Goal: Task Accomplishment & Management: Manage account settings

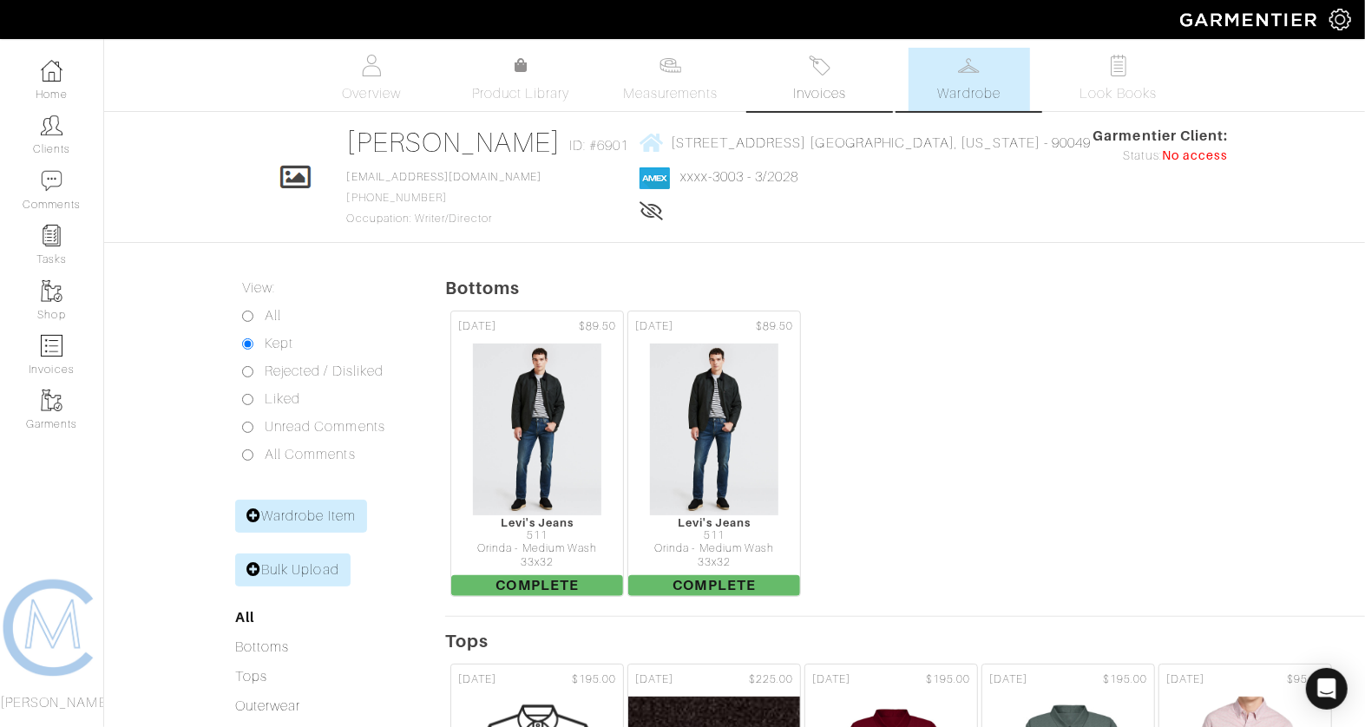
click at [836, 69] on link "Invoices" at bounding box center [819, 79] width 121 height 63
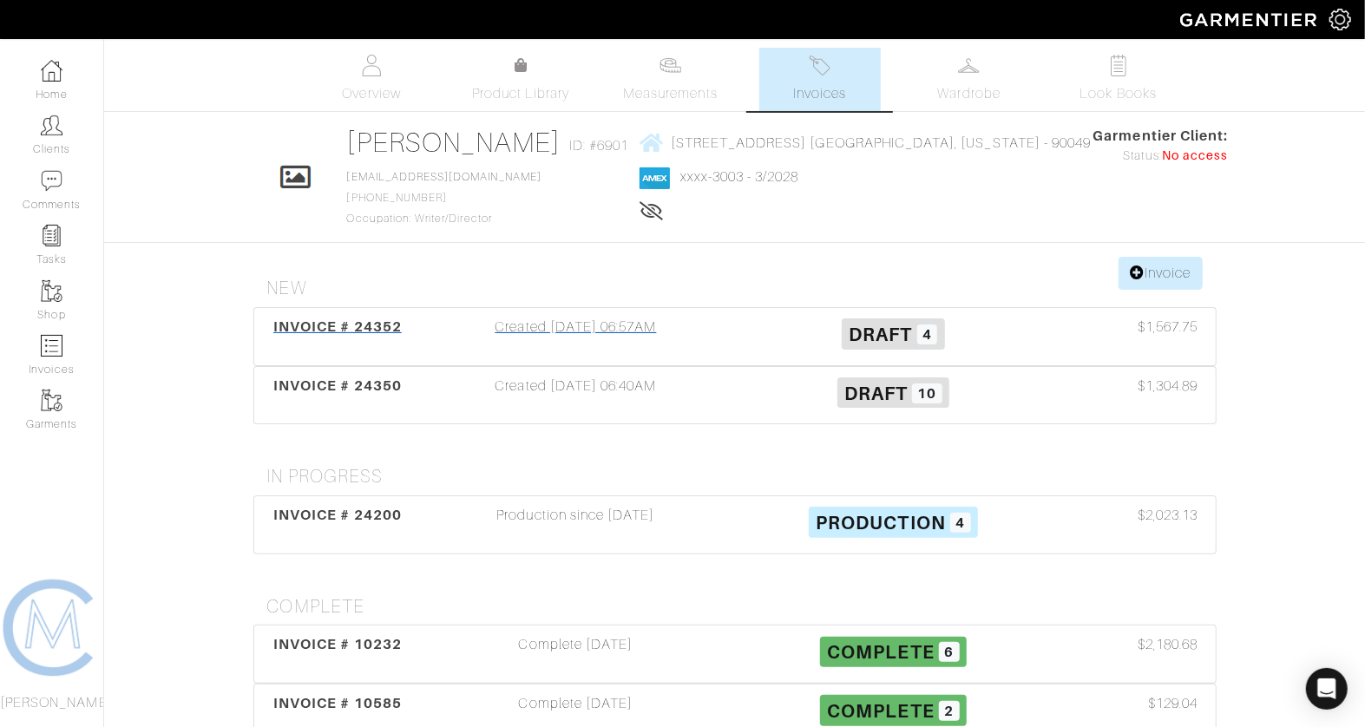
click at [631, 317] on div "Created [DATE] 06:57AM" at bounding box center [576, 337] width 318 height 40
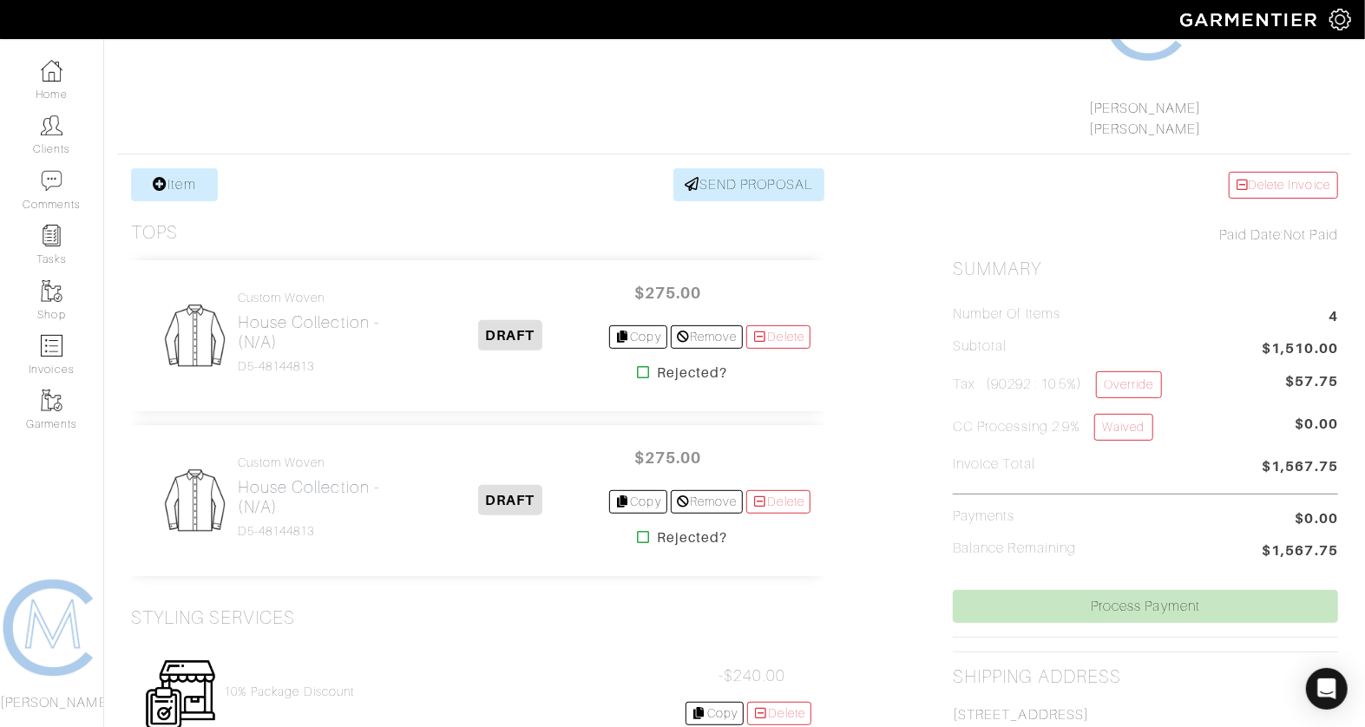
scroll to position [226, 0]
click at [172, 181] on link "Item" at bounding box center [174, 183] width 87 height 33
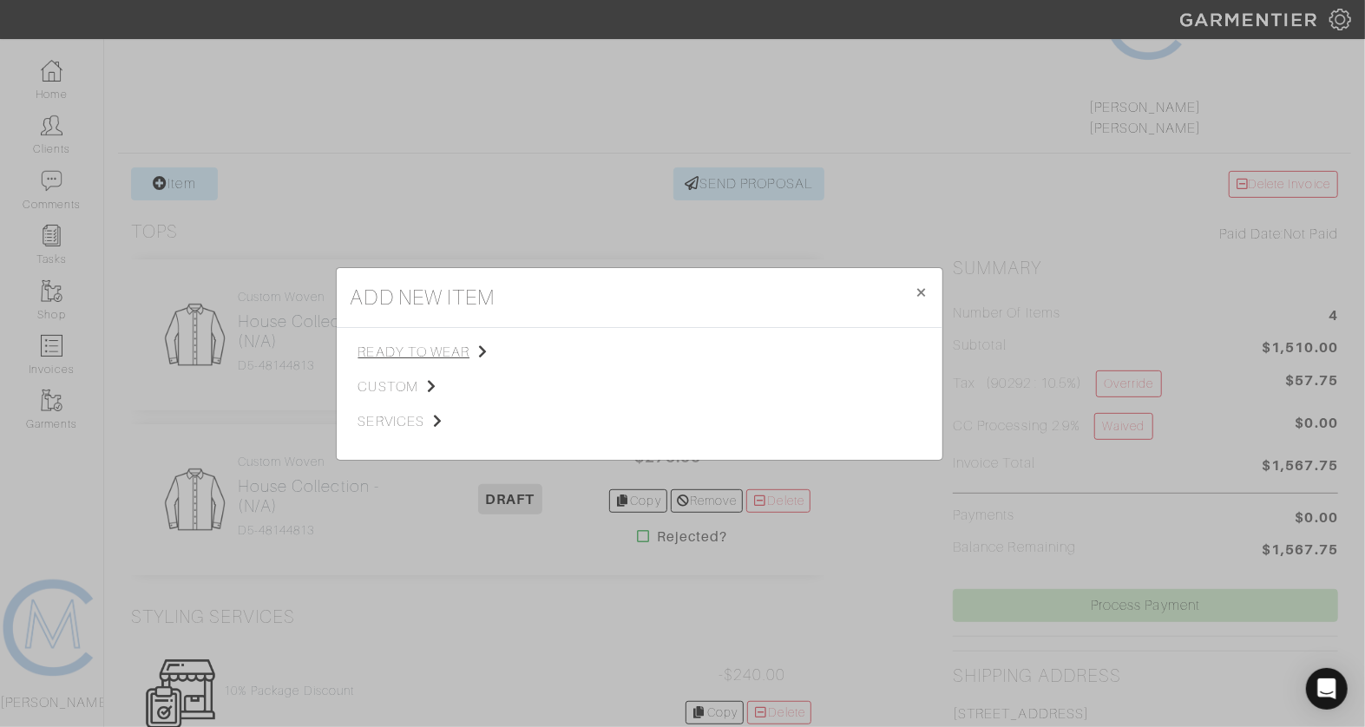
click at [423, 357] on span "ready to wear" at bounding box center [445, 352] width 174 height 21
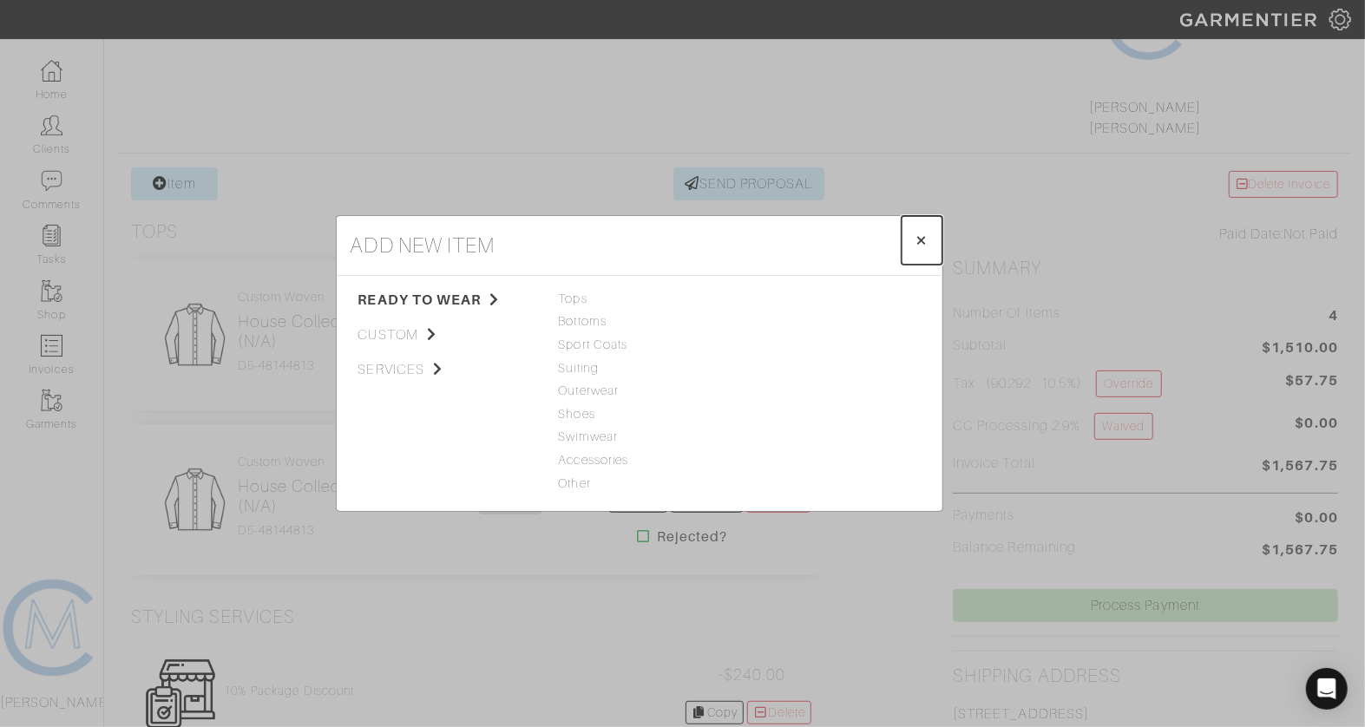
click at [927, 235] on span "×" at bounding box center [921, 239] width 13 height 23
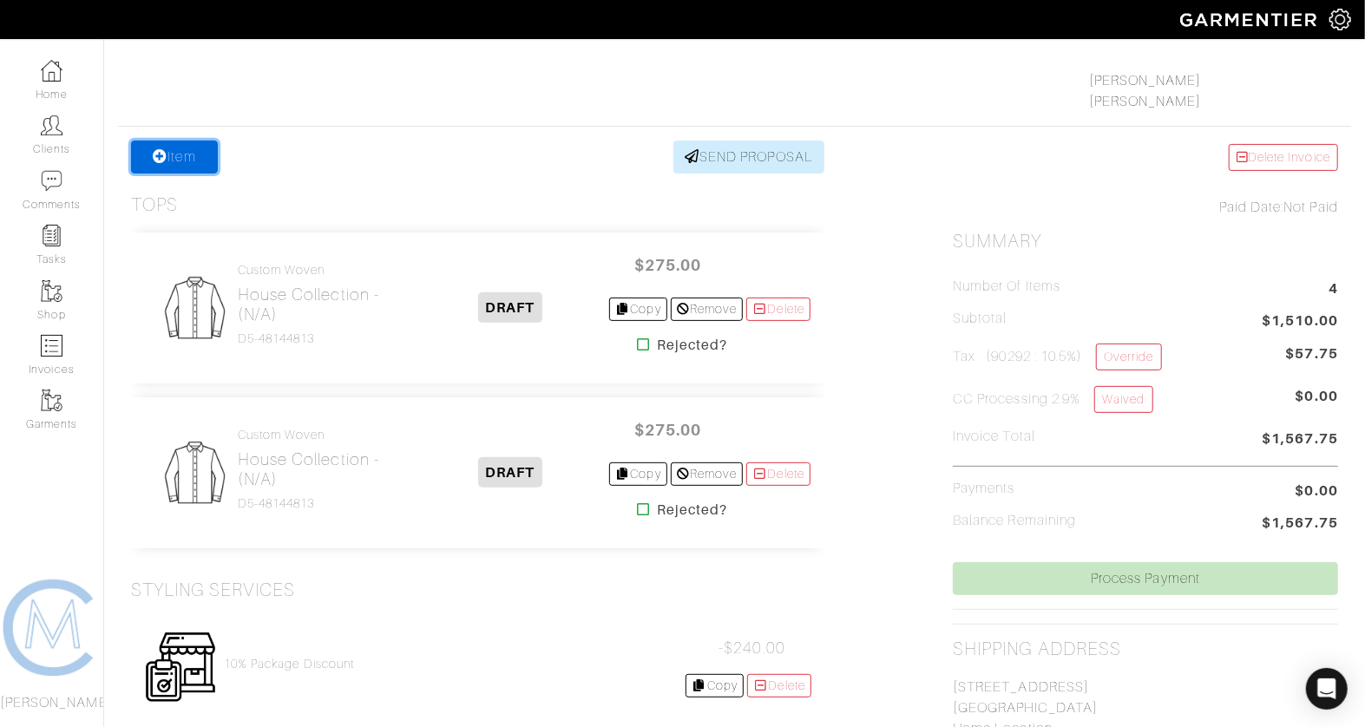
scroll to position [252, 0]
click at [312, 287] on h2 "House Collection - (n/a)" at bounding box center [325, 305] width 174 height 40
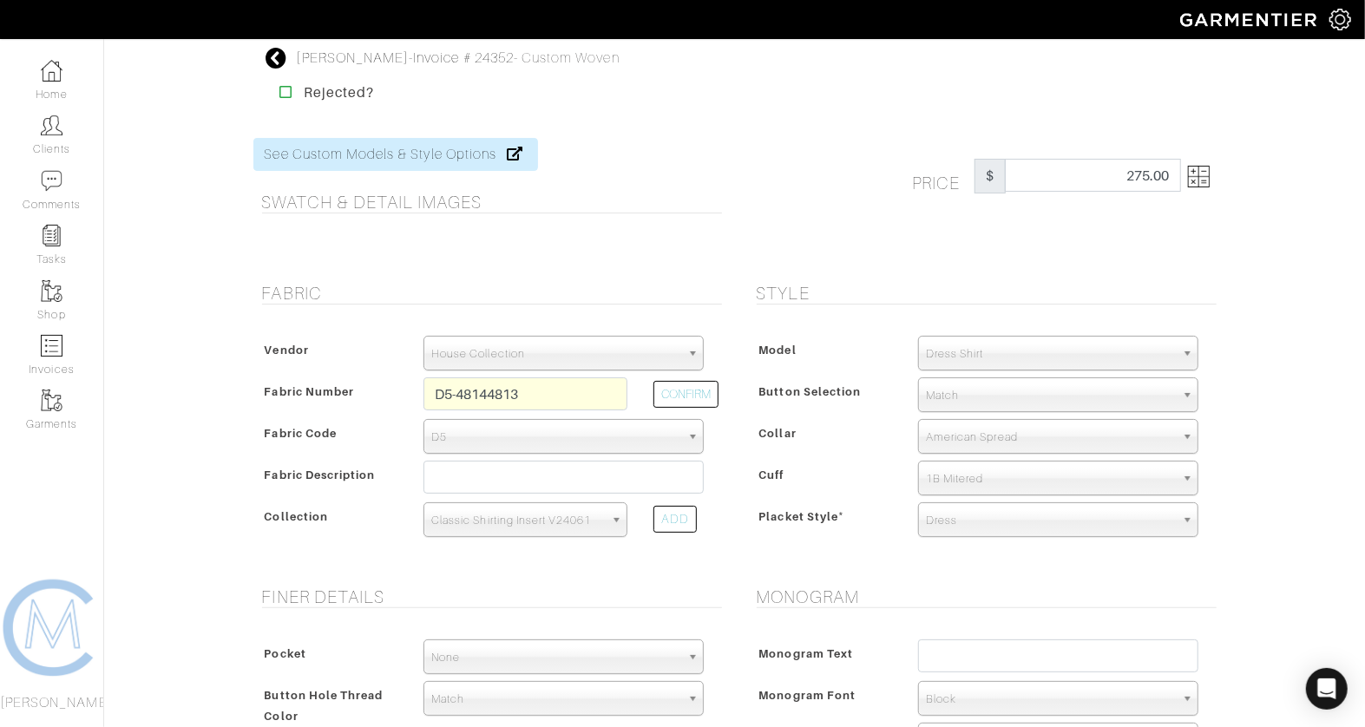
click at [271, 53] on icon at bounding box center [277, 58] width 22 height 21
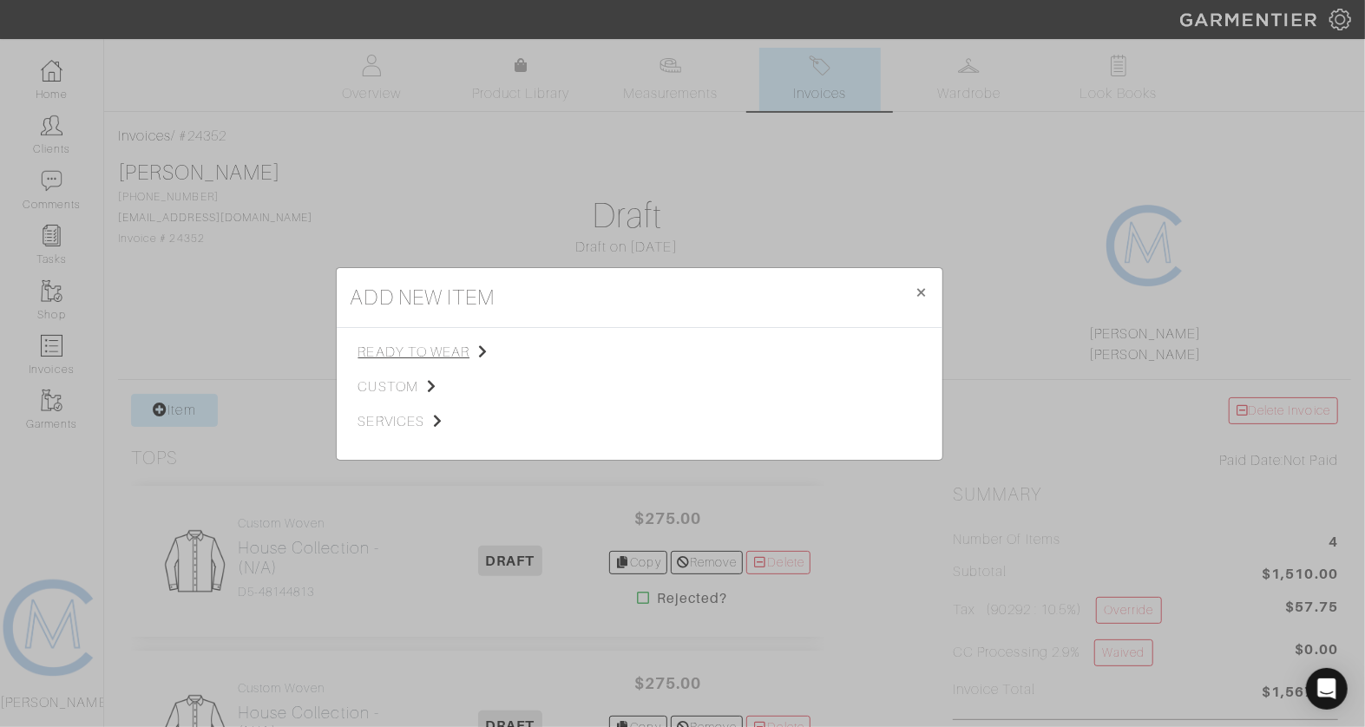
click at [386, 345] on span "ready to wear" at bounding box center [445, 352] width 174 height 21
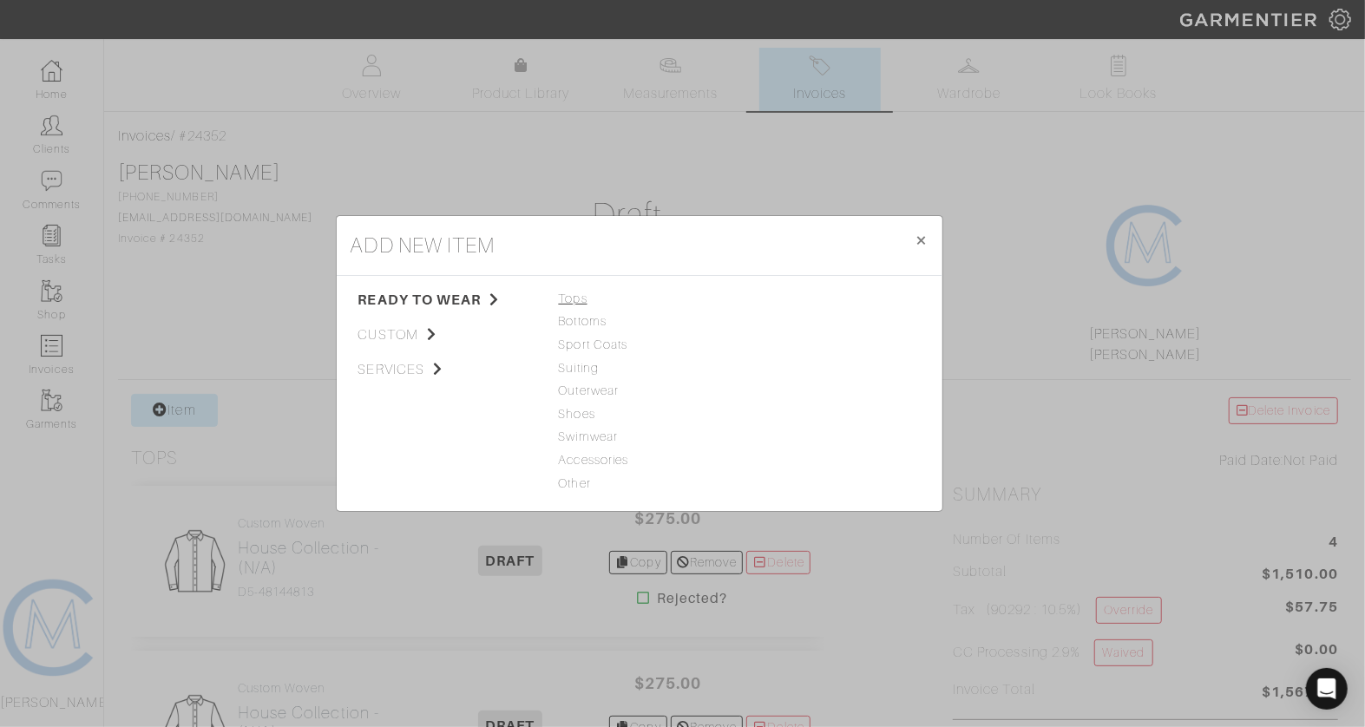
click at [569, 298] on span "Tops" at bounding box center [639, 299] width 161 height 19
click at [770, 348] on link "Woven" at bounding box center [766, 344] width 41 height 14
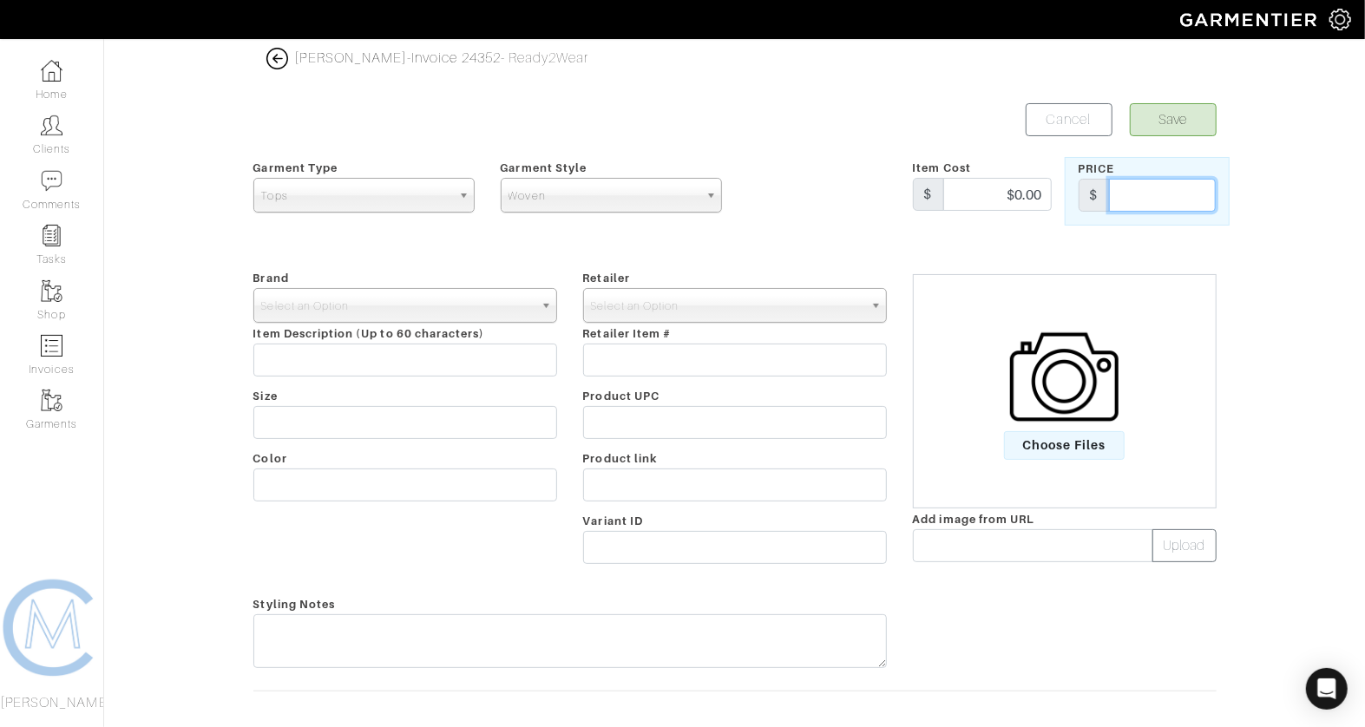
click at [1125, 192] on input "text" at bounding box center [1162, 195] width 107 height 33
type input "275"
click at [1033, 187] on input "$0.00" at bounding box center [997, 194] width 108 height 33
click at [1033, 188] on input "$0.00" at bounding box center [997, 194] width 108 height 33
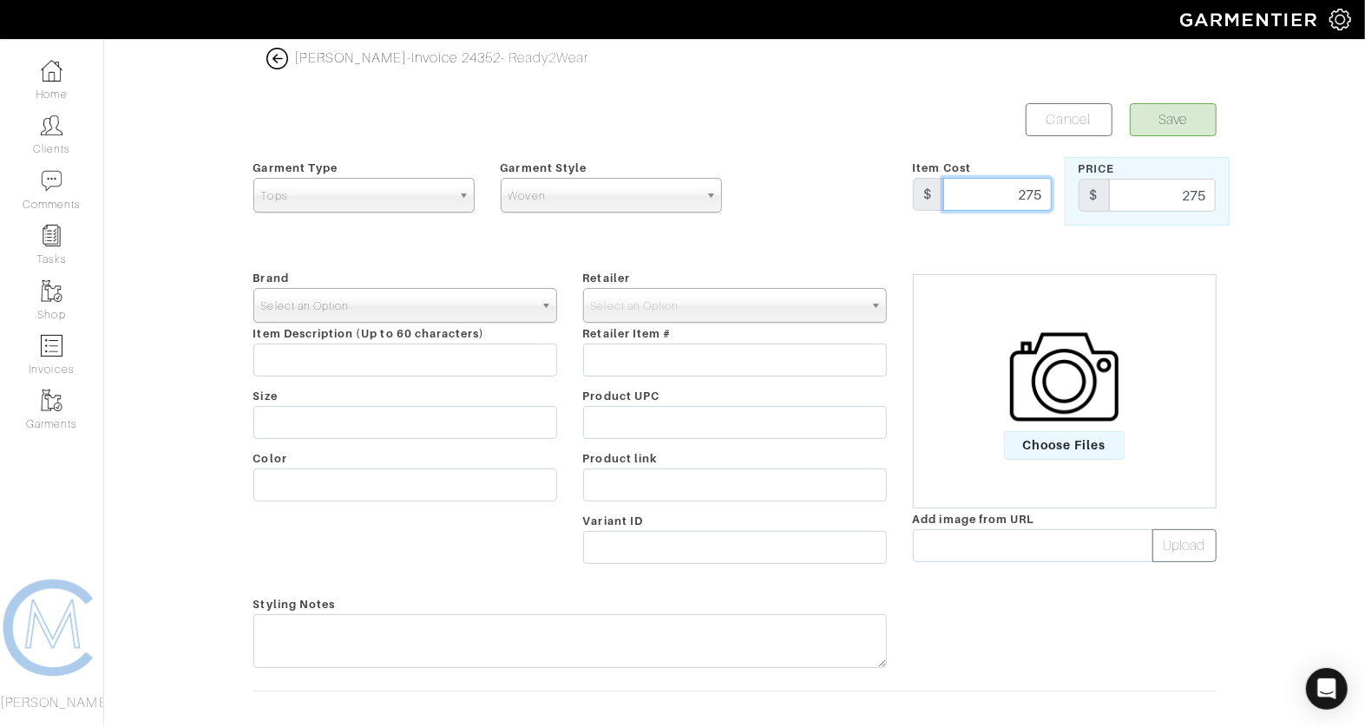
type input "275"
click at [508, 312] on span "Select an Option" at bounding box center [397, 306] width 272 height 35
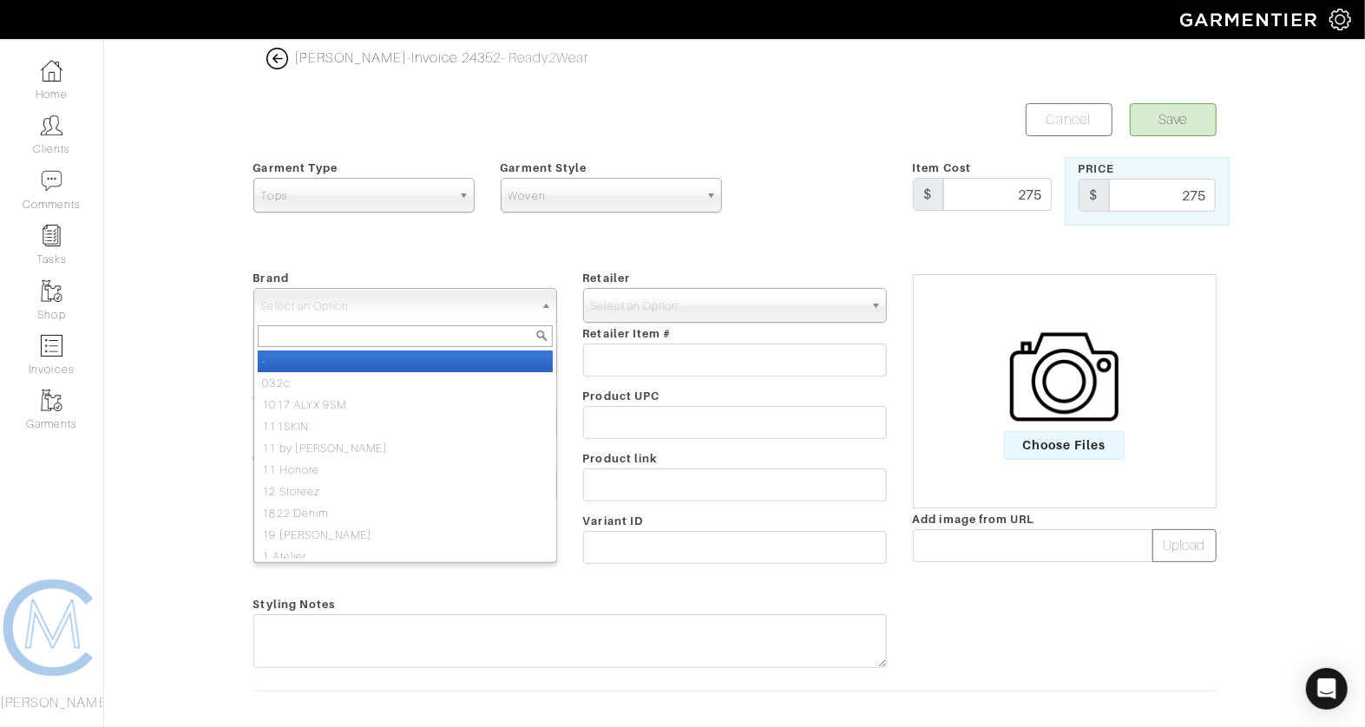
click at [490, 356] on li "-" at bounding box center [405, 362] width 295 height 22
select select "-"
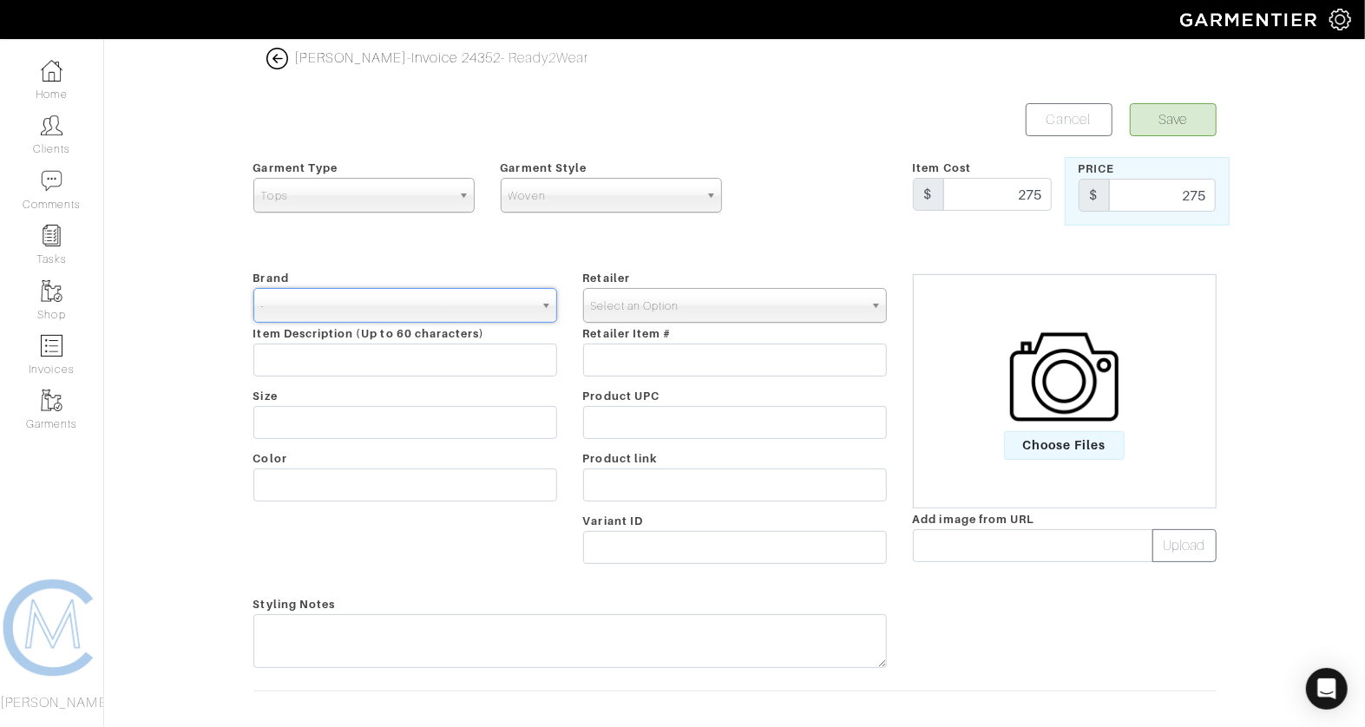
click at [649, 301] on span "Select an Option" at bounding box center [727, 306] width 272 height 35
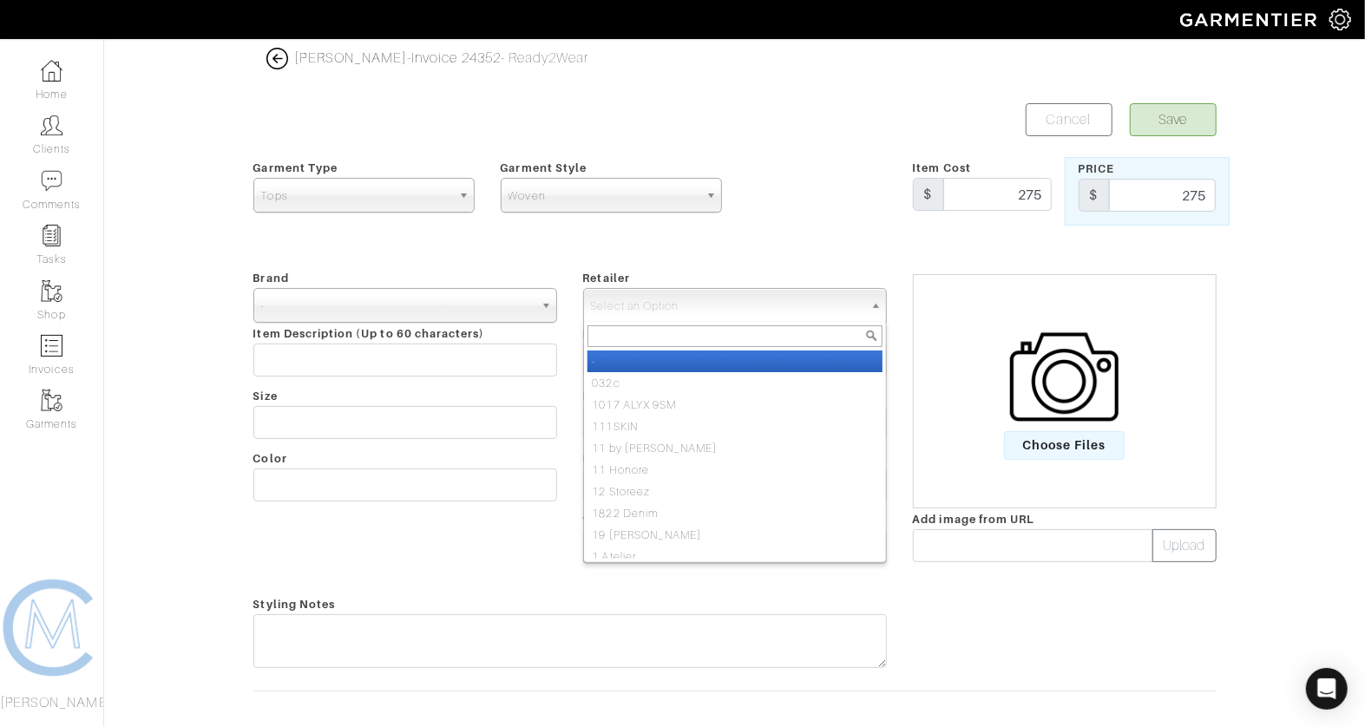
click at [643, 373] on li "032c" at bounding box center [734, 383] width 295 height 22
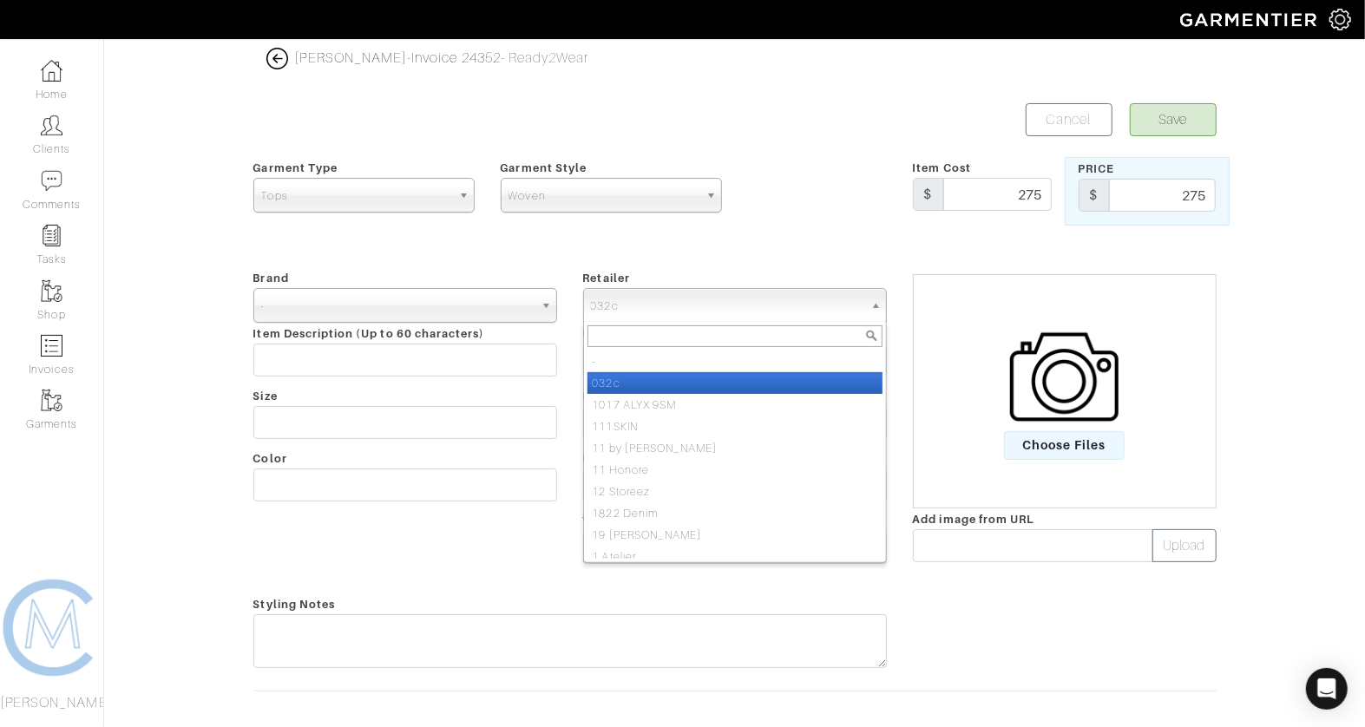
click at [639, 305] on span "032c" at bounding box center [727, 306] width 272 height 35
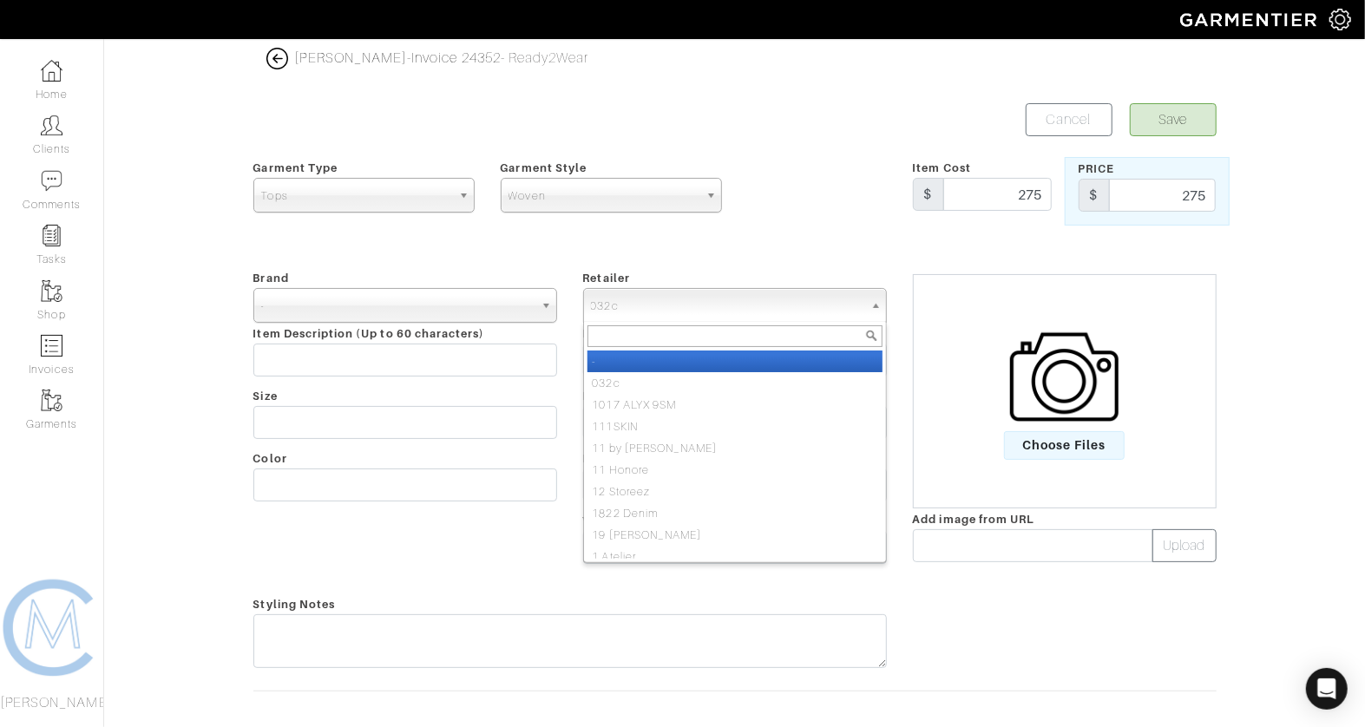
drag, startPoint x: 634, startPoint y: 342, endPoint x: 631, endPoint y: 355, distance: 13.5
click at [632, 357] on div "- 032c 1017 ALYX 9SM 111SKIN 11 by Boris Bidjan Saberi 11 Honore 12 Storeez 182…" at bounding box center [735, 442] width 304 height 241
select select "6380"
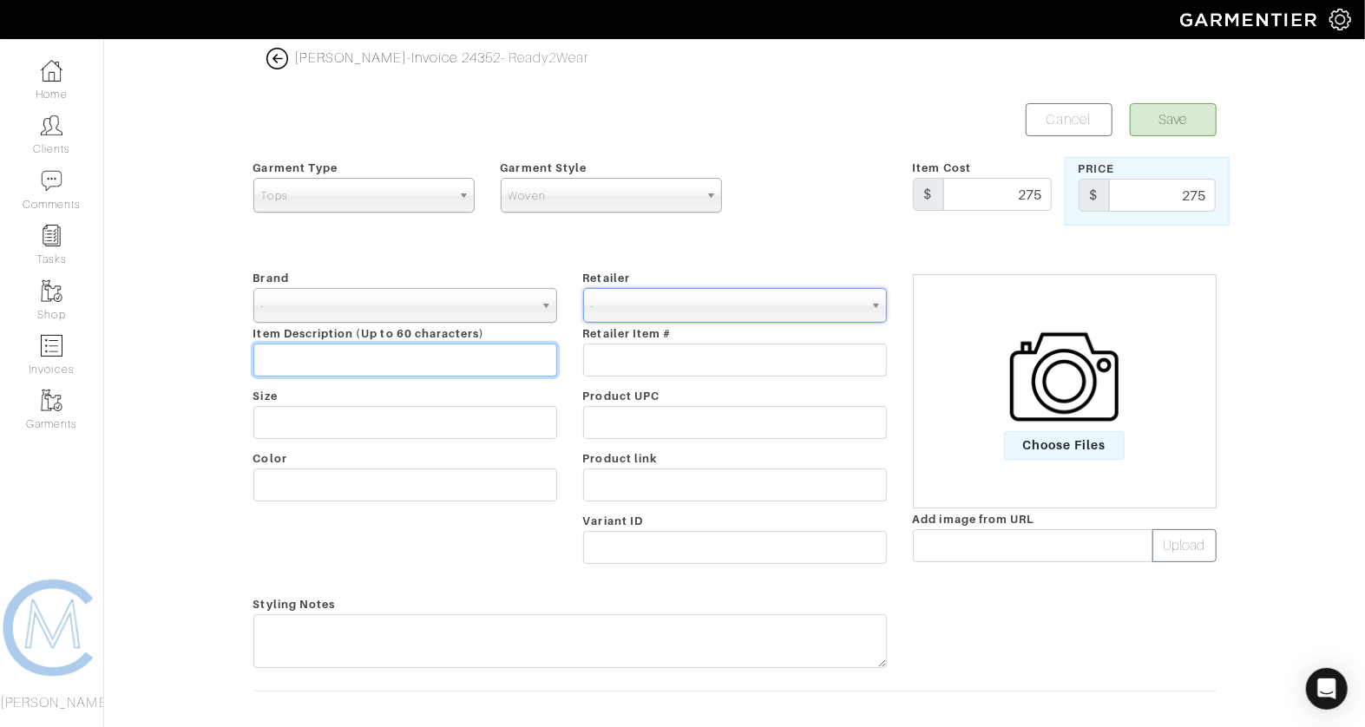
click at [462, 353] on input "text" at bounding box center [405, 360] width 304 height 33
drag, startPoint x: 319, startPoint y: 357, endPoint x: 215, endPoint y: 359, distance: 104.1
click at [215, 359] on div "David Zucker - Invoice 24352 - Ready2Wear Save Cancel Garment Type Tops Bottoms…" at bounding box center [682, 387] width 1365 height 678
type input "Dress Shirt"
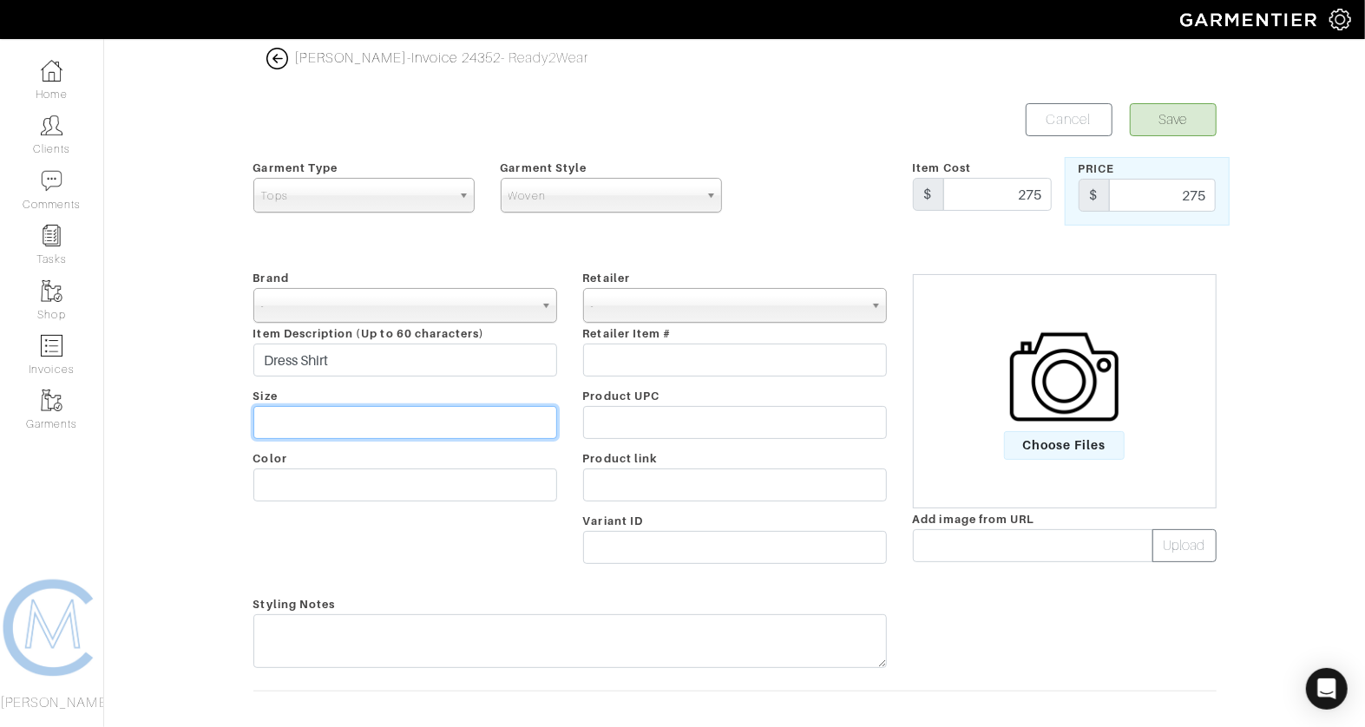
click at [279, 424] on input "text" at bounding box center [405, 422] width 304 height 33
type input "Custon"
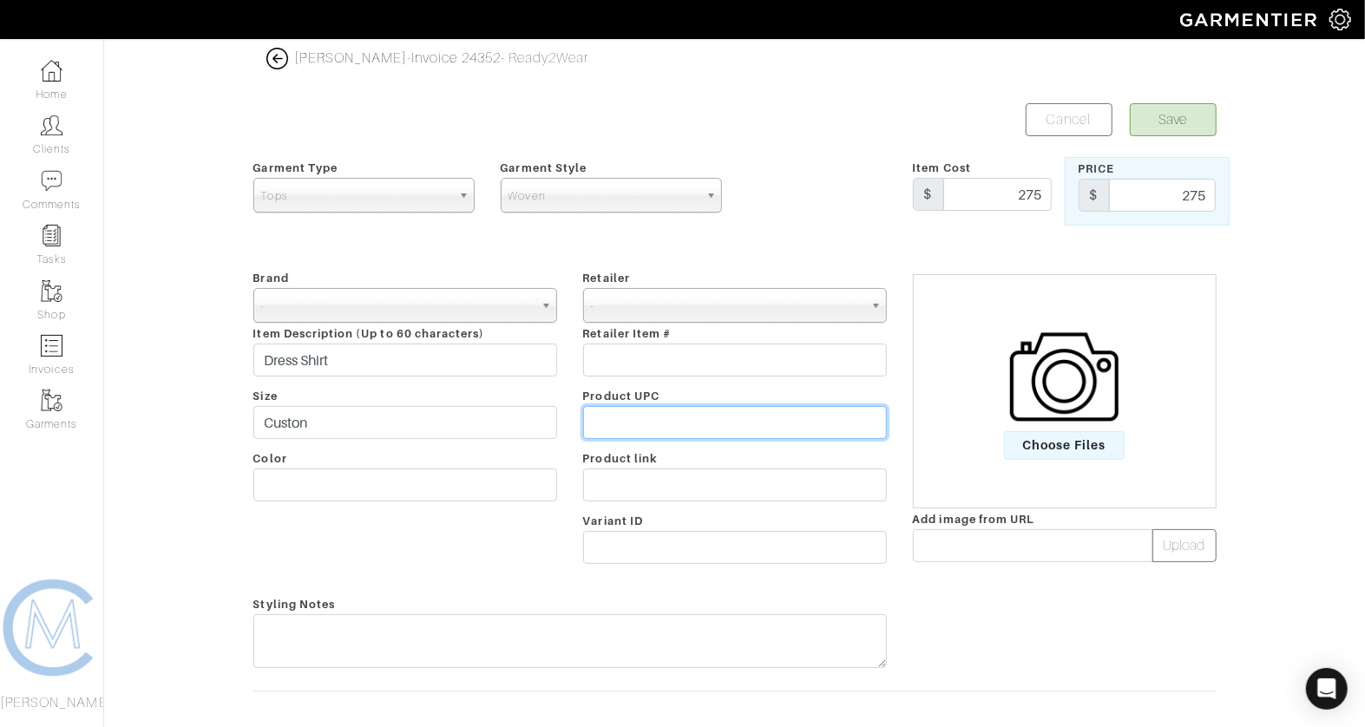
type input "W"
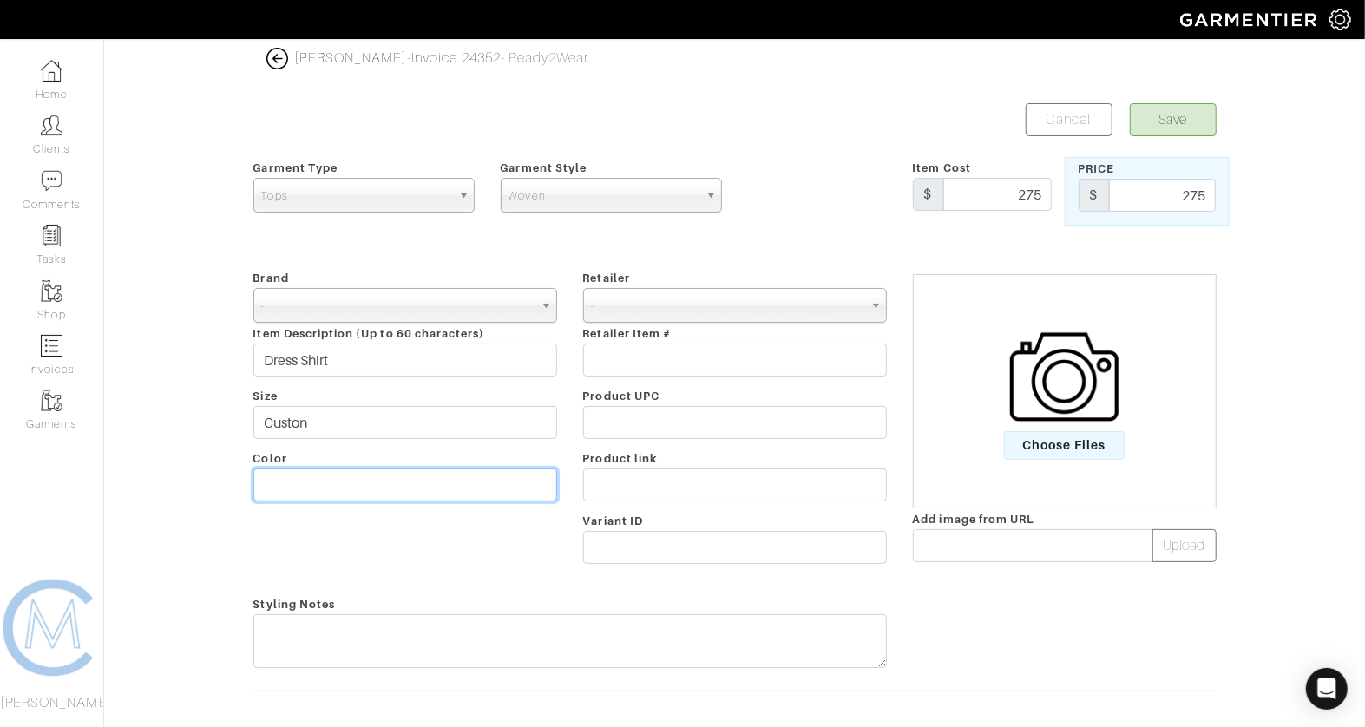
click at [363, 494] on input "text" at bounding box center [405, 485] width 304 height 33
type input "White Twill"
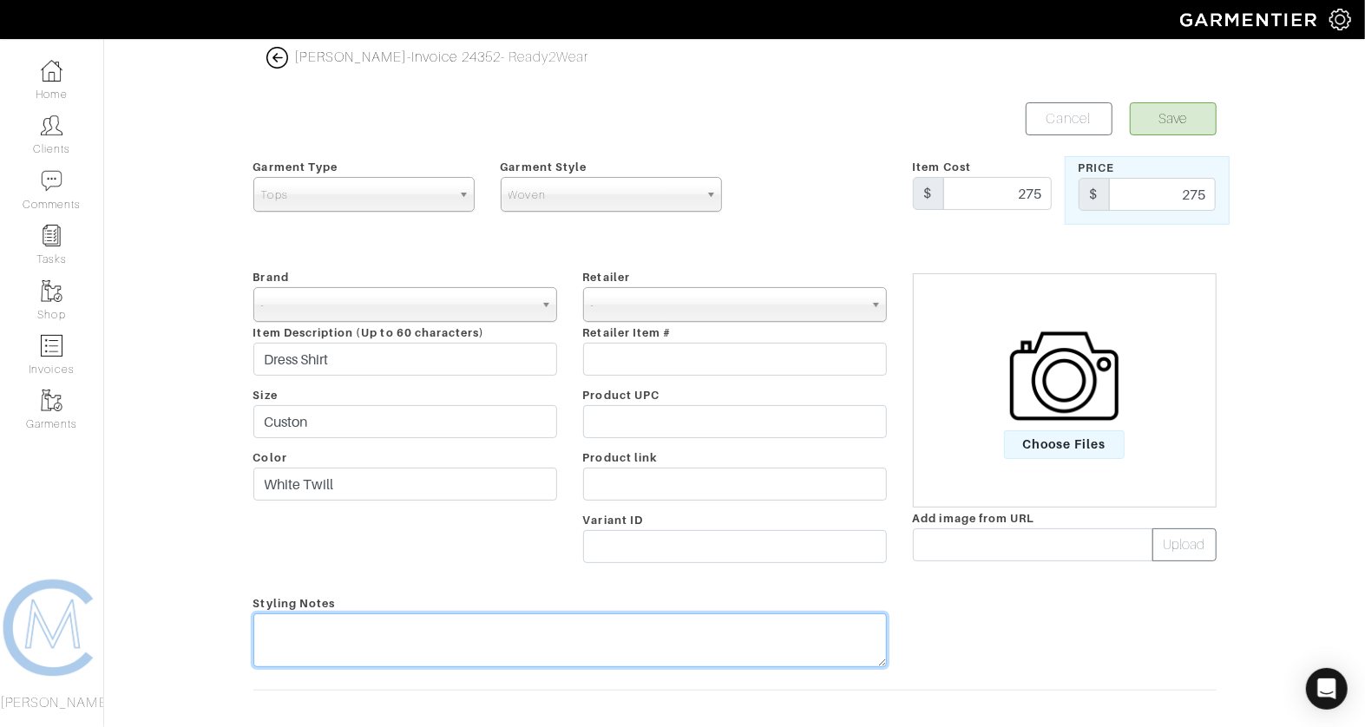
click at [332, 634] on textarea at bounding box center [569, 640] width 633 height 54
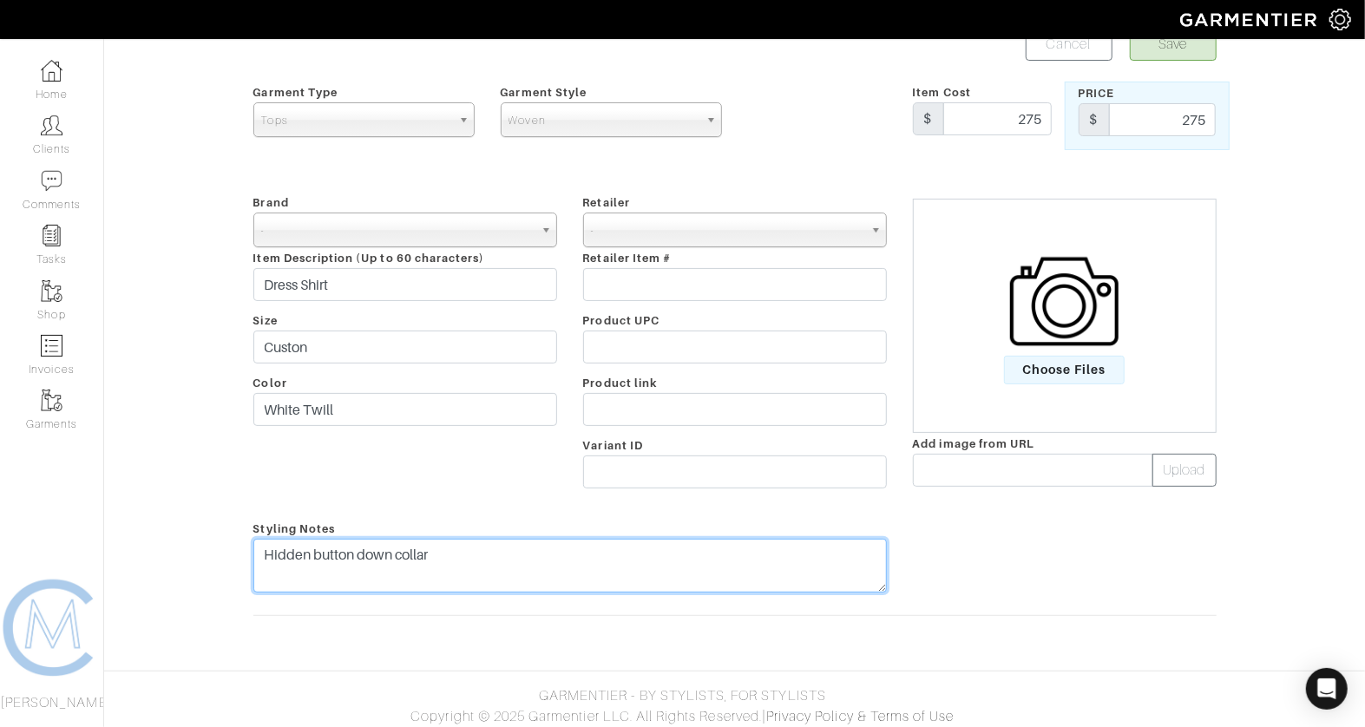
scroll to position [0, 0]
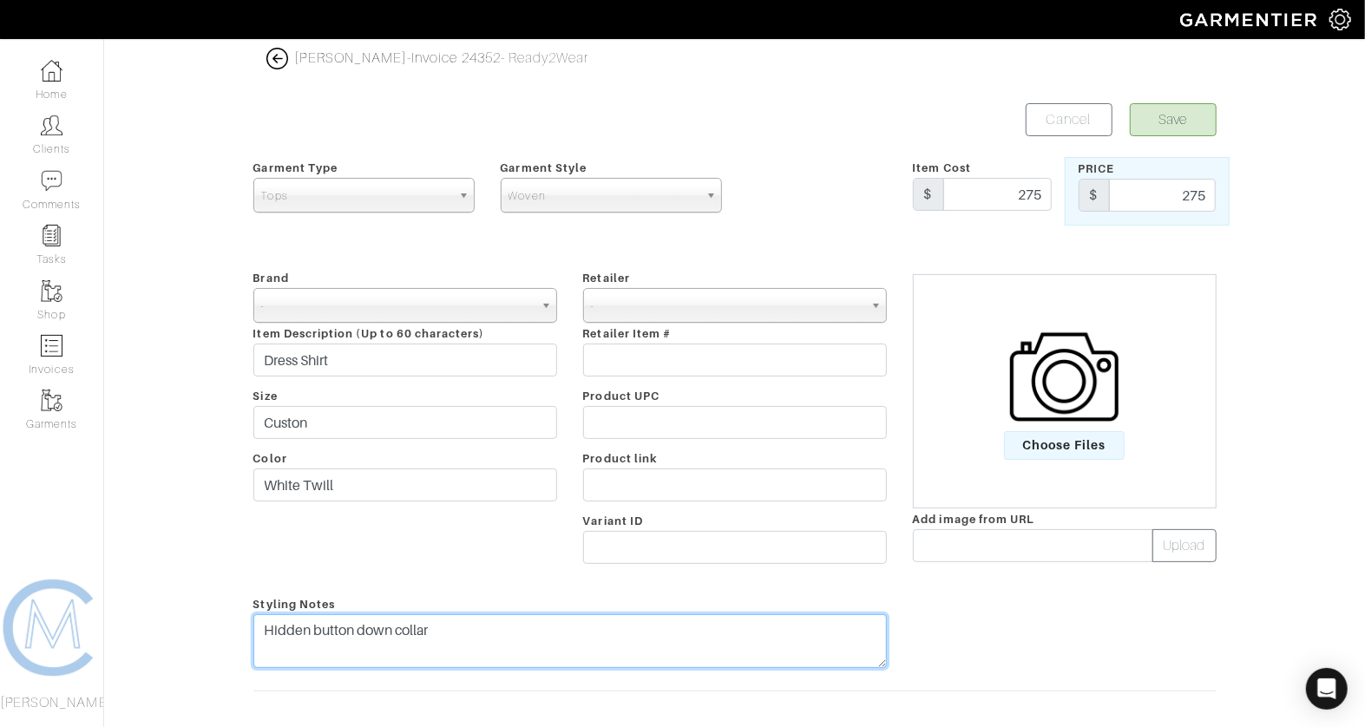
type textarea "Hidden button down collar"
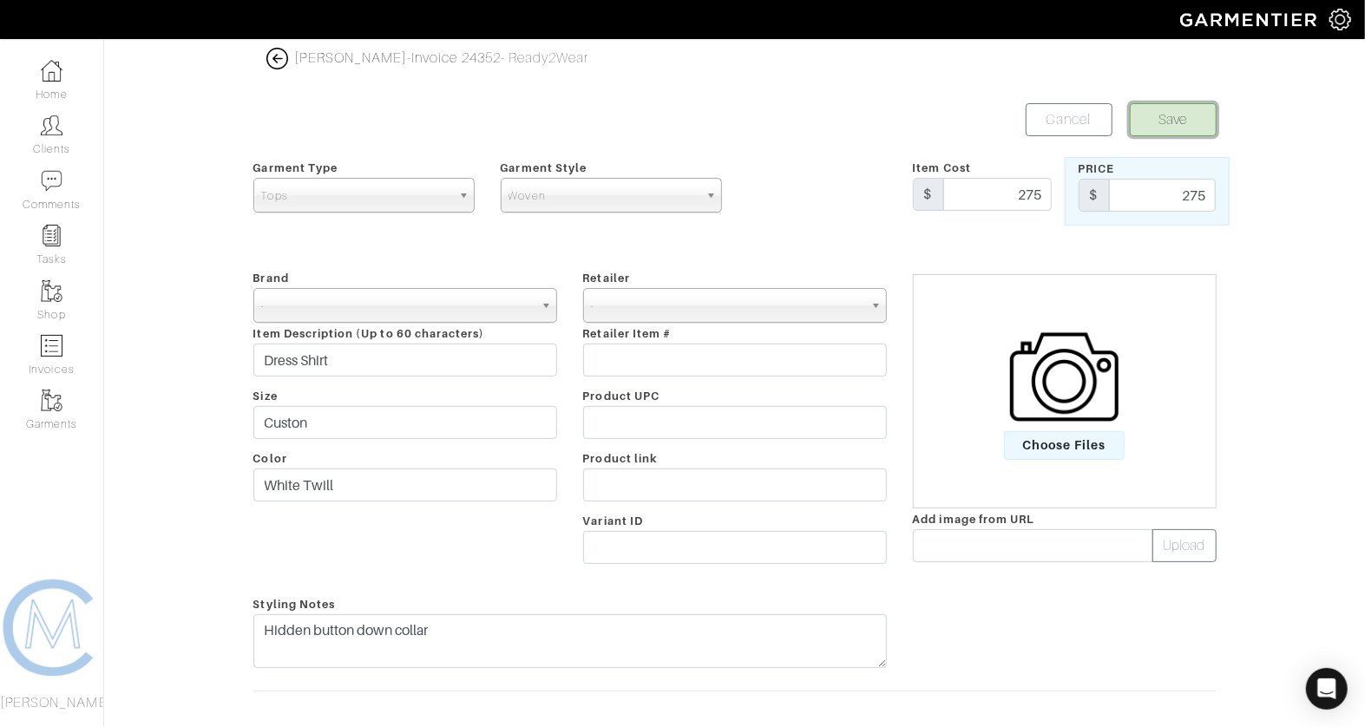
click at [1162, 111] on button "Save" at bounding box center [1173, 119] width 87 height 33
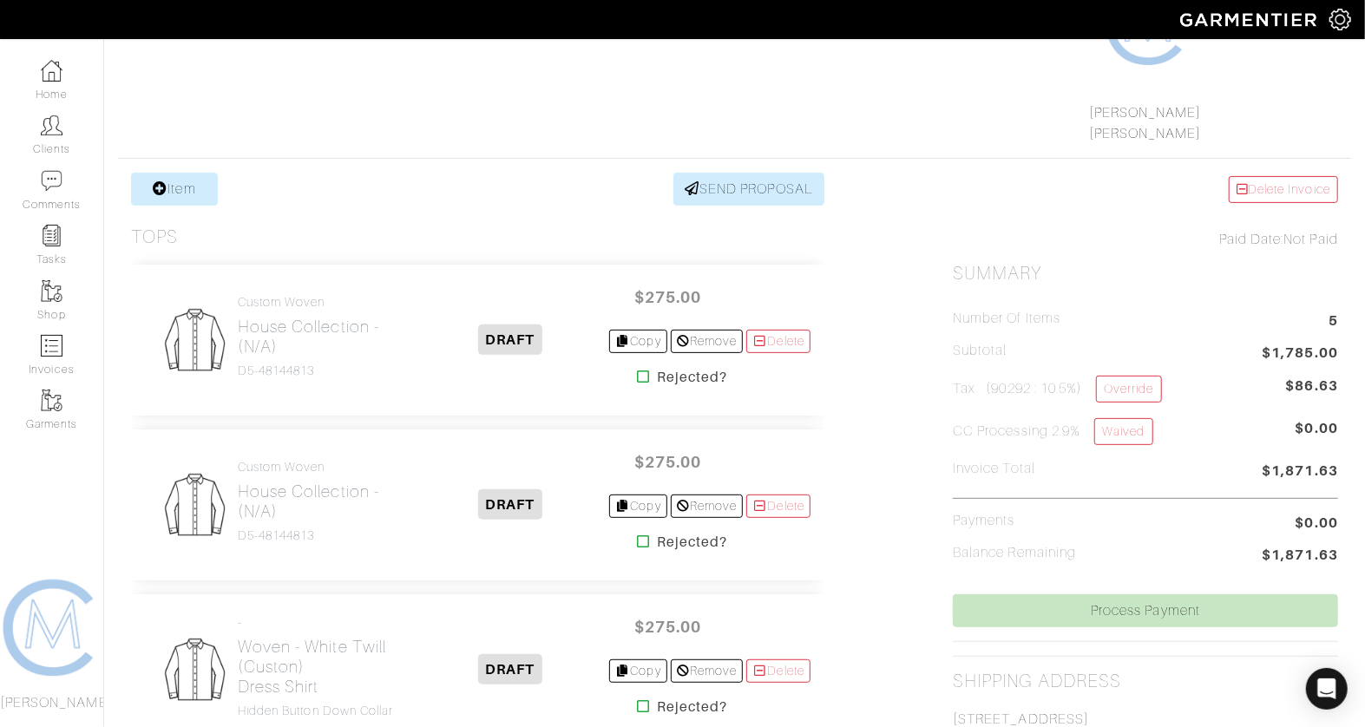
scroll to position [270, 0]
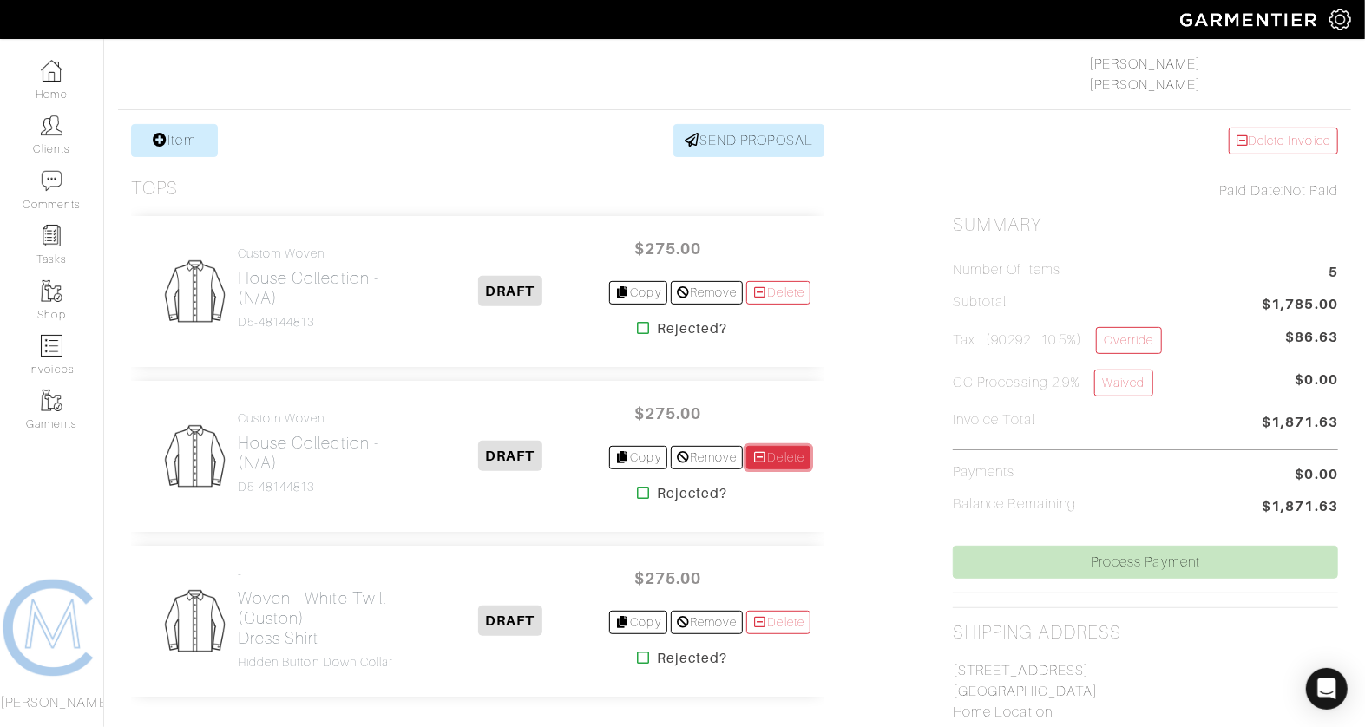
click at [774, 446] on link "Delete" at bounding box center [778, 457] width 64 height 23
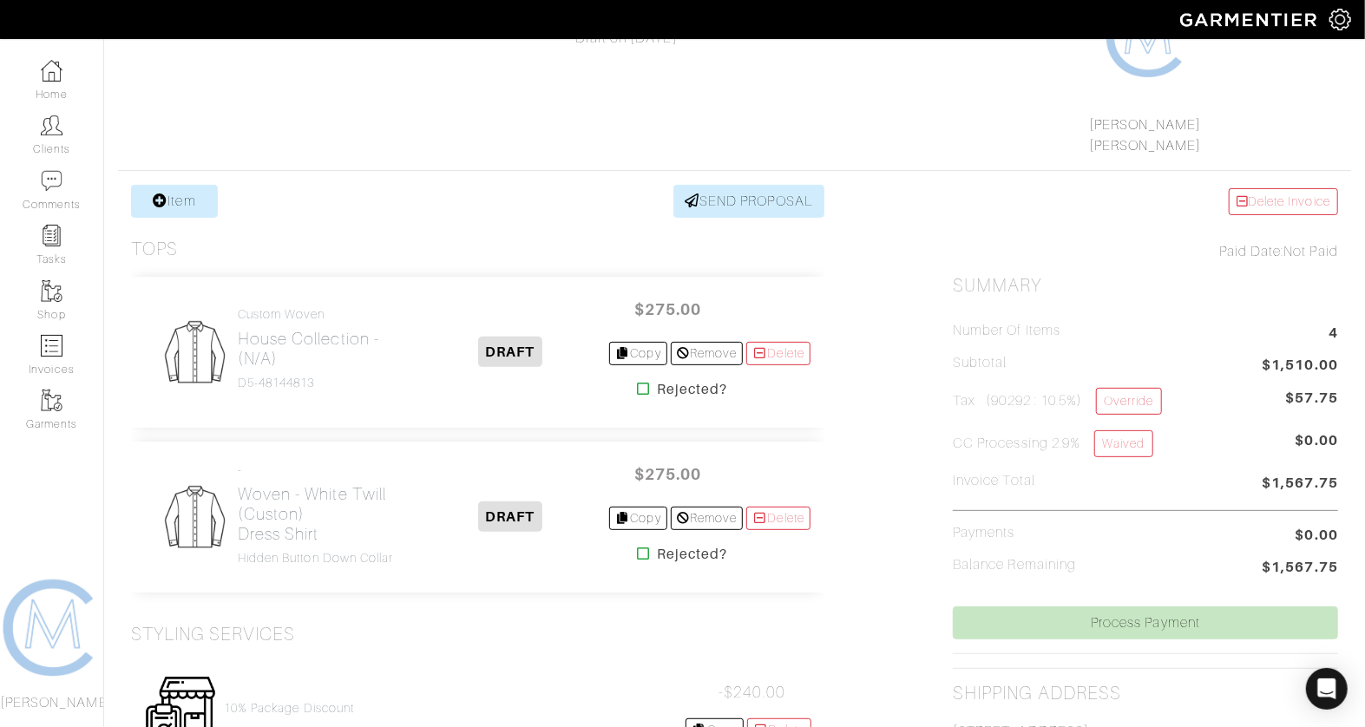
scroll to position [214, 0]
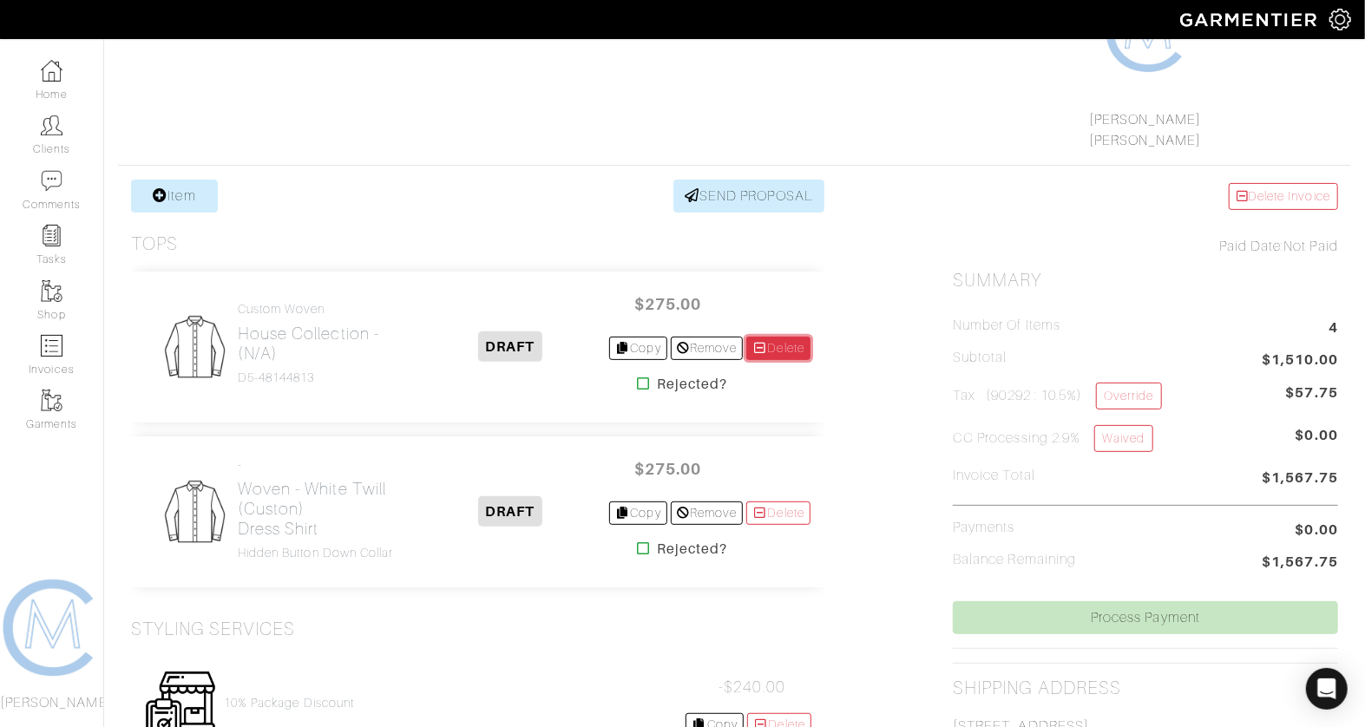
click at [763, 349] on icon at bounding box center [760, 348] width 16 height 12
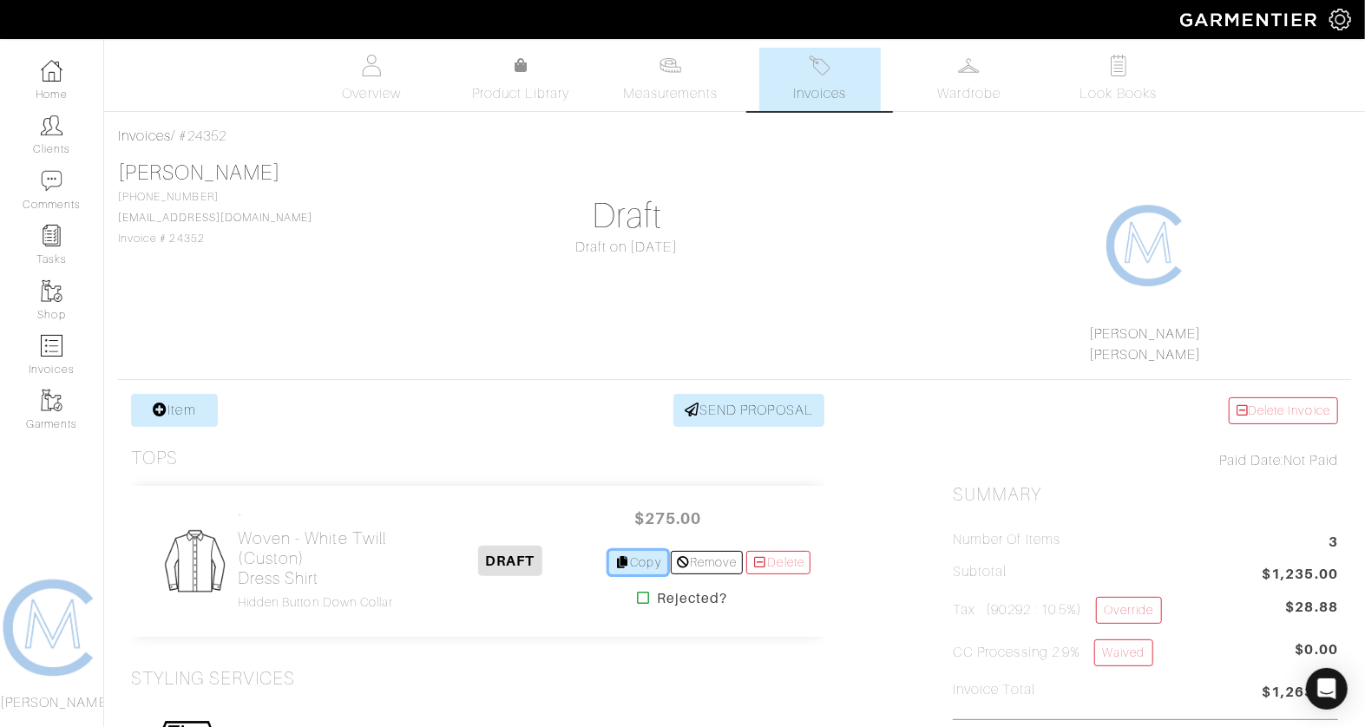
click at [613, 568] on link "Copy" at bounding box center [638, 562] width 58 height 23
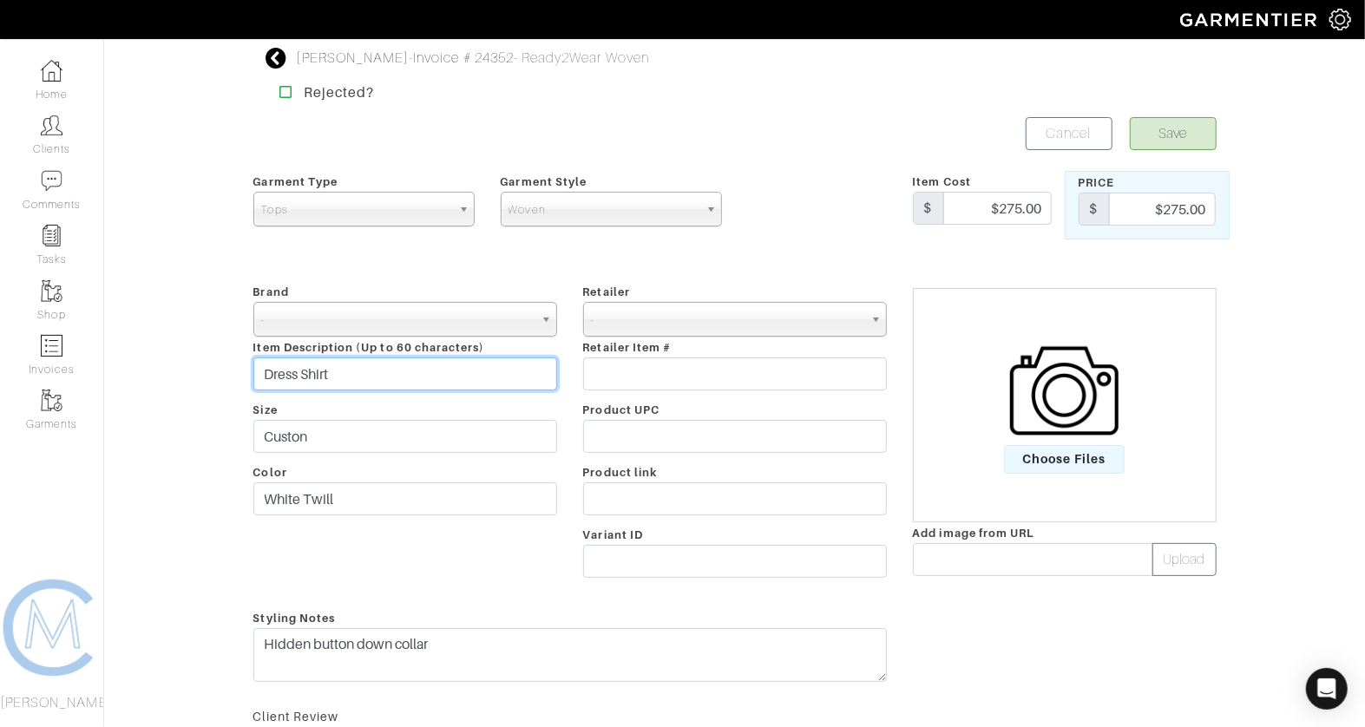
click at [265, 368] on input "Dress Shirt" at bounding box center [405, 373] width 304 height 33
type input "Tuxedo Shirt"
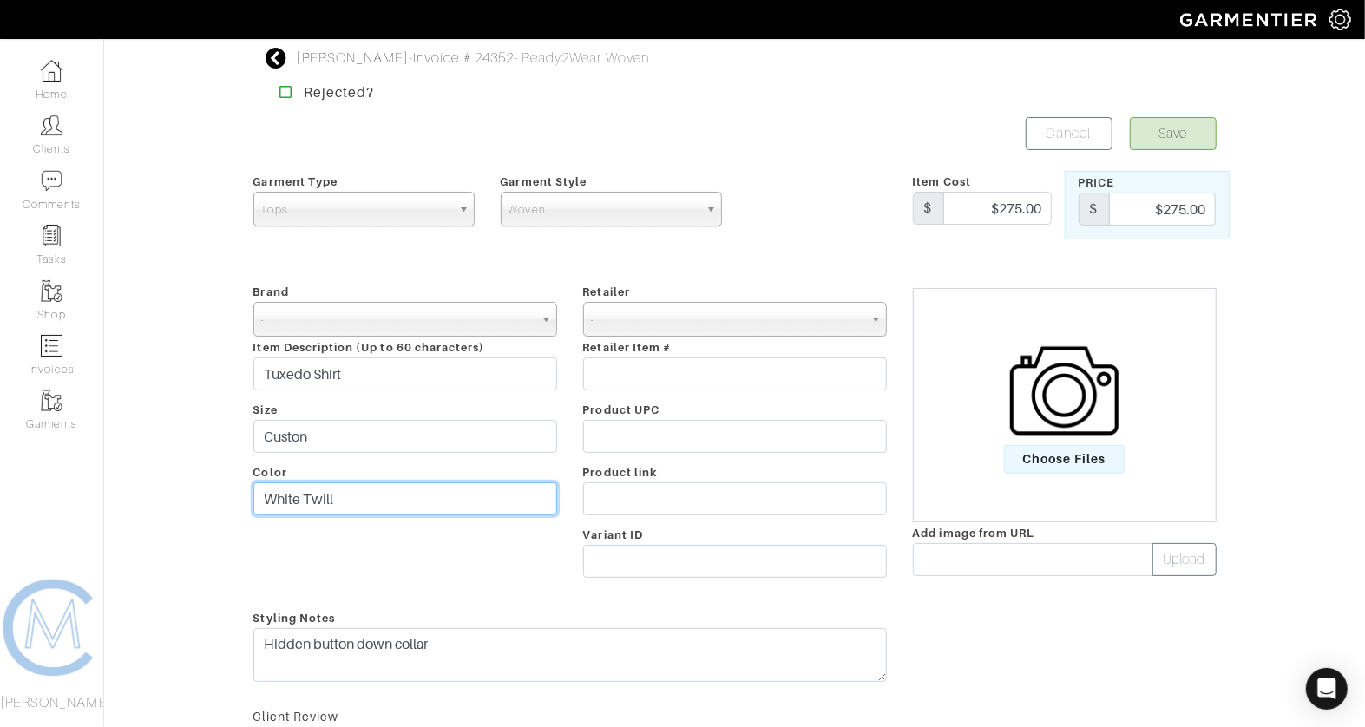
drag, startPoint x: 305, startPoint y: 501, endPoint x: 220, endPoint y: 496, distance: 84.3
click at [222, 496] on div "David Zucker - Invoice # 24352 - Ready2Wear Woven Rejected? Save Cancel Garment…" at bounding box center [682, 508] width 1365 height 921
click at [345, 499] on input "Diamond Twill" at bounding box center [405, 498] width 304 height 33
click at [345, 500] on input "Diamond Twill" at bounding box center [405, 498] width 304 height 33
click at [268, 492] on input "Diamond" at bounding box center [405, 498] width 304 height 33
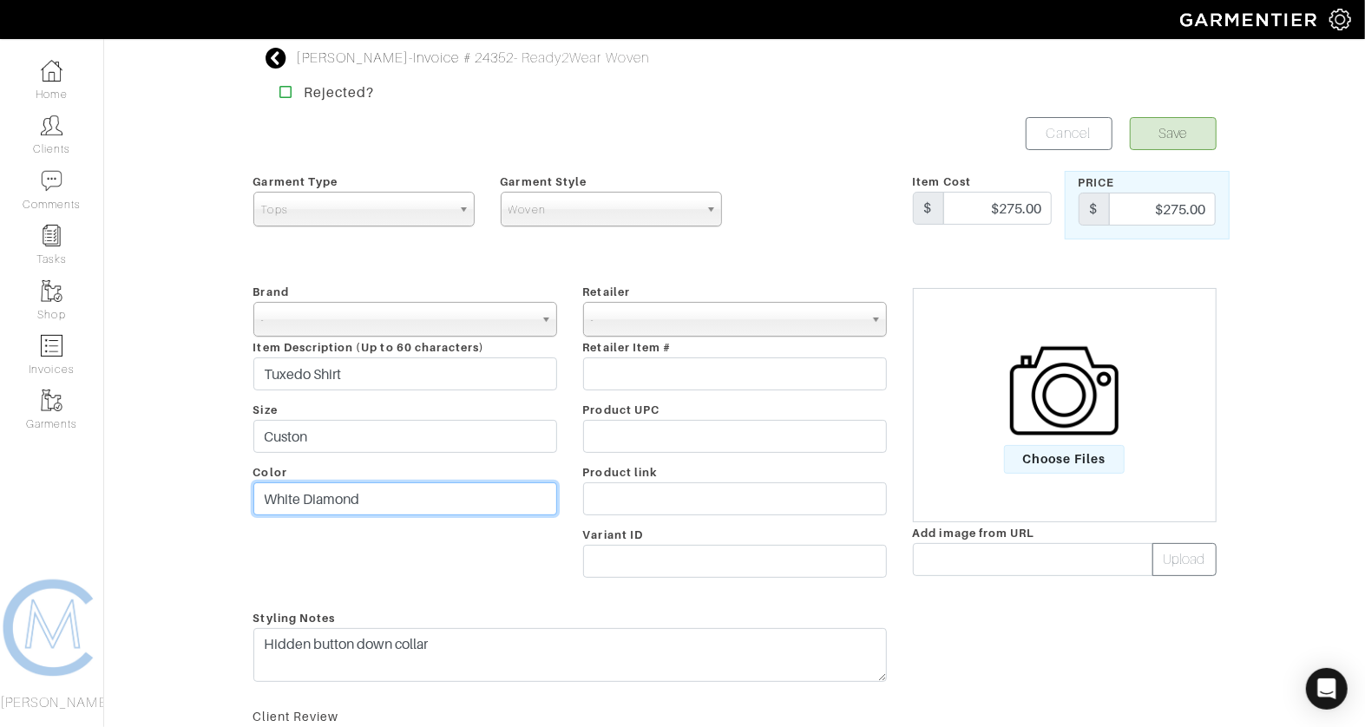
click at [423, 509] on input "White Diamond" at bounding box center [405, 498] width 304 height 33
type input "White Diamond Texture"
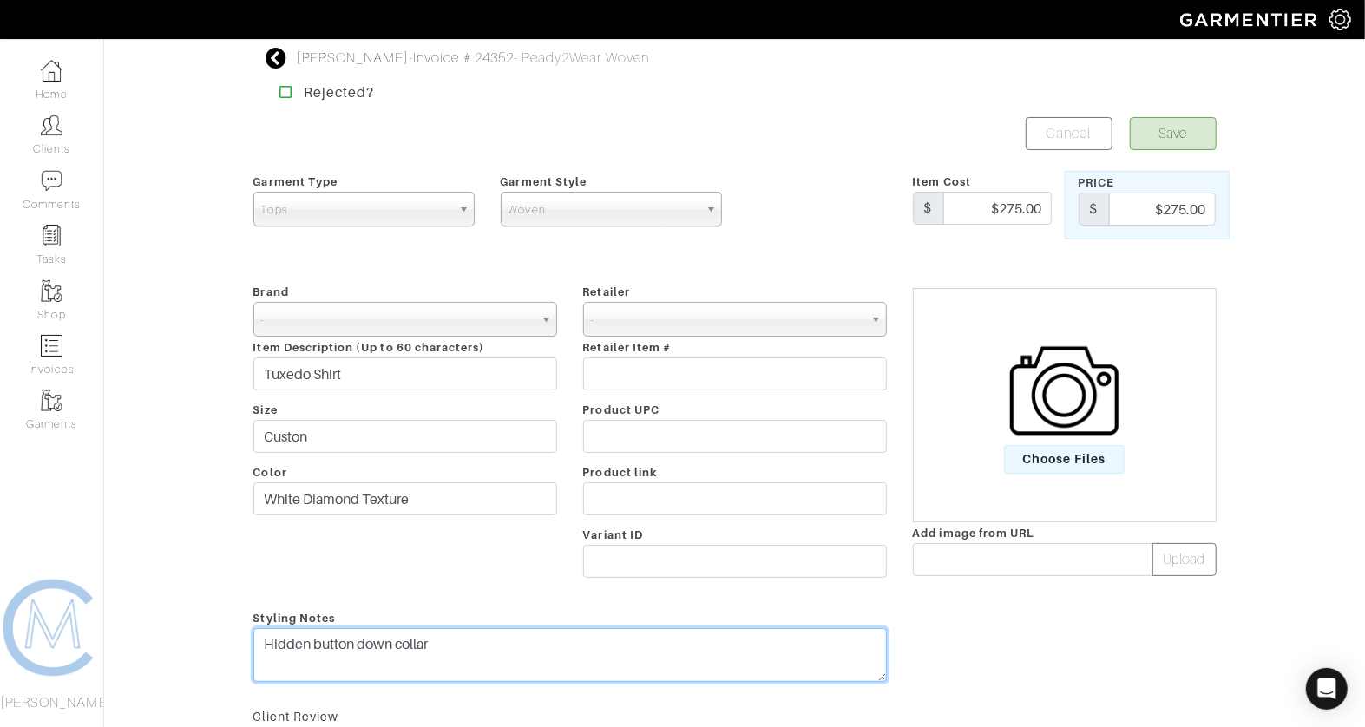
drag, startPoint x: 495, startPoint y: 649, endPoint x: 469, endPoint y: 621, distance: 38.1
click at [475, 640] on textarea "Hidden button down collar" at bounding box center [569, 655] width 633 height 54
click at [648, 647] on textarea "Hidden button down collar" at bounding box center [569, 655] width 633 height 54
click at [708, 642] on textarea "Hidden button down collar" at bounding box center [569, 655] width 633 height 54
click at [706, 642] on textarea "Hidden button down collar" at bounding box center [569, 655] width 633 height 54
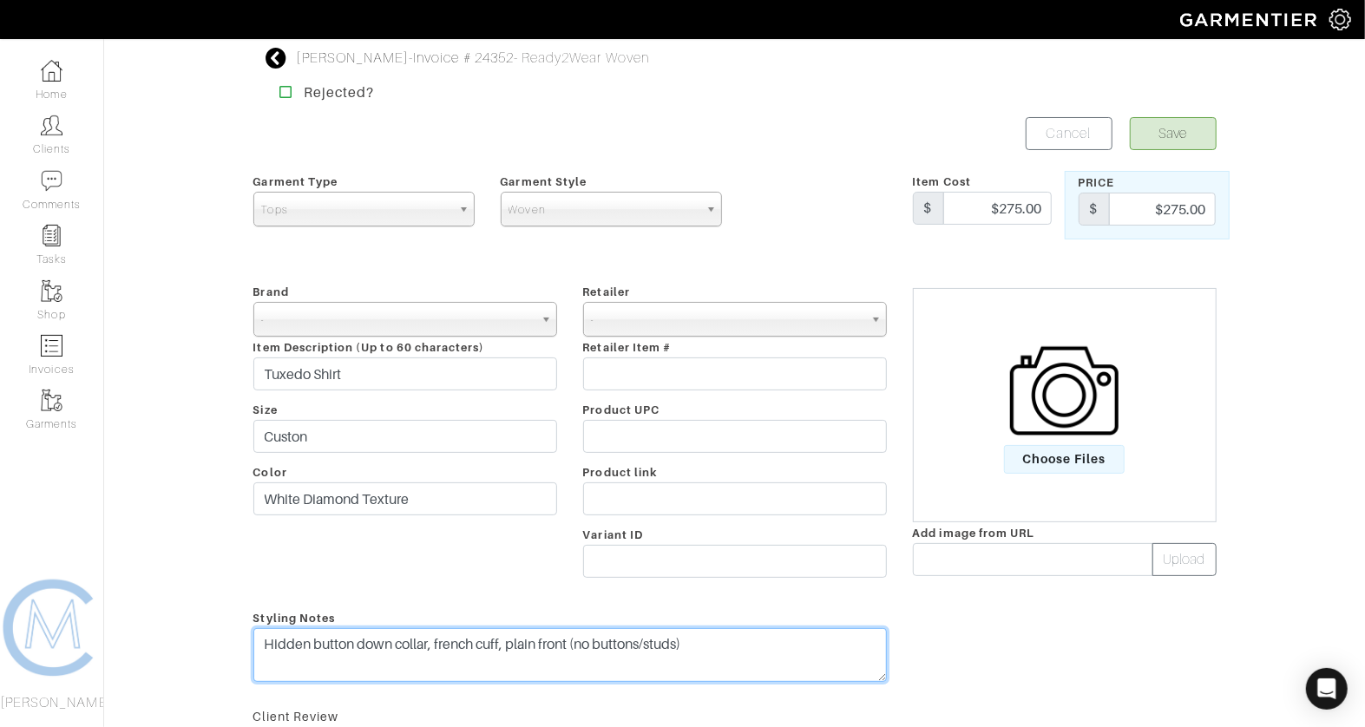
type textarea "Hidden button down collar, french cuff, plain front (no buttons/studs)"
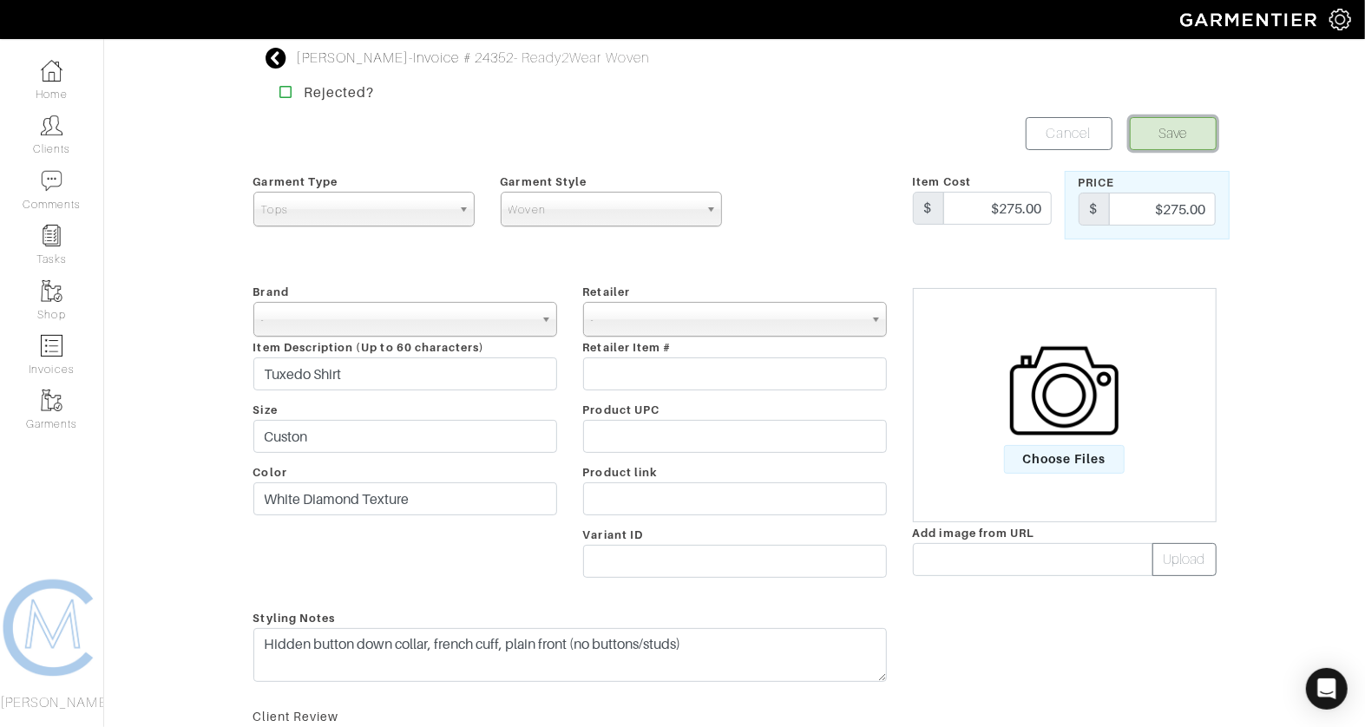
click at [1170, 130] on button "Save" at bounding box center [1173, 133] width 87 height 33
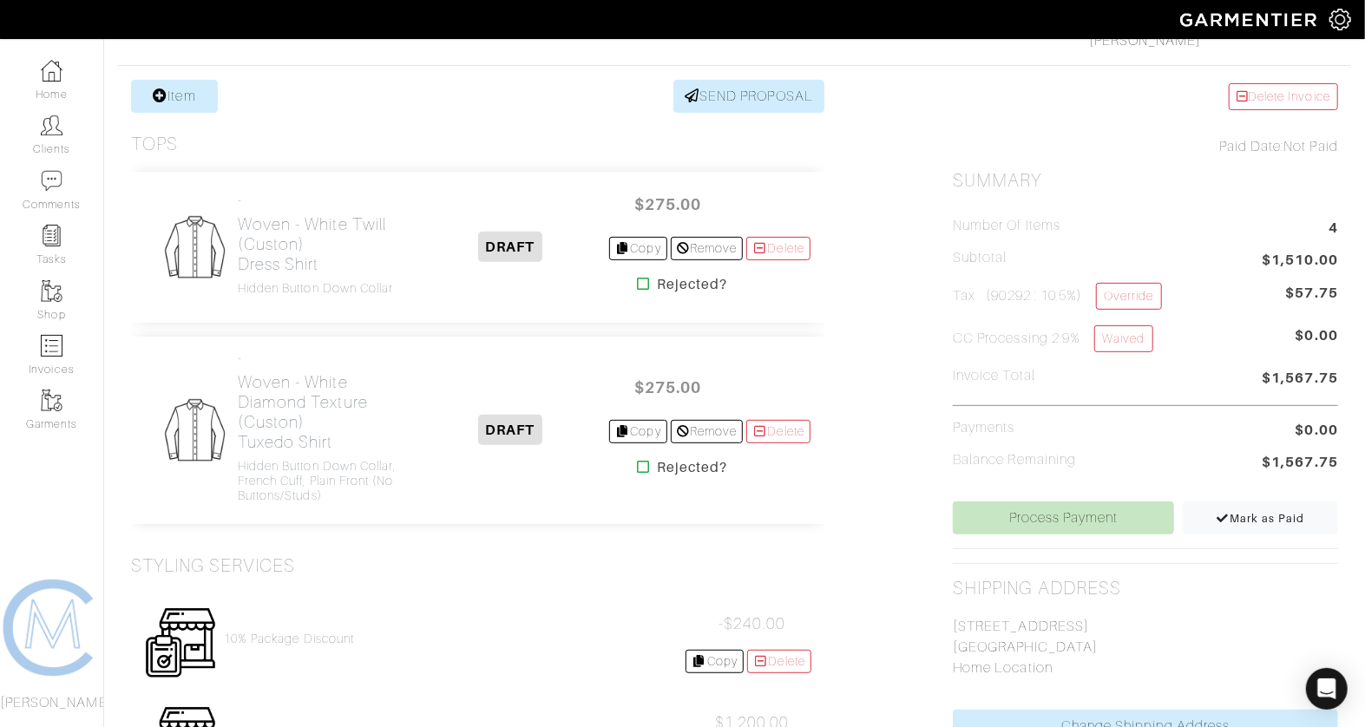
scroll to position [313, 0]
click at [1158, 290] on link "Override" at bounding box center [1128, 297] width 65 height 27
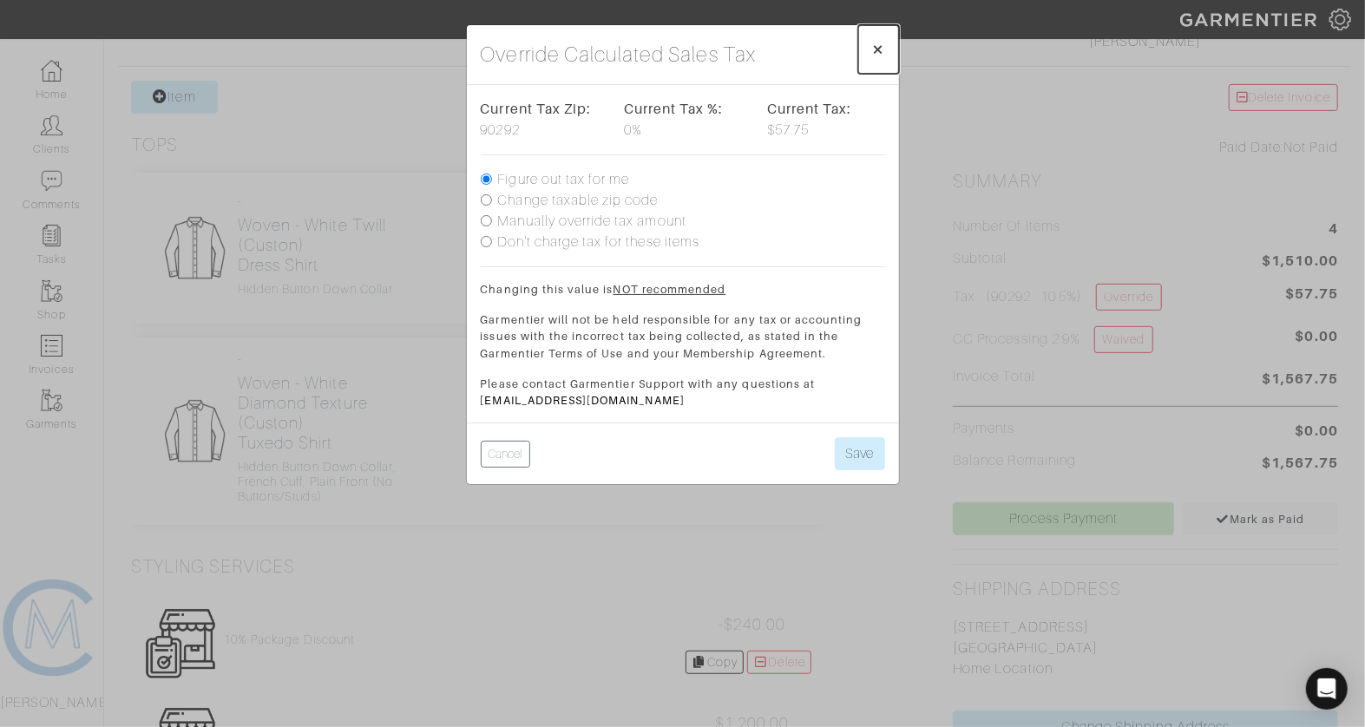
click at [883, 56] on span "×" at bounding box center [878, 48] width 13 height 23
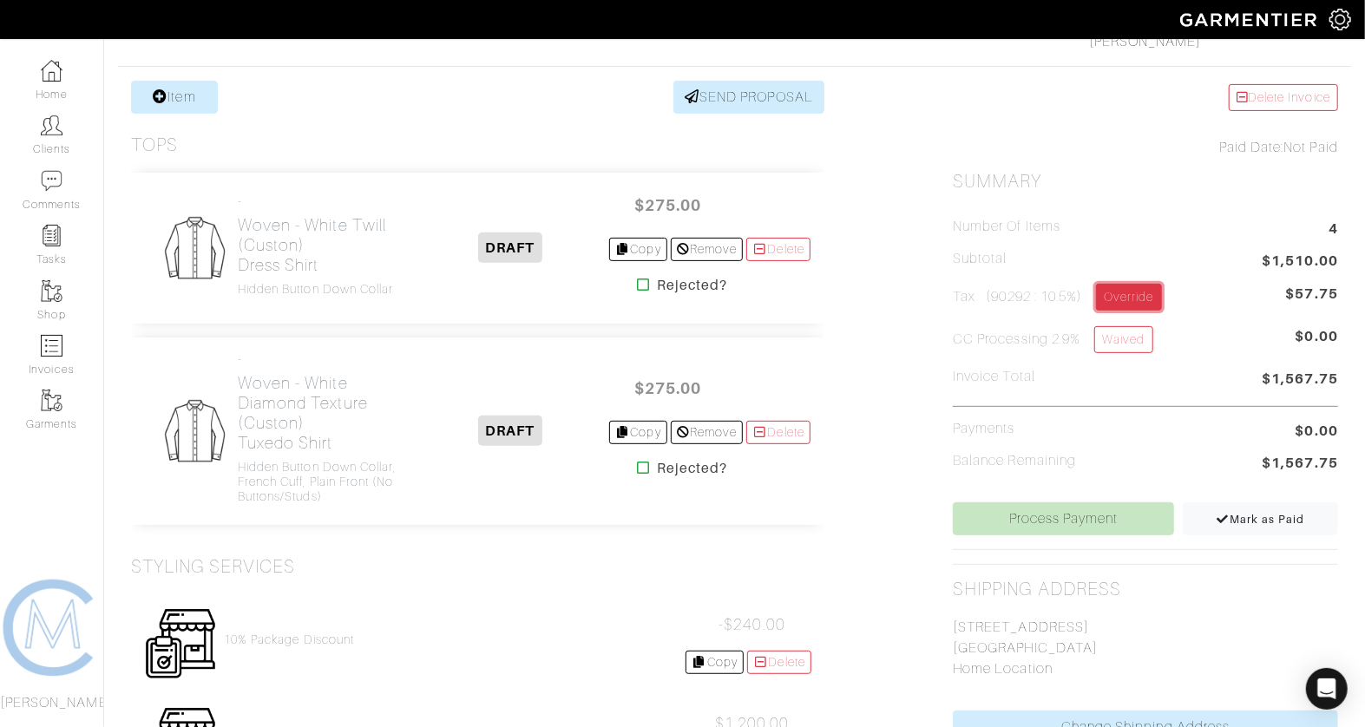
click at [1134, 292] on link "Override" at bounding box center [1128, 297] width 65 height 27
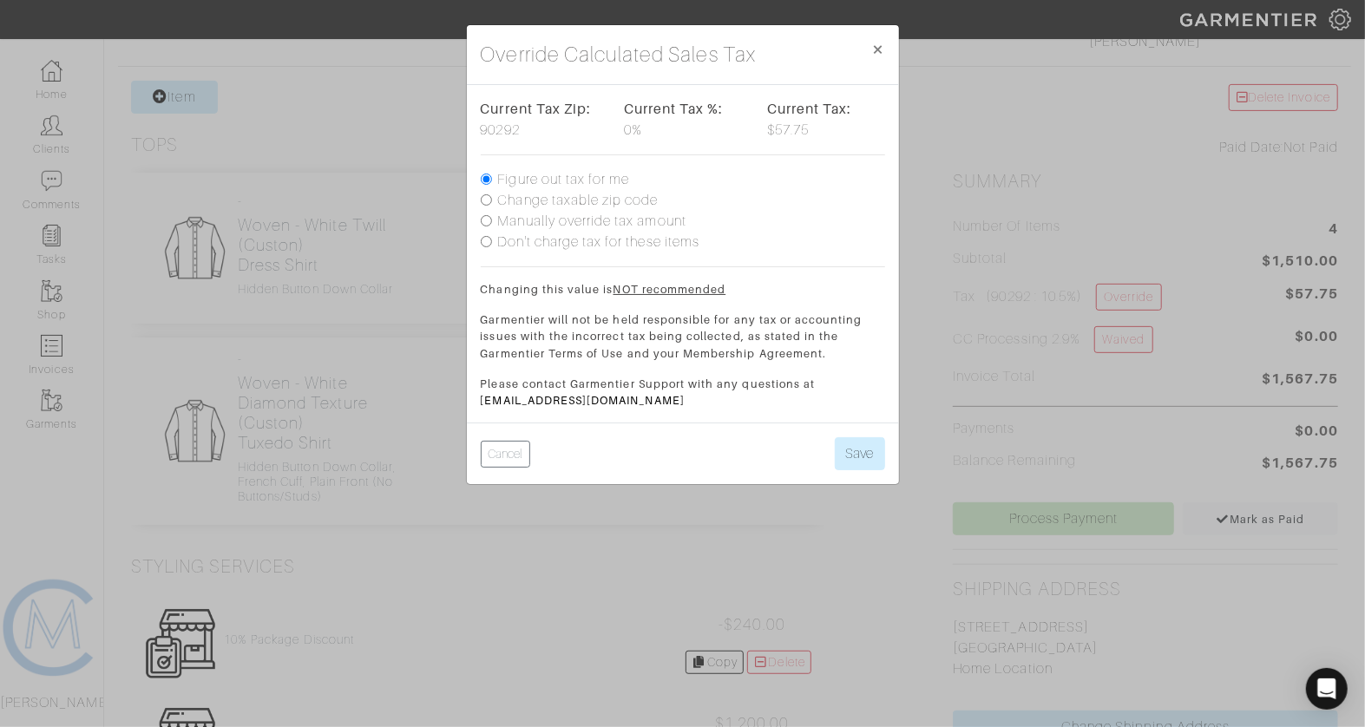
click at [576, 195] on label "Change taxable zip code" at bounding box center [578, 200] width 161 height 21
click at [492, 195] on input "Change taxable zip code" at bounding box center [486, 199] width 11 height 11
radio input "true"
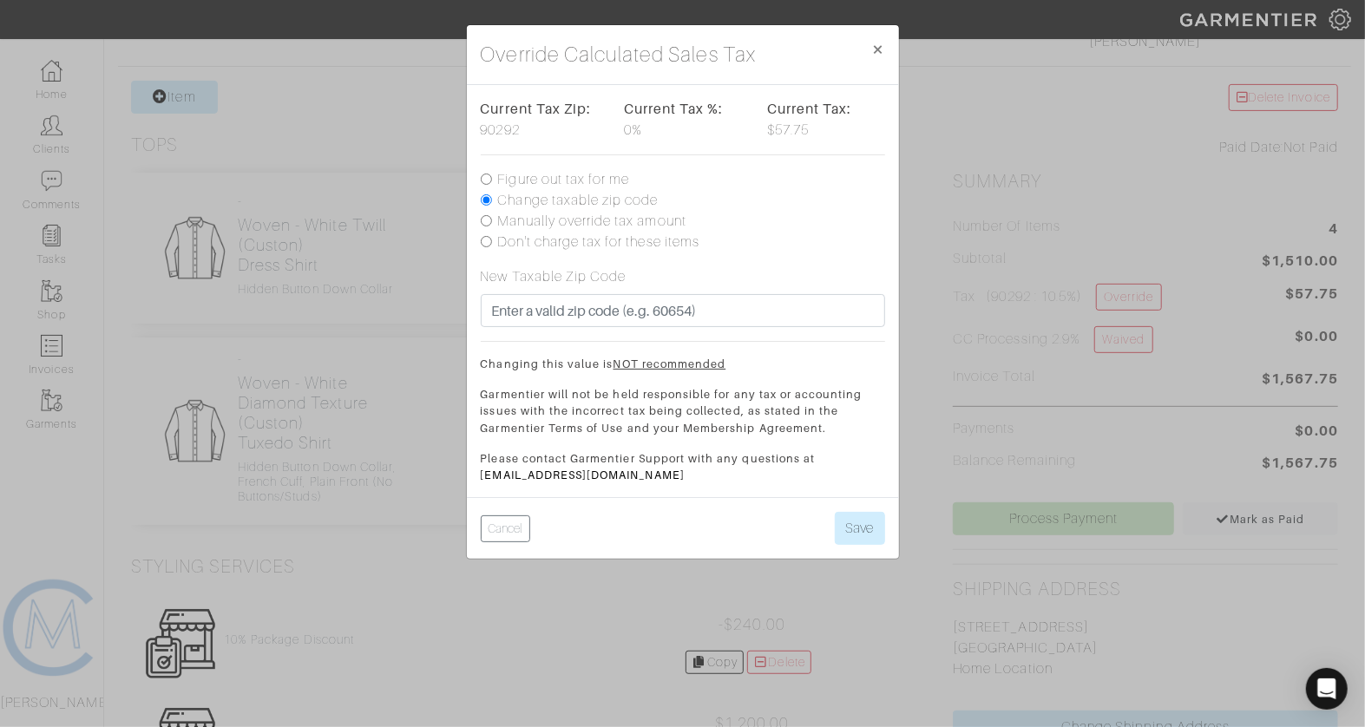
click at [557, 226] on label "Manually override tax amount" at bounding box center [592, 221] width 188 height 21
click at [492, 226] on input "Manually override tax amount" at bounding box center [486, 220] width 11 height 11
radio input "true"
click at [535, 305] on input "text" at bounding box center [698, 310] width 374 height 33
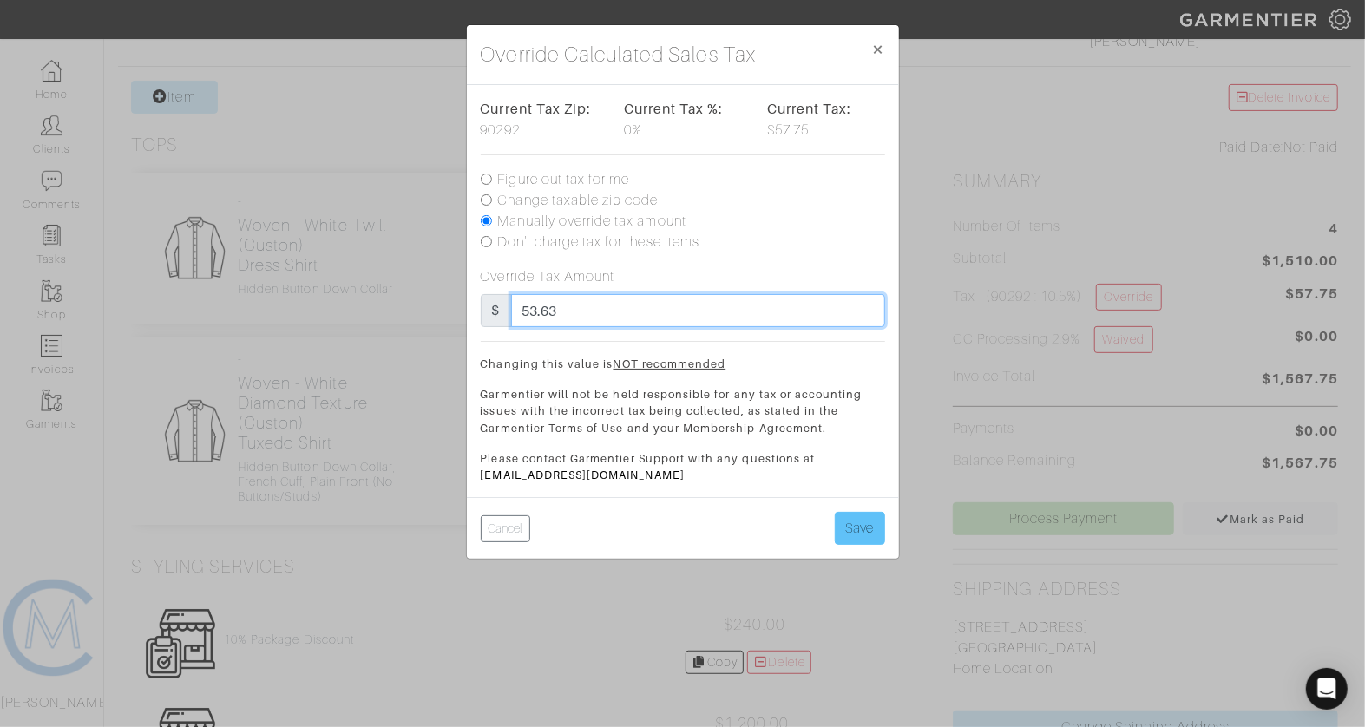
type input "53.63"
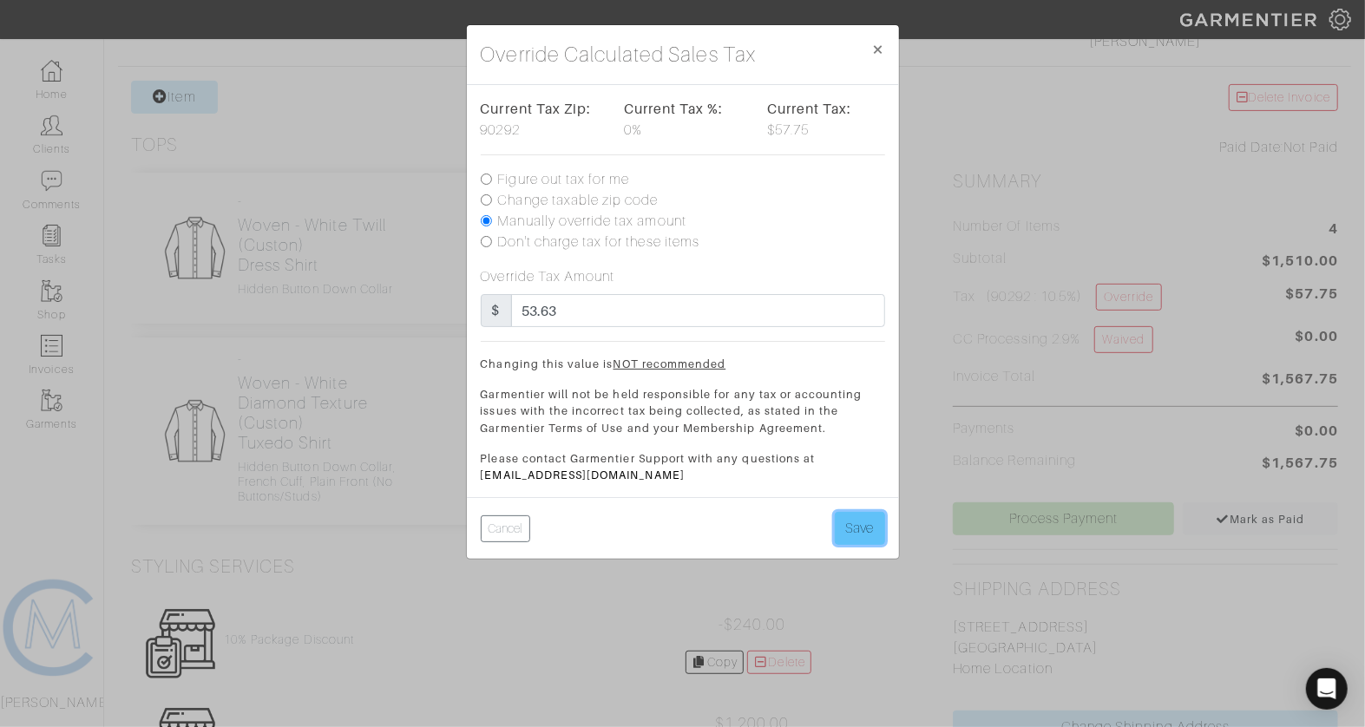
click at [842, 520] on button "Save" at bounding box center [860, 528] width 50 height 33
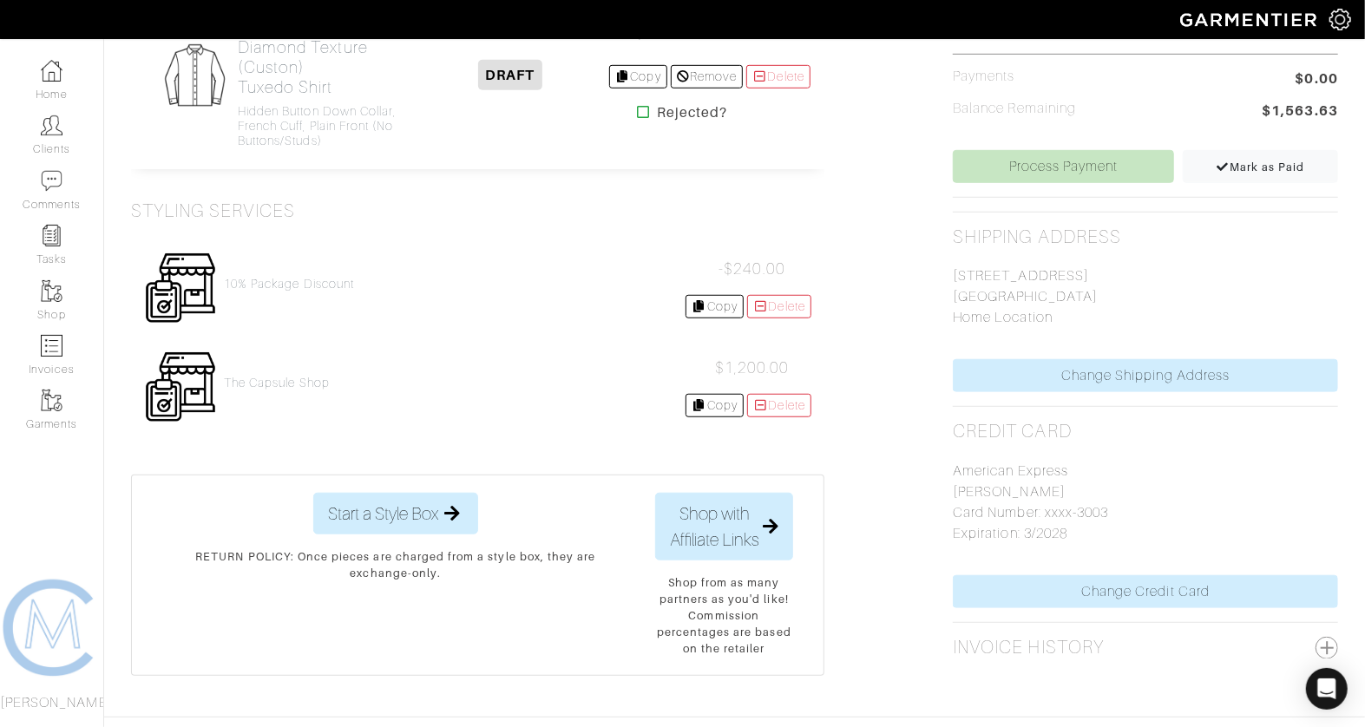
scroll to position [666, 0]
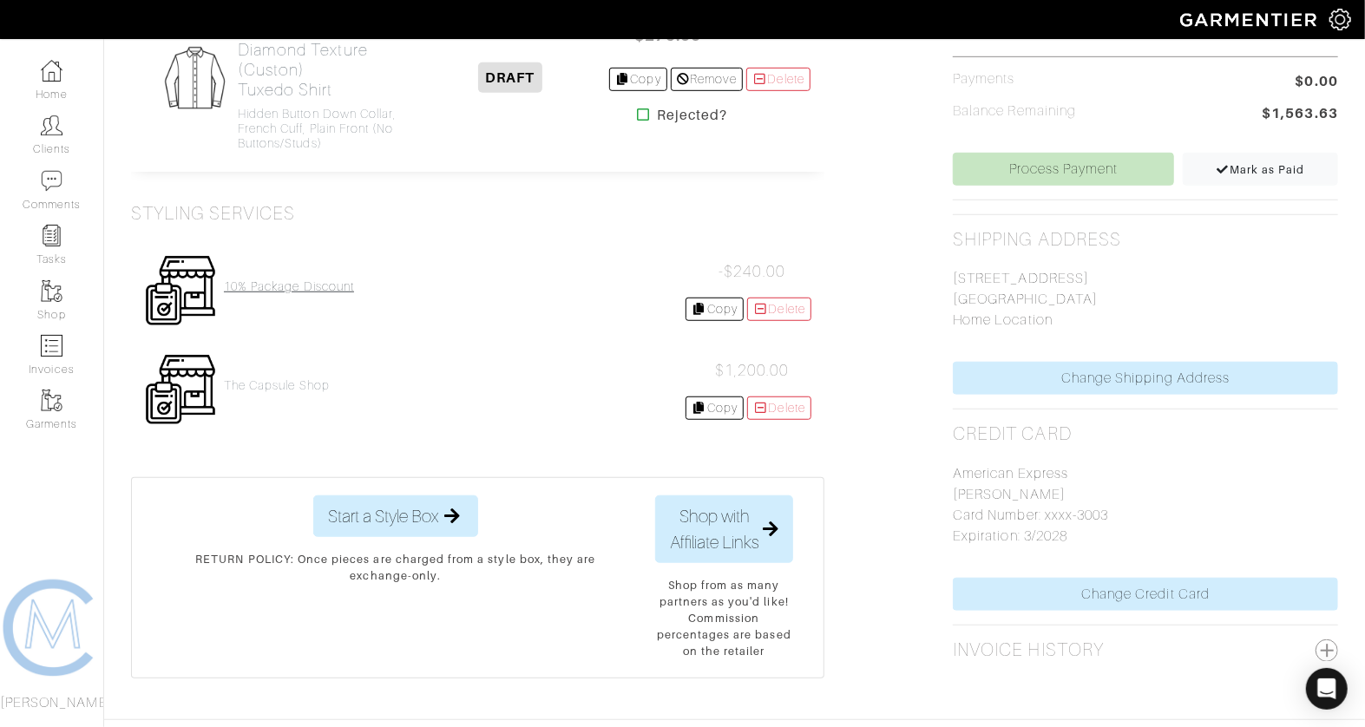
click at [246, 281] on h4 "10% Package Discount" at bounding box center [289, 286] width 130 height 15
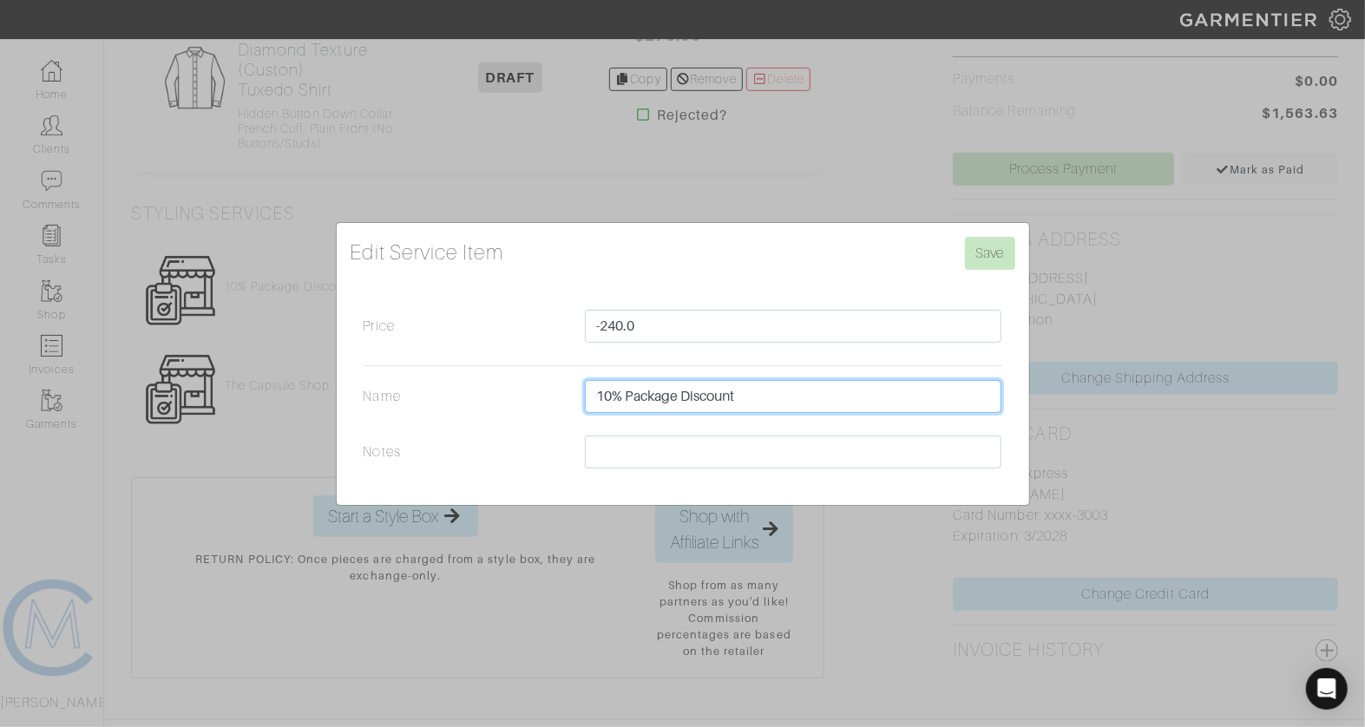
click at [775, 393] on input "10% Package Discount" at bounding box center [793, 396] width 417 height 33
drag, startPoint x: 802, startPoint y: 392, endPoint x: 740, endPoint y: 394, distance: 61.6
click at [740, 394] on input "10% Package Discount off total" at bounding box center [793, 396] width 417 height 33
type input "10% Package Discount Off Total"
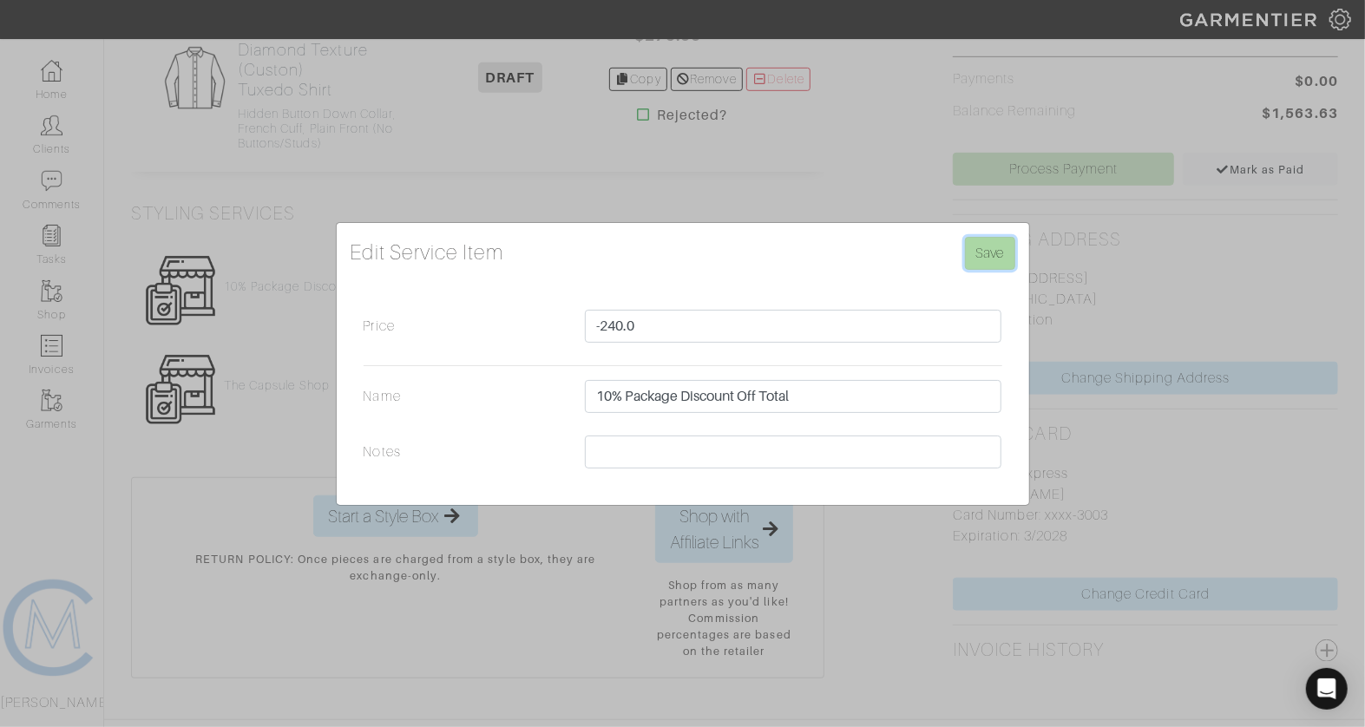
click at [986, 259] on input "Save" at bounding box center [990, 253] width 50 height 33
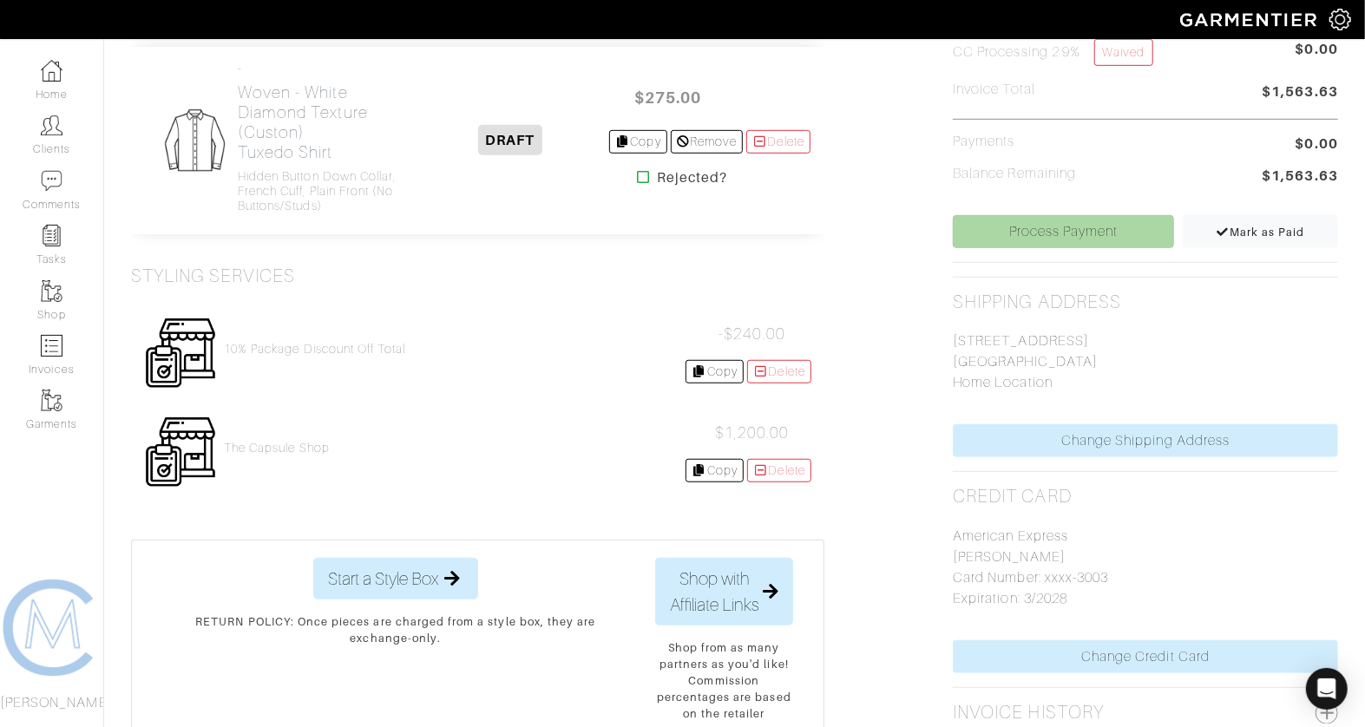
scroll to position [560, 0]
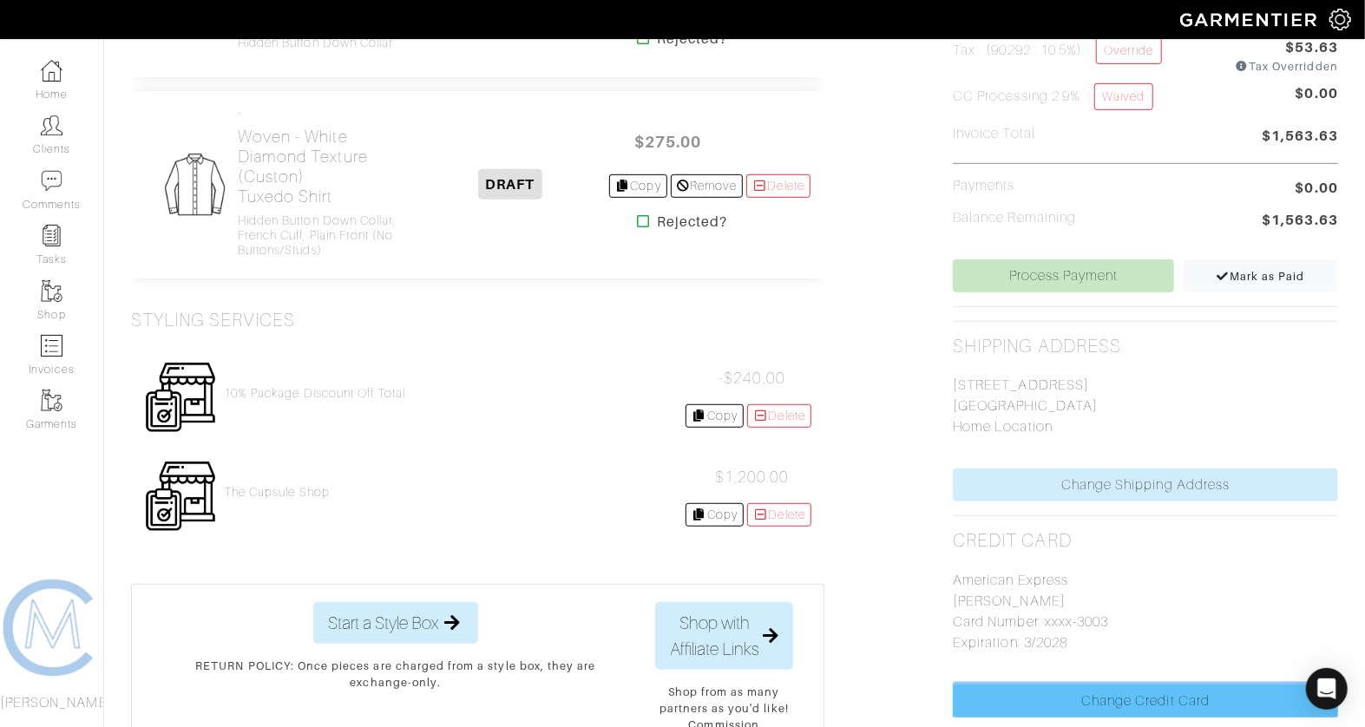
click at [976, 685] on link "Change Credit Card" at bounding box center [1145, 701] width 385 height 33
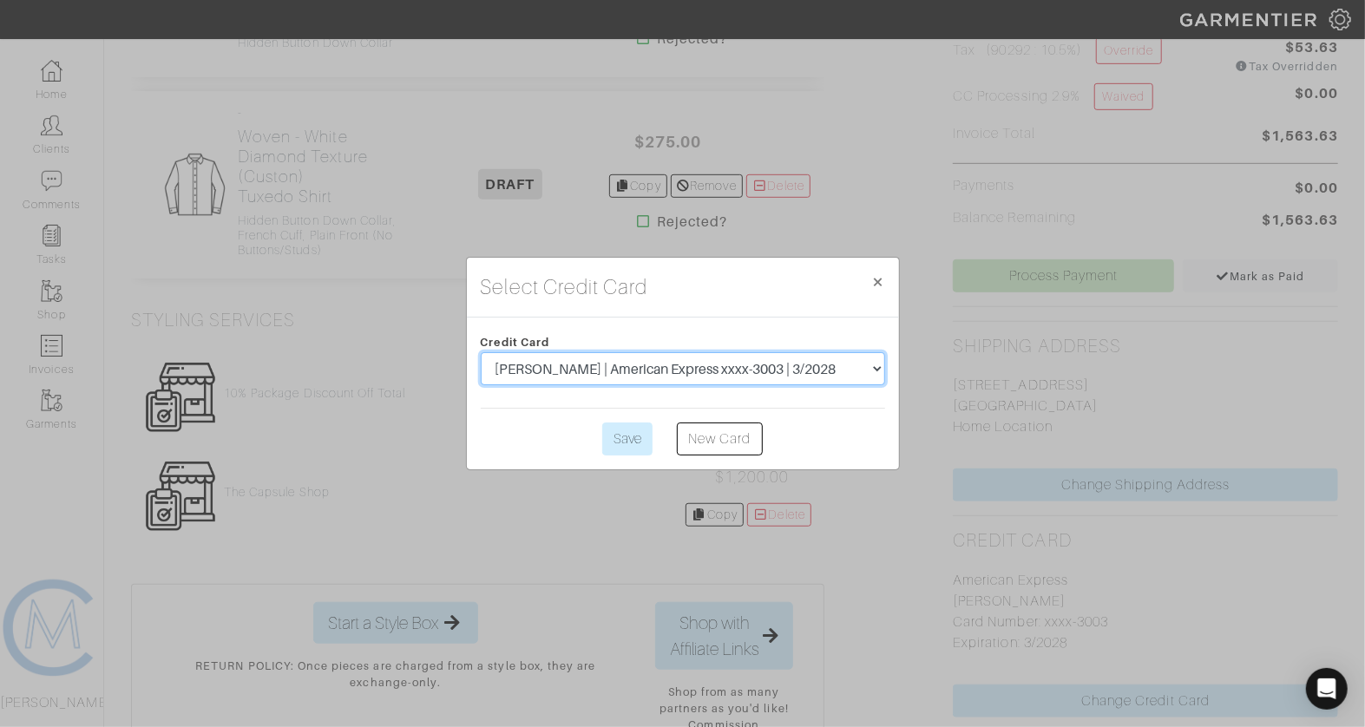
click at [718, 373] on select "[PERSON_NAME] | American Express xxxx-3003 | 3/2028" at bounding box center [683, 368] width 404 height 33
click at [885, 276] on button "× Close" at bounding box center [878, 282] width 41 height 49
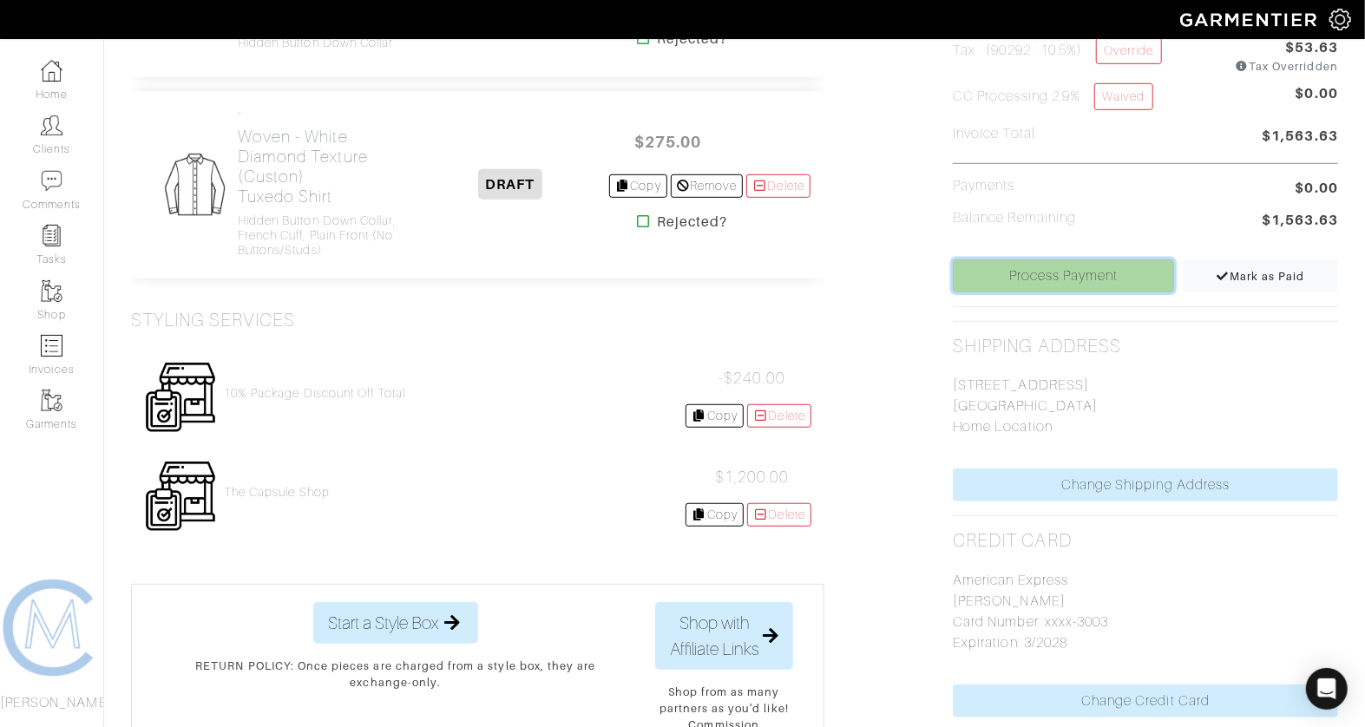
click at [995, 275] on link "Process Payment" at bounding box center [1063, 275] width 221 height 33
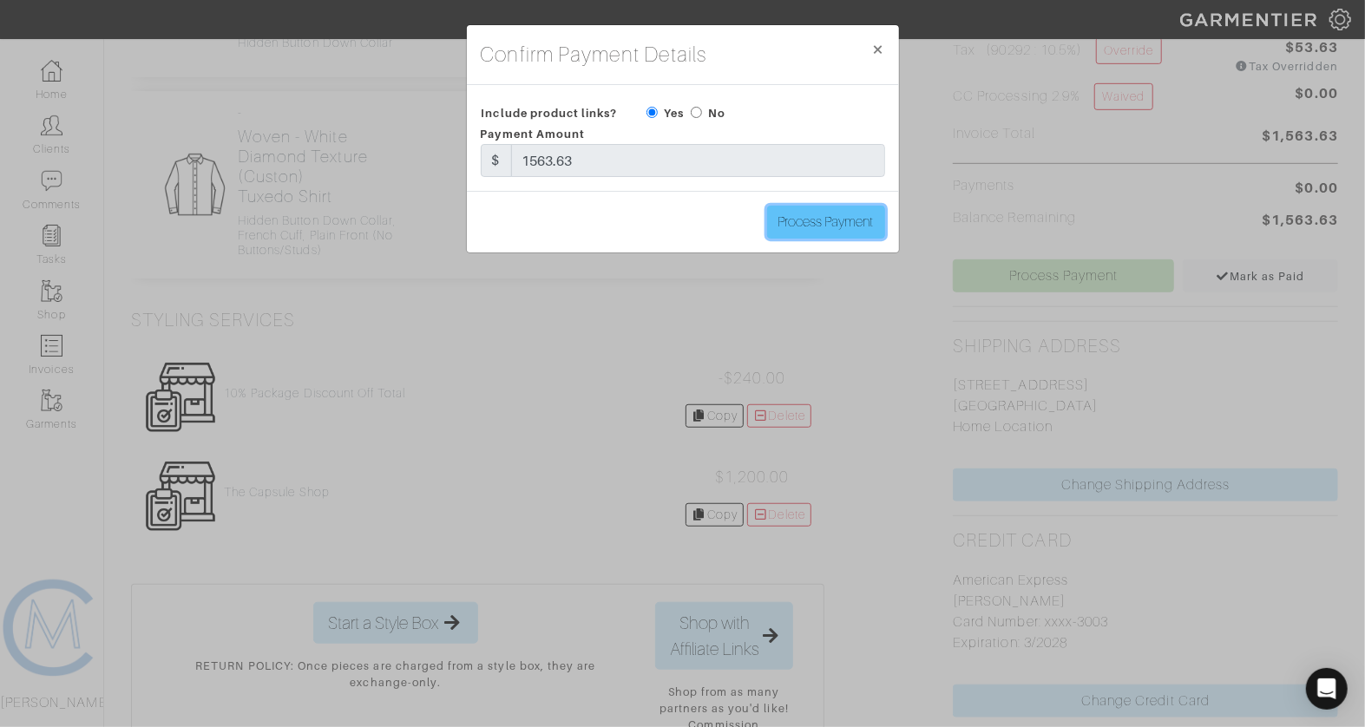
click at [799, 212] on input "Process Payment" at bounding box center [826, 222] width 118 height 33
type input "Process Payment"
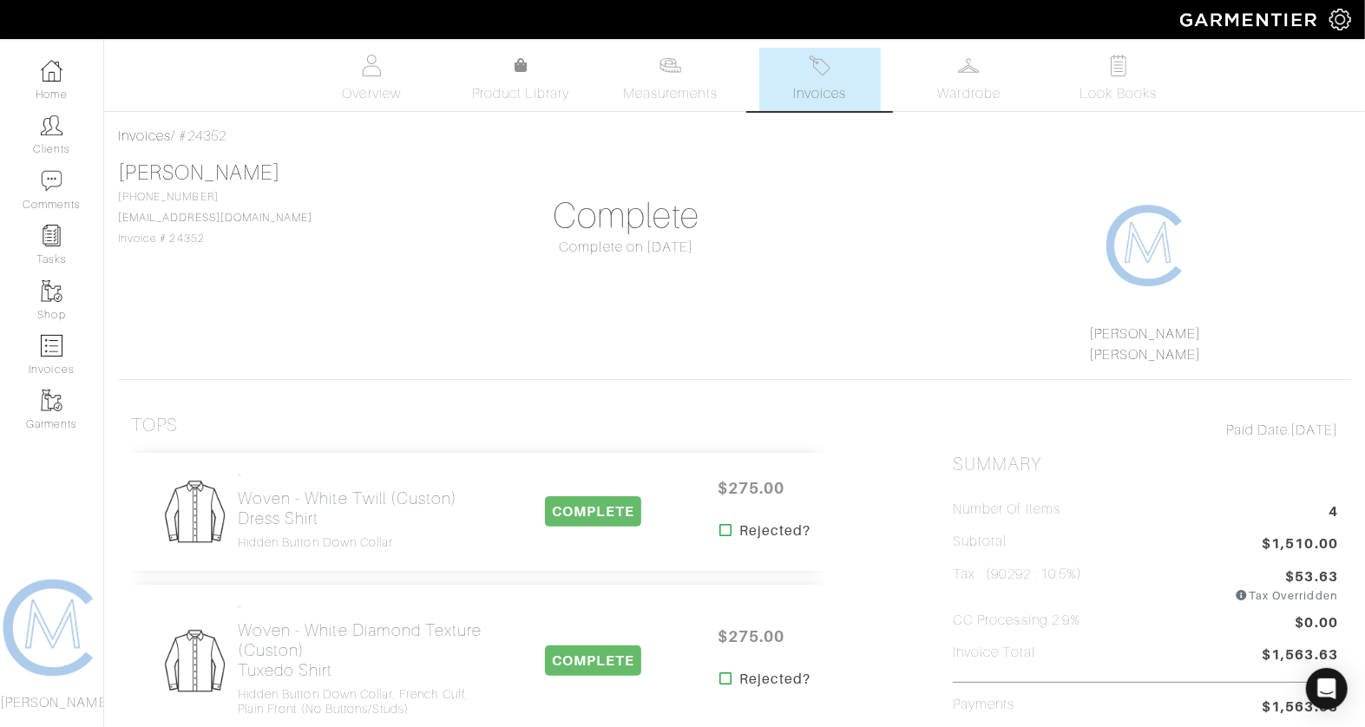
click at [835, 87] on span "Invoices" at bounding box center [819, 93] width 53 height 21
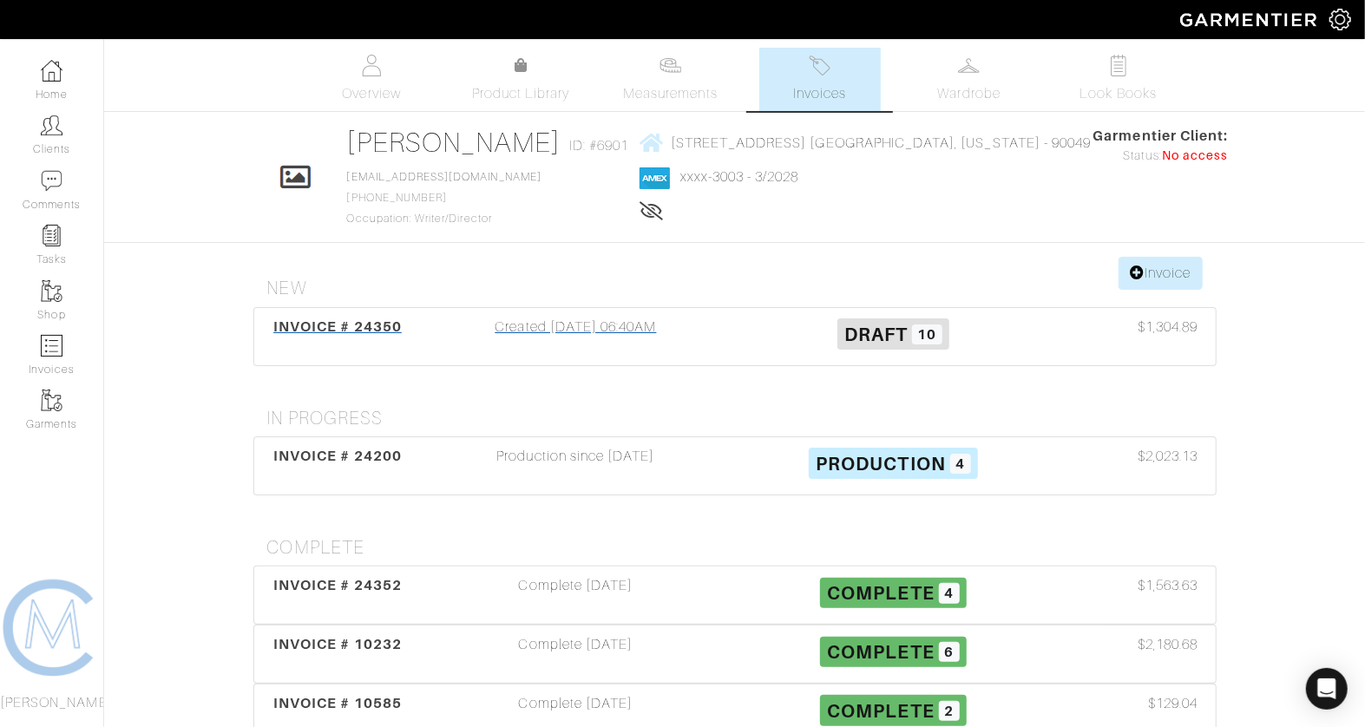
click at [634, 327] on div "Created 08/12/25 06:40AM" at bounding box center [576, 337] width 318 height 40
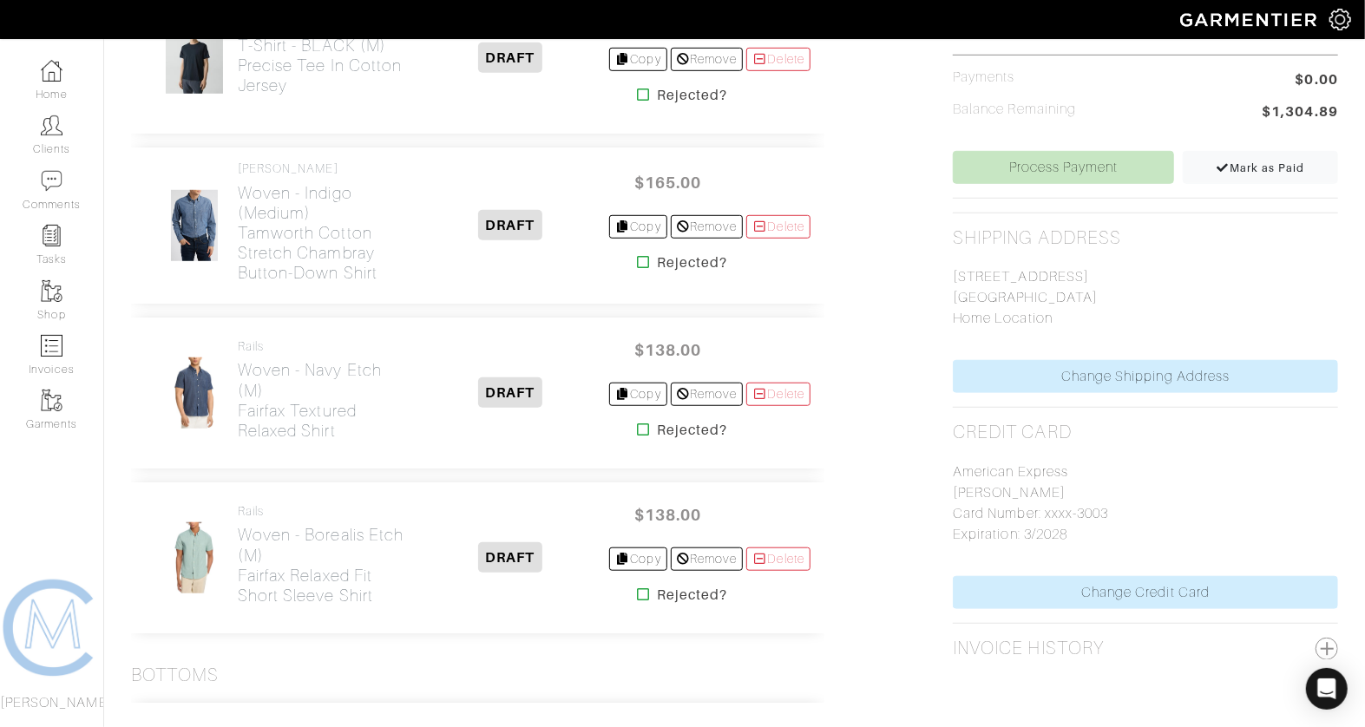
scroll to position [714, 0]
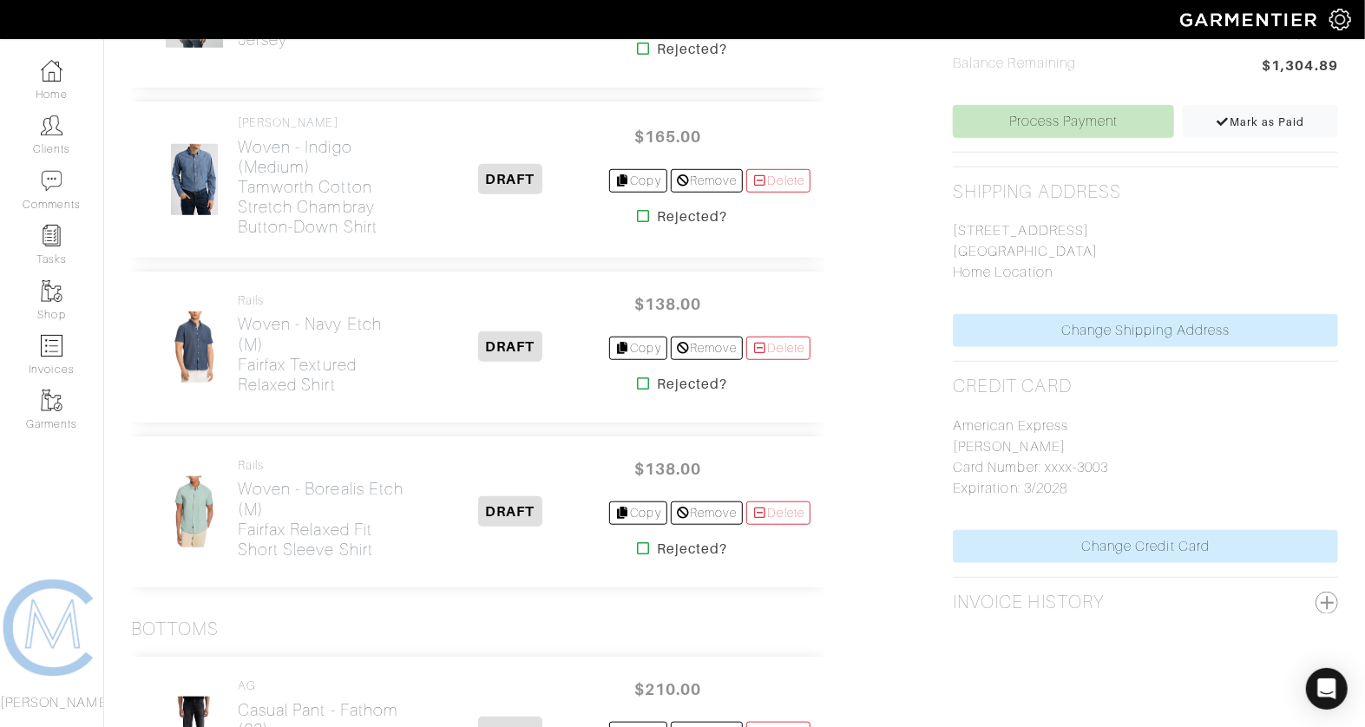
click at [637, 378] on icon at bounding box center [643, 384] width 13 height 14
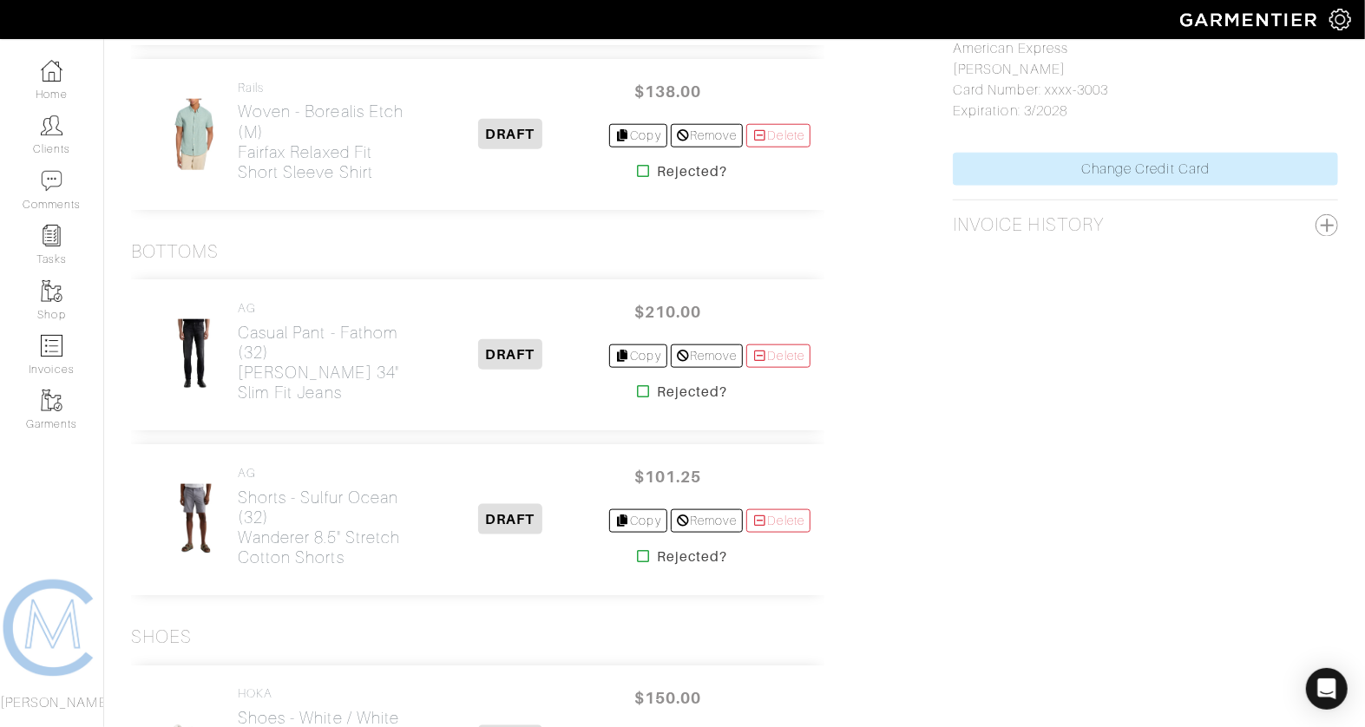
scroll to position [1112, 0]
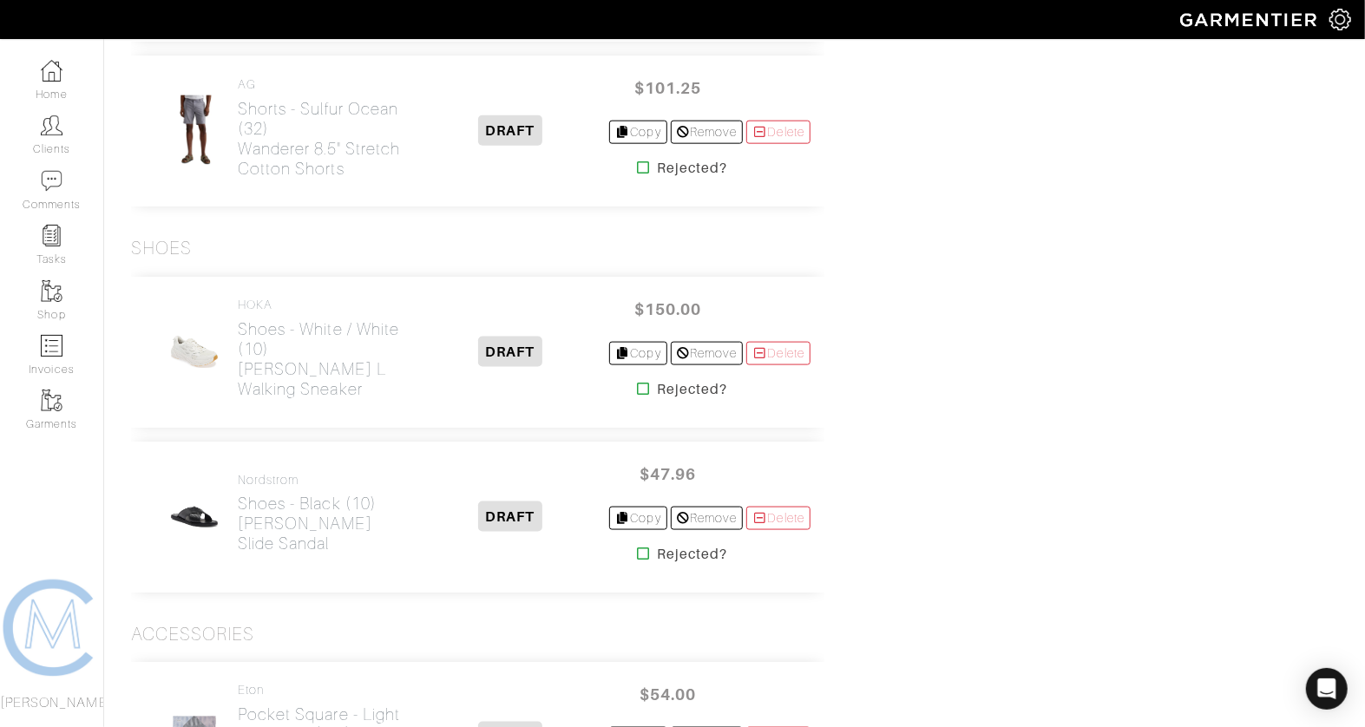
scroll to position [1314, 0]
click at [367, 364] on h2 "Shoes - White / White (10) [PERSON_NAME] L Walking Sneaker" at bounding box center [325, 360] width 174 height 80
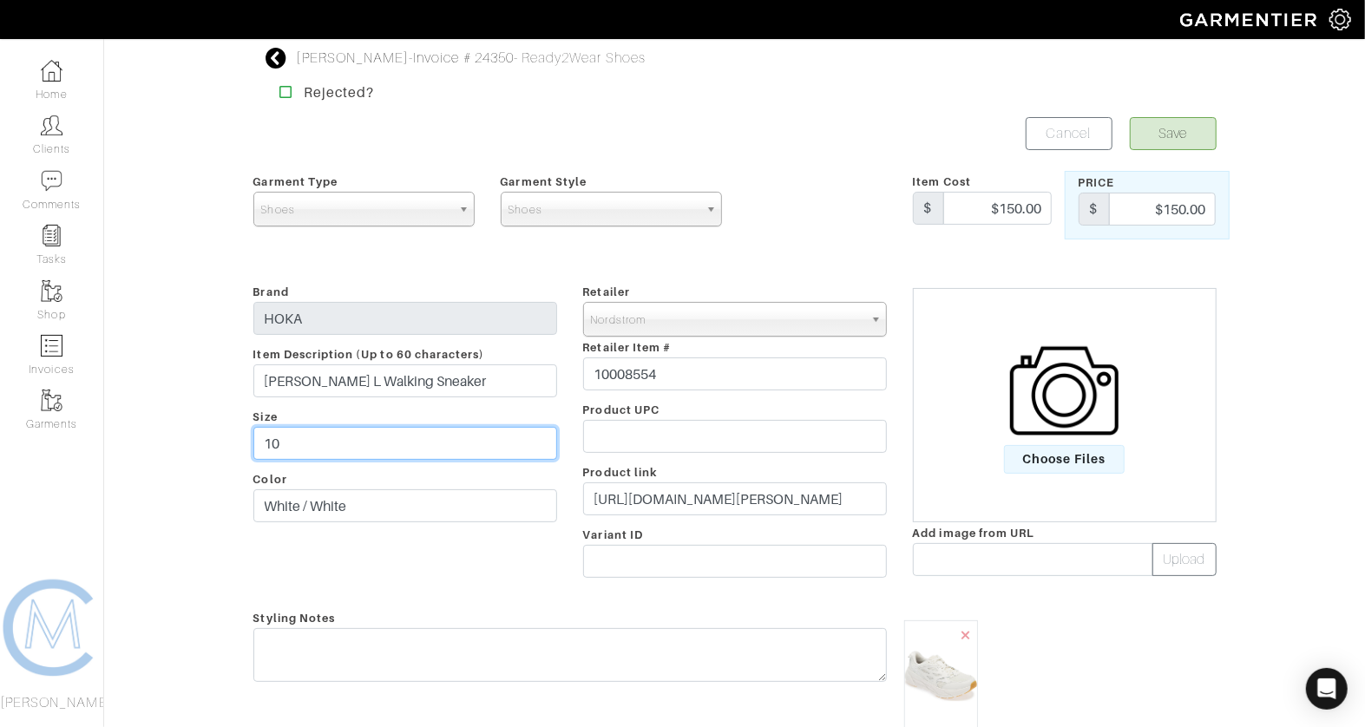
click at [387, 441] on input "10" at bounding box center [405, 443] width 304 height 33
type input "10.5"
click at [1170, 124] on button "Save" at bounding box center [1173, 133] width 87 height 33
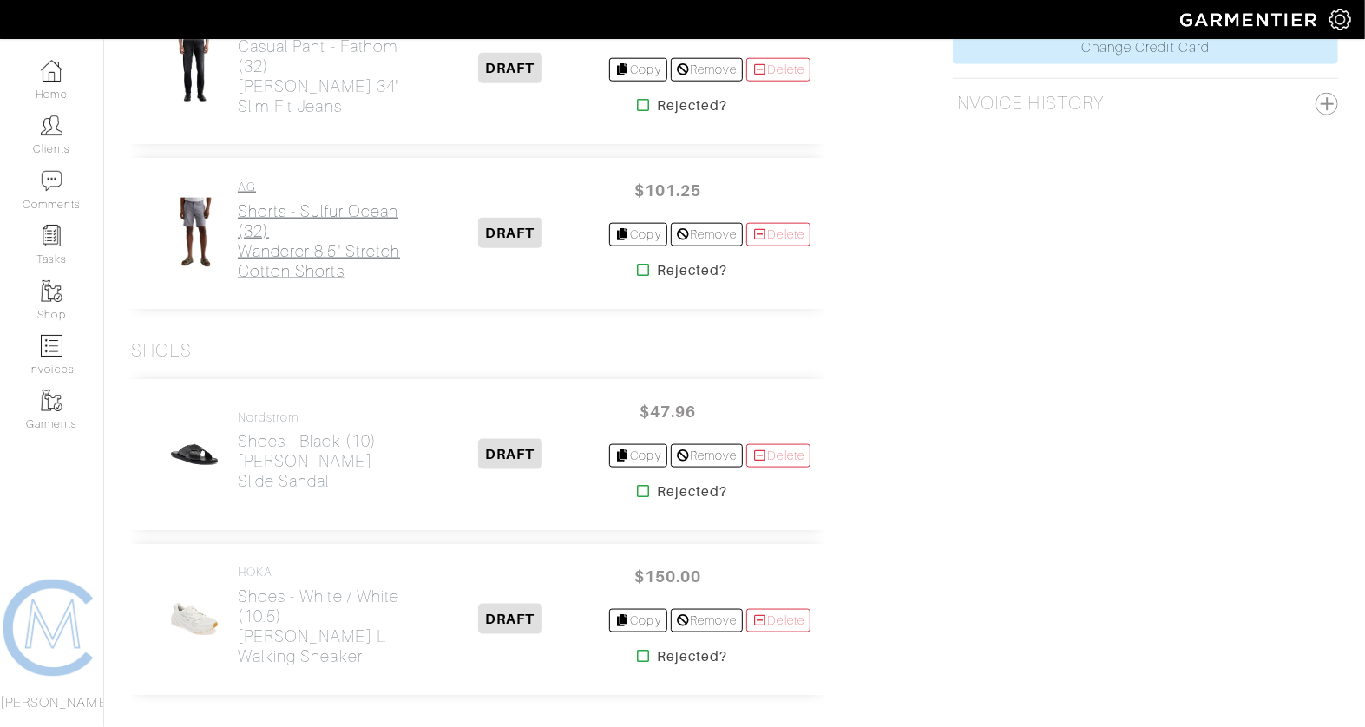
scroll to position [1224, 0]
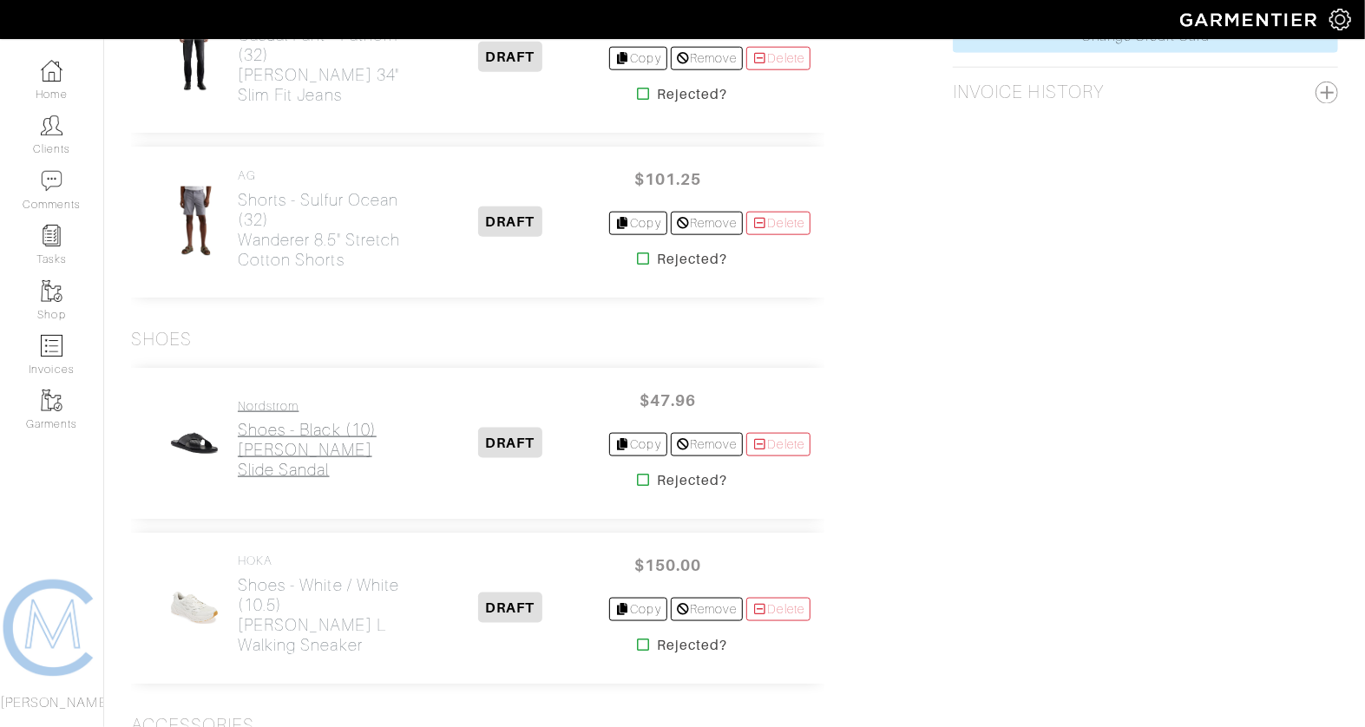
click at [344, 444] on h2 "Shoes - Black (10) [PERSON_NAME] Slide Sandal" at bounding box center [325, 450] width 174 height 60
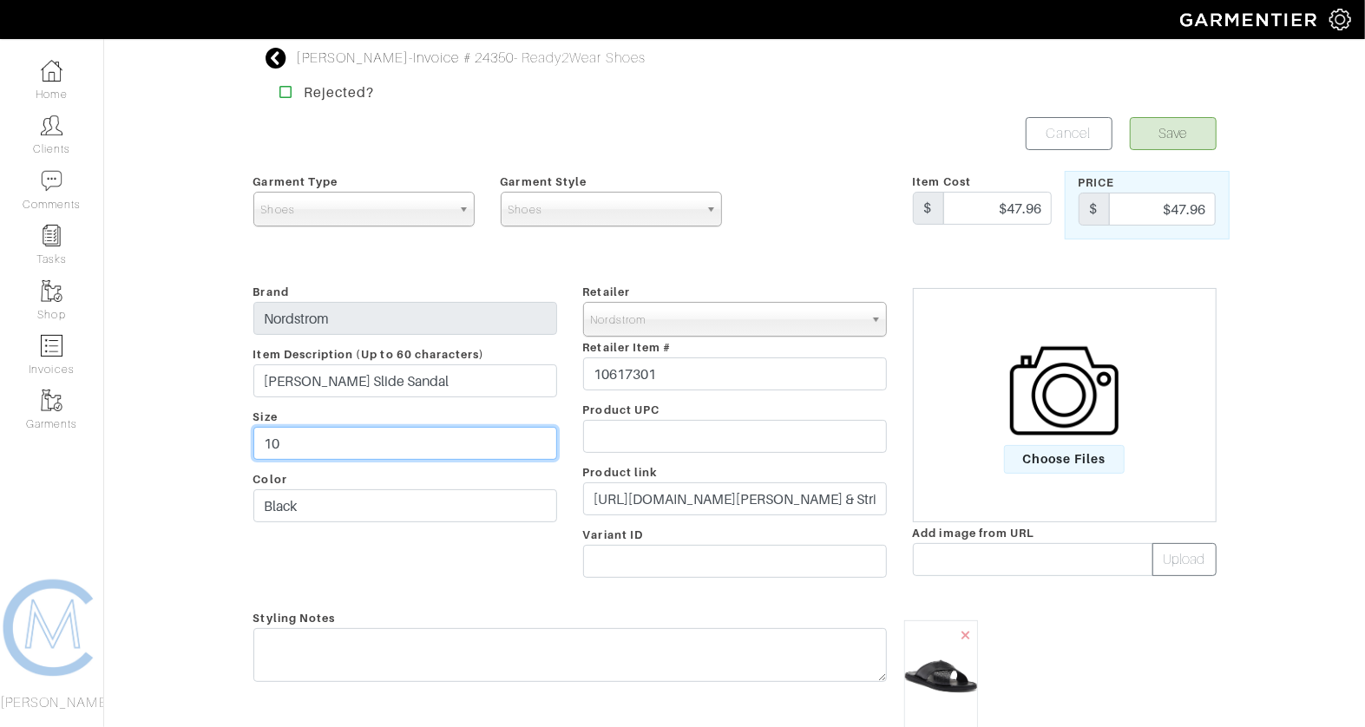
click at [425, 455] on input "10" at bounding box center [405, 443] width 304 height 33
type input "10.5"
click at [1177, 139] on button "Save" at bounding box center [1173, 133] width 87 height 33
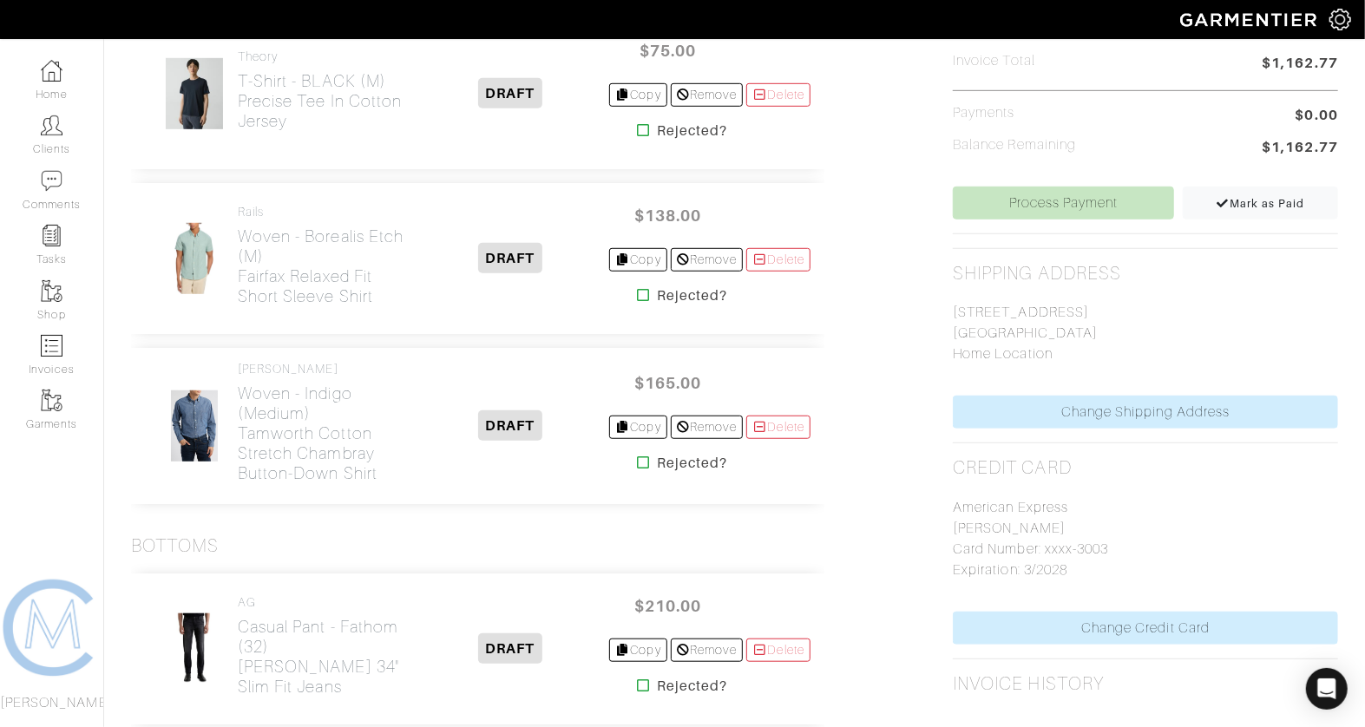
scroll to position [300, 0]
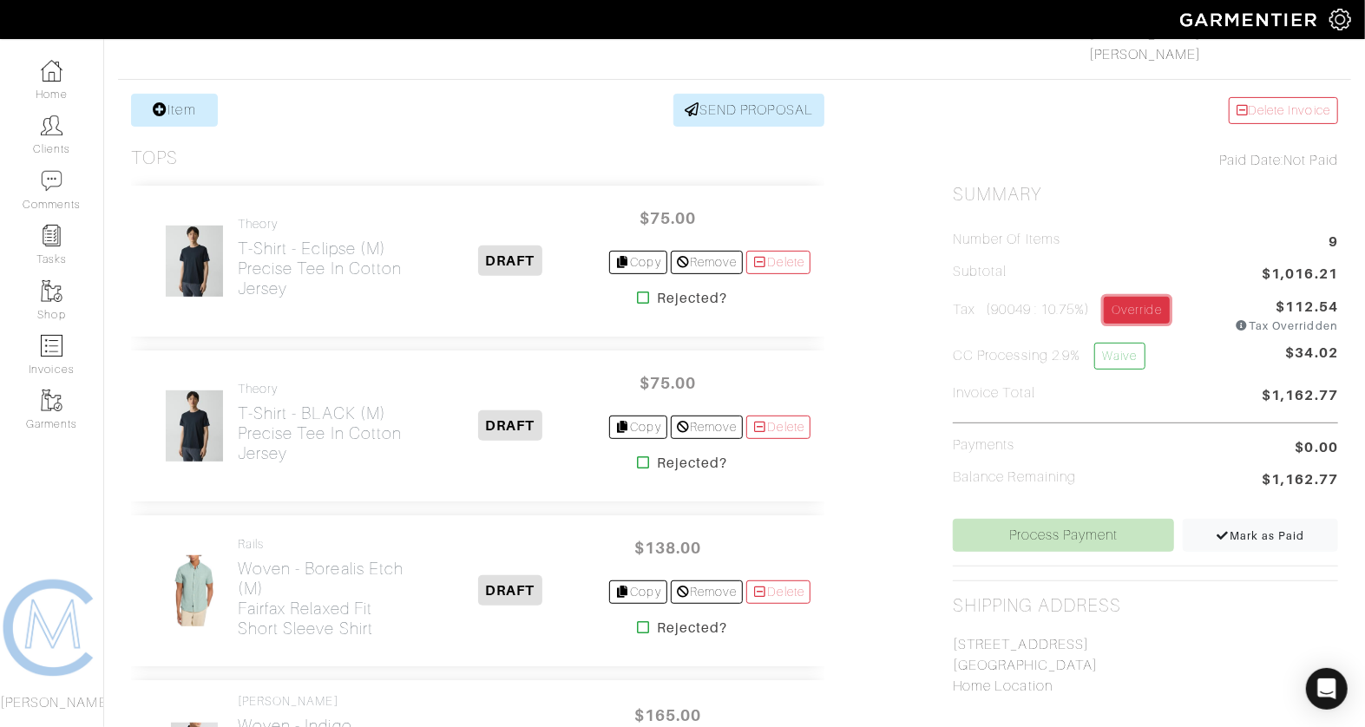
click at [1150, 304] on link "Override" at bounding box center [1136, 310] width 65 height 27
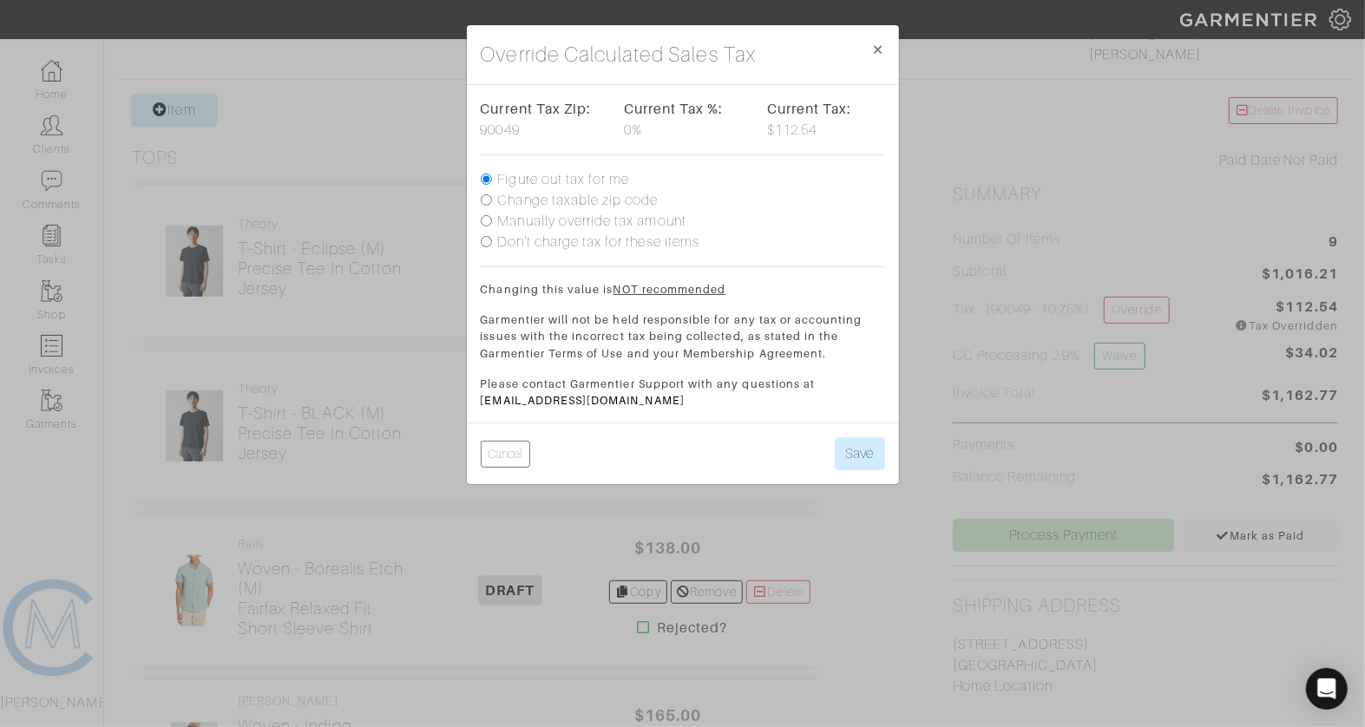
click at [498, 236] on label "Don't charge tax for these items" at bounding box center [599, 242] width 202 height 21
click at [492, 236] on input "Don't charge tax for these items" at bounding box center [486, 241] width 11 height 11
radio input "true"
click at [561, 226] on label "Manually override tax amount" at bounding box center [592, 221] width 188 height 21
click at [492, 226] on input "Manually override tax amount" at bounding box center [486, 220] width 11 height 11
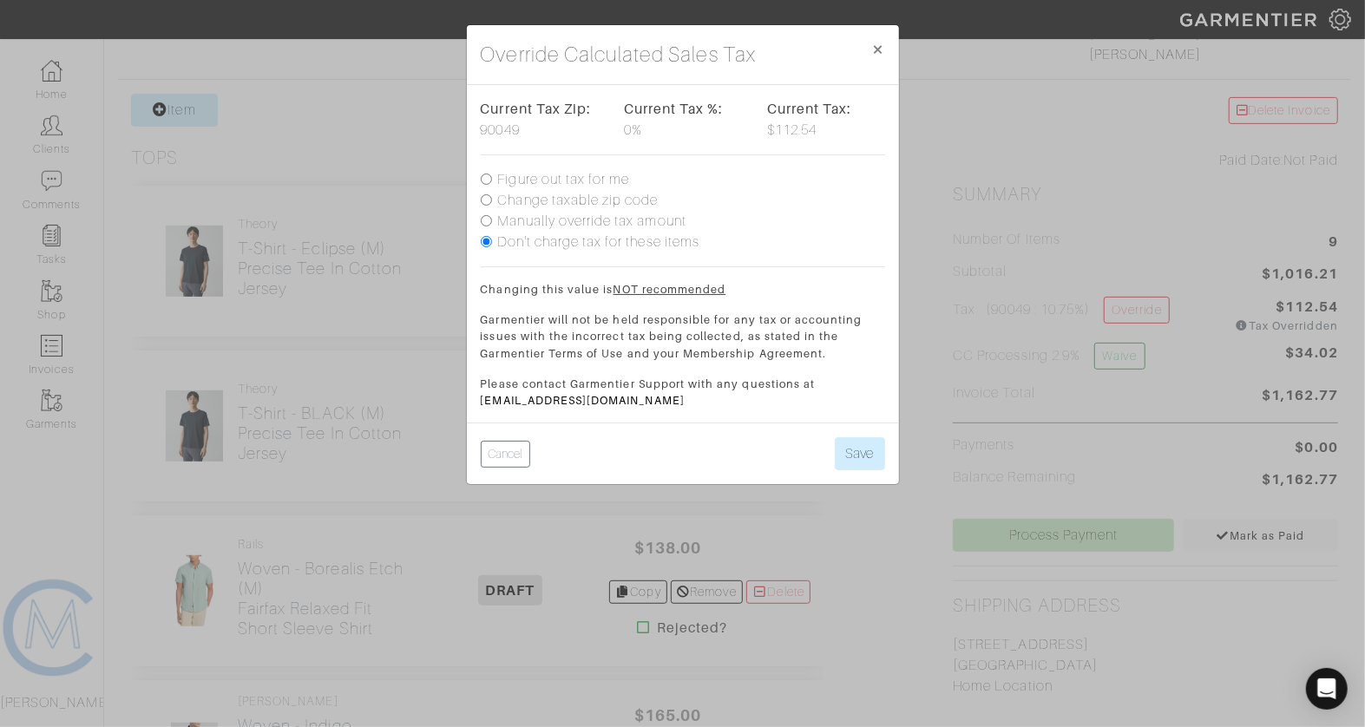
radio input "true"
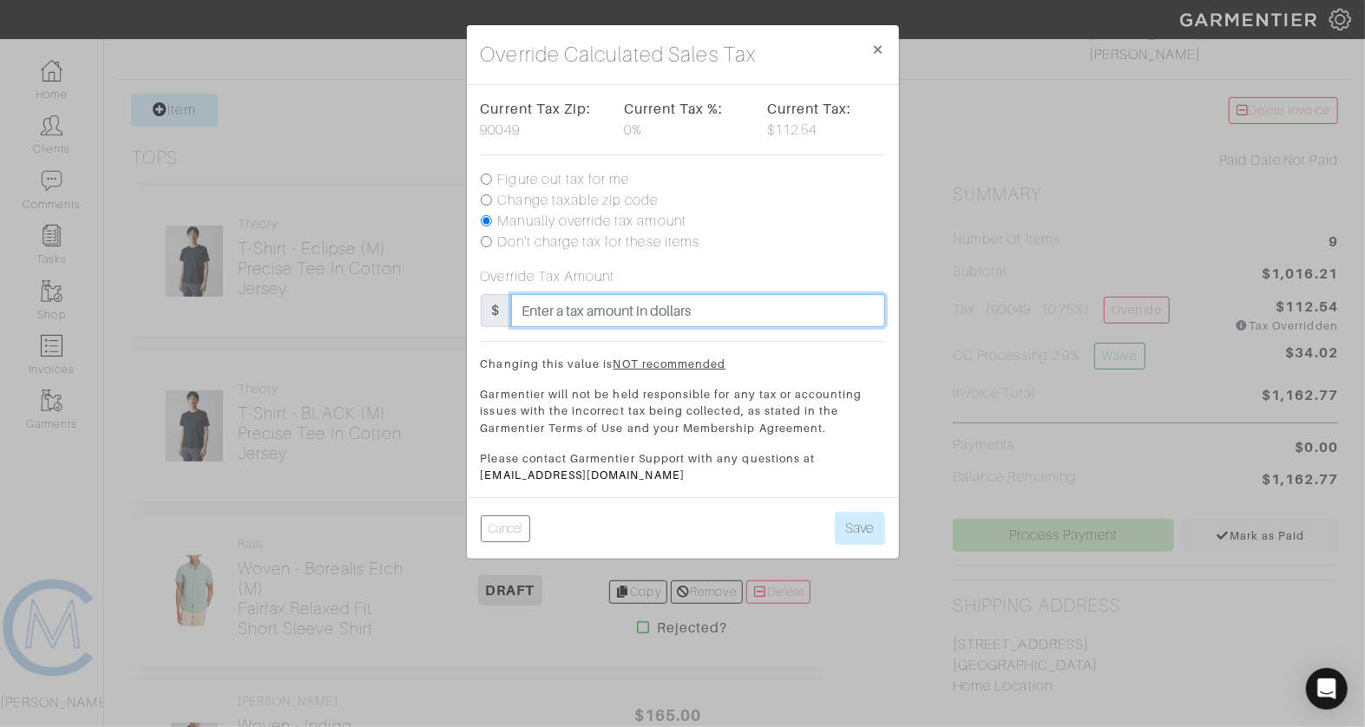
click at [549, 322] on input "text" at bounding box center [698, 310] width 374 height 33
type input "99.08"
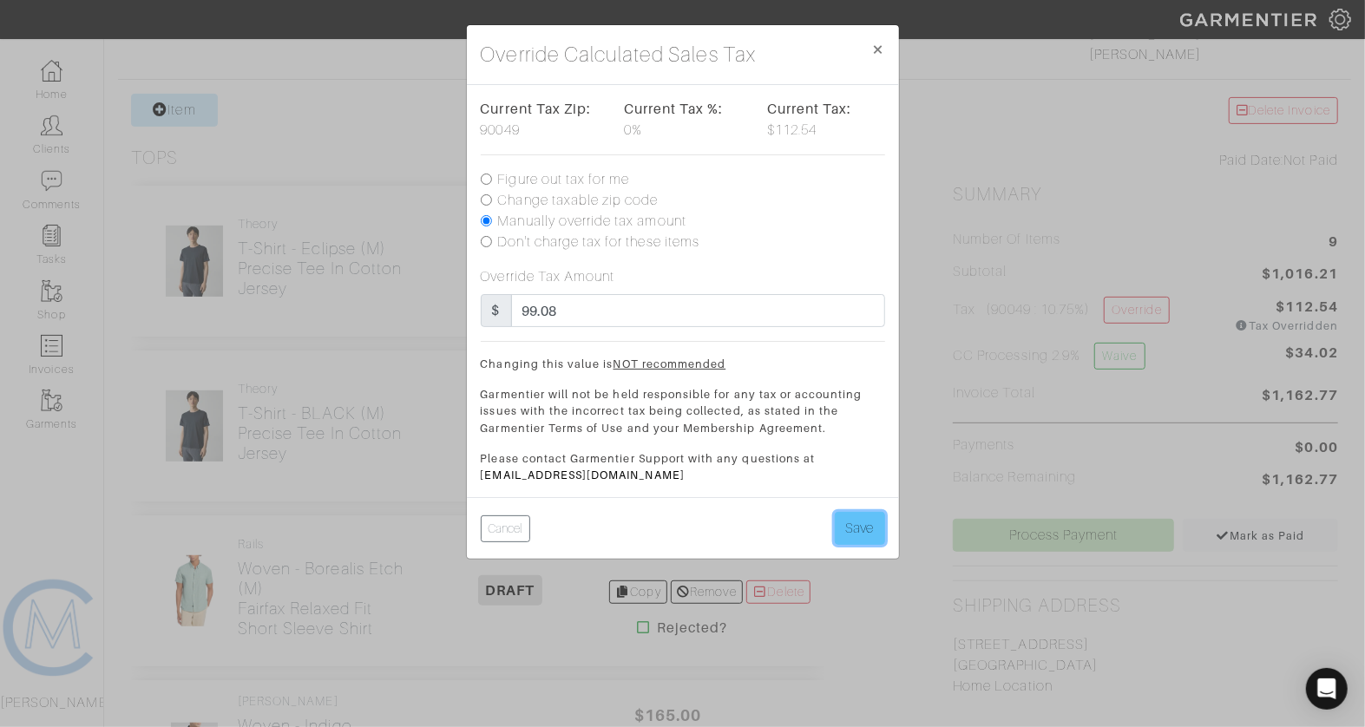
click at [852, 516] on button "Save" at bounding box center [860, 528] width 50 height 33
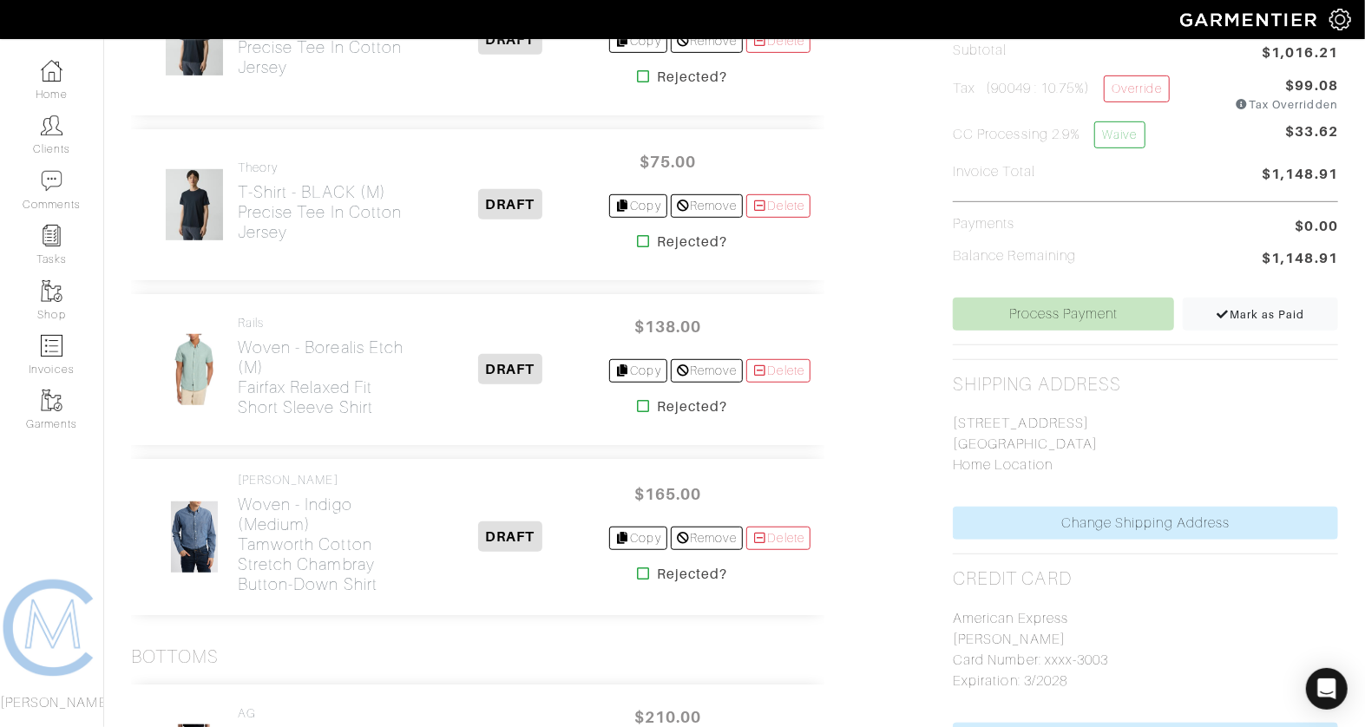
scroll to position [521, 0]
click at [1106, 324] on link "Process Payment" at bounding box center [1063, 314] width 221 height 33
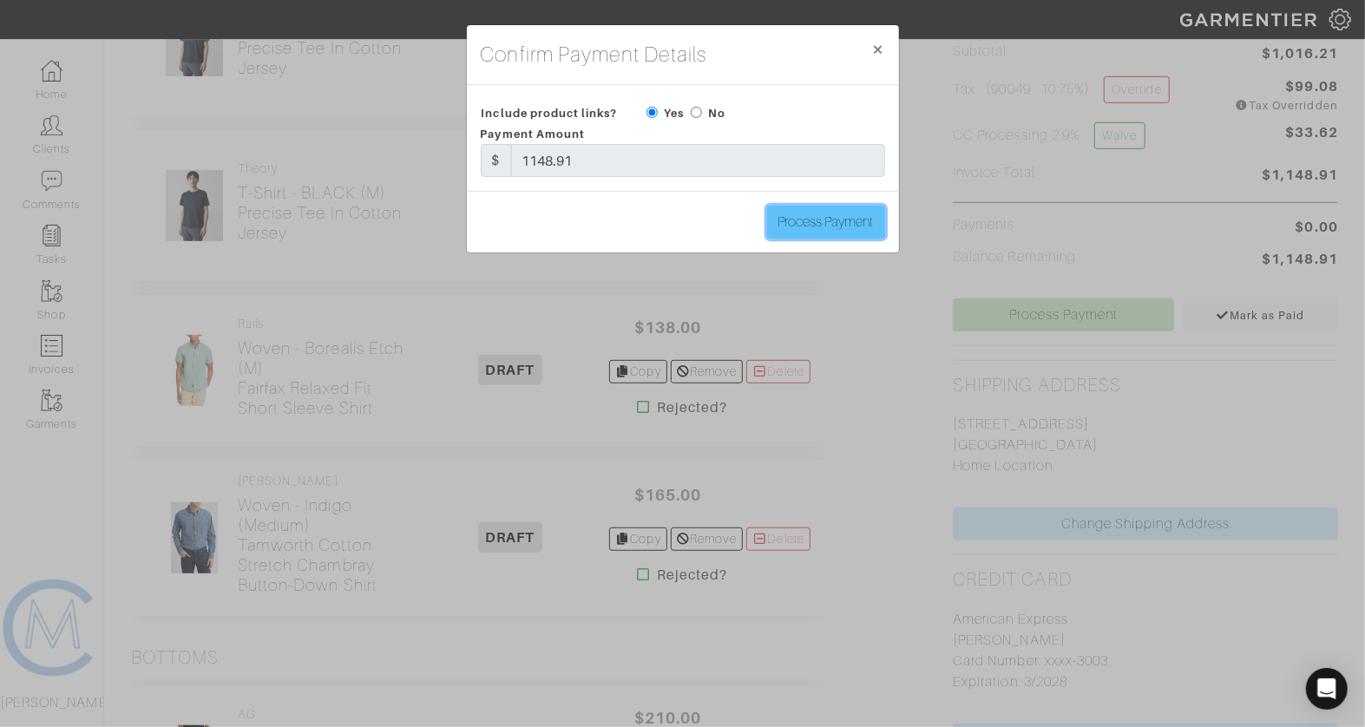
click at [814, 231] on input "Process Payment" at bounding box center [826, 222] width 118 height 33
type input "Process Payment"
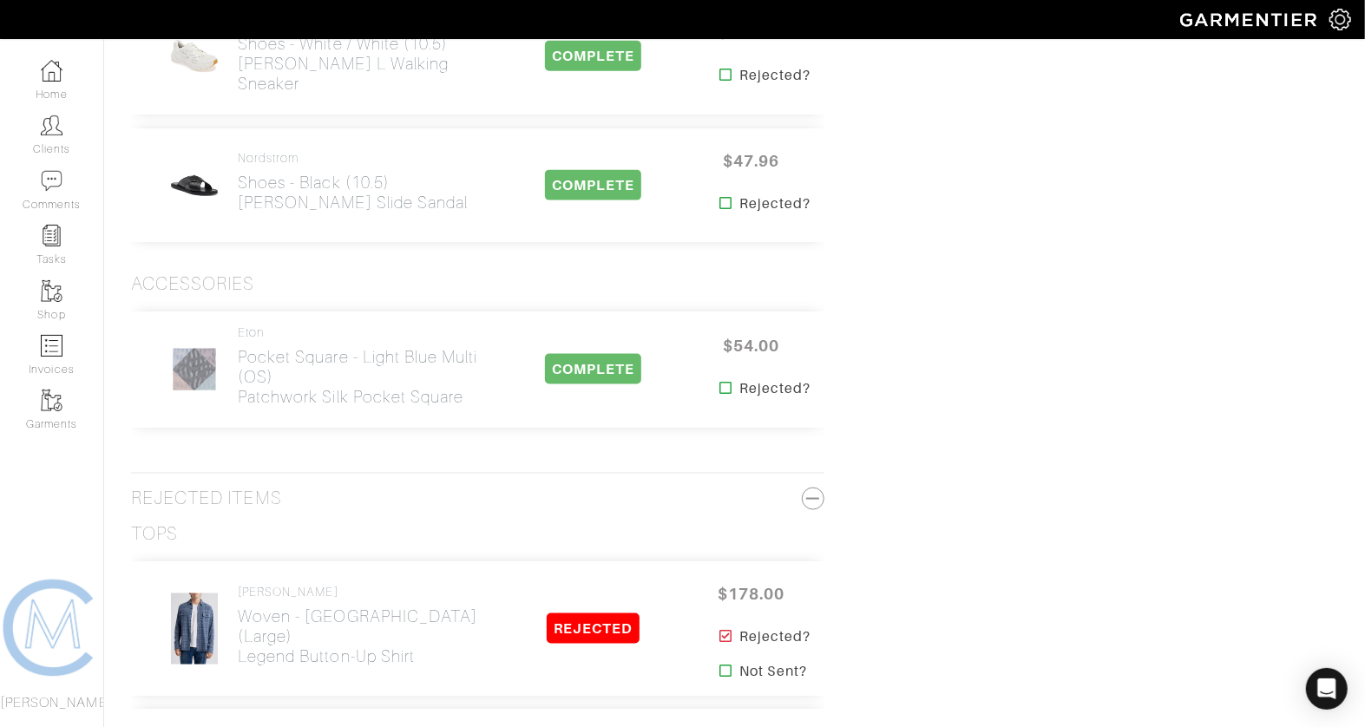
scroll to position [0, 0]
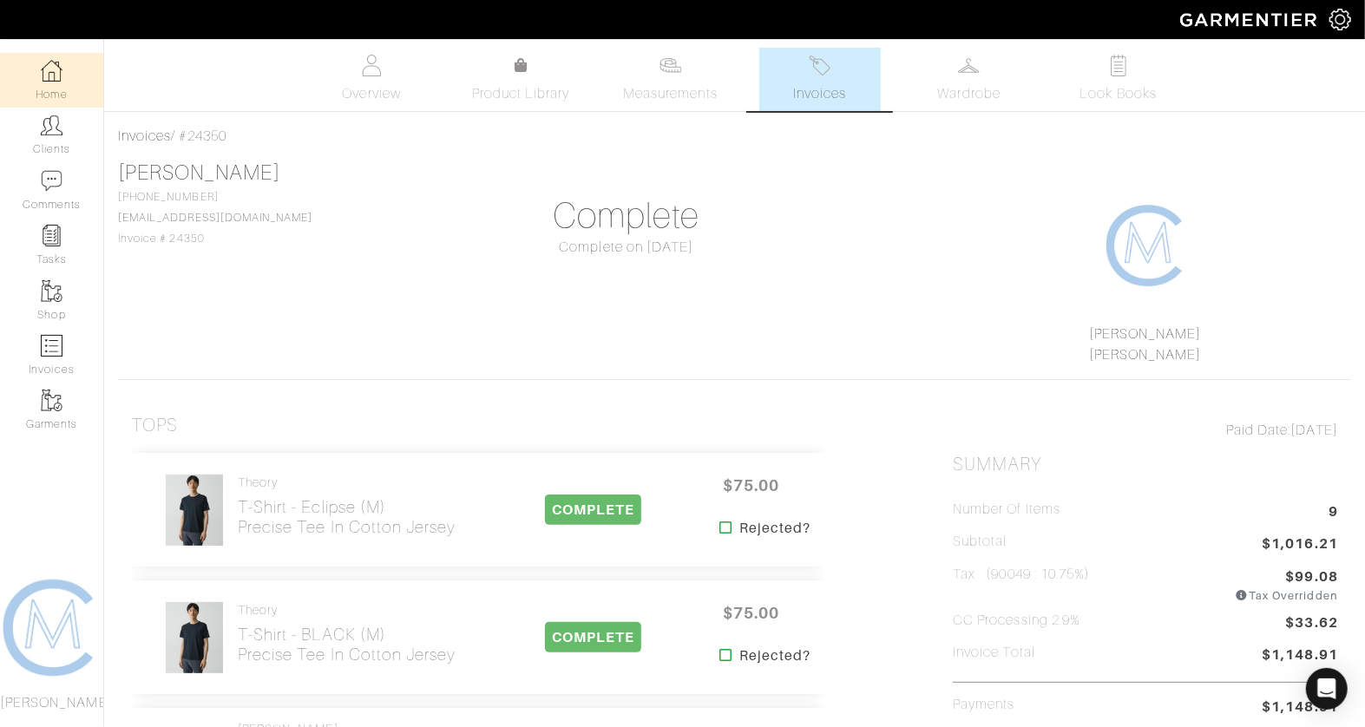
click at [72, 78] on link "Home" at bounding box center [51, 80] width 103 height 55
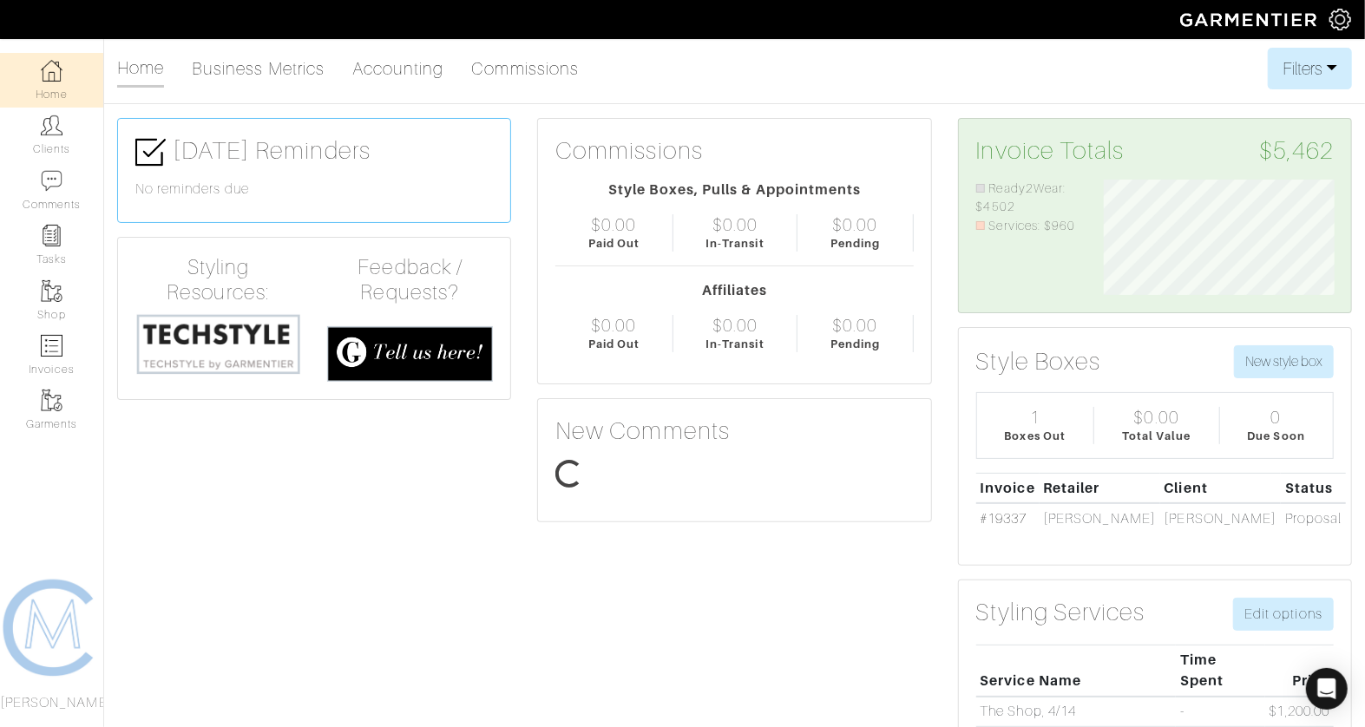
scroll to position [115, 256]
click at [73, 92] on link "Home" at bounding box center [51, 80] width 103 height 55
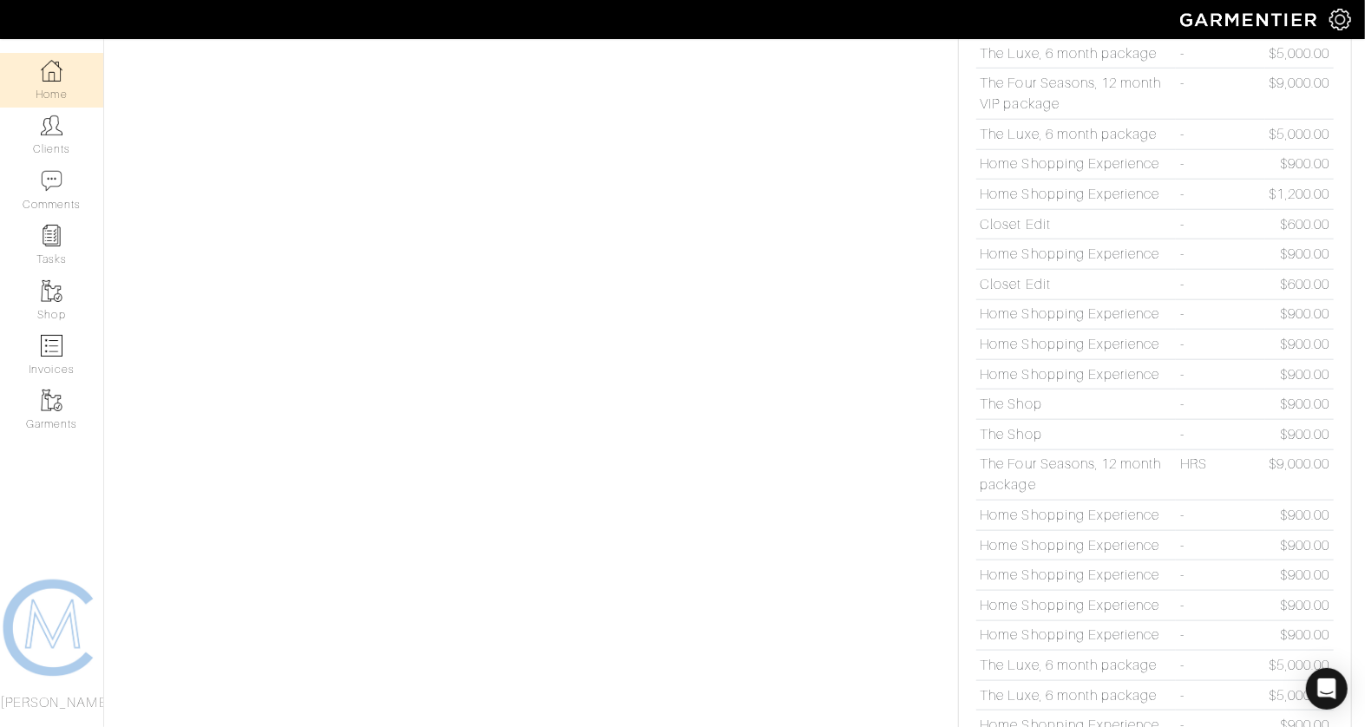
scroll to position [0, 0]
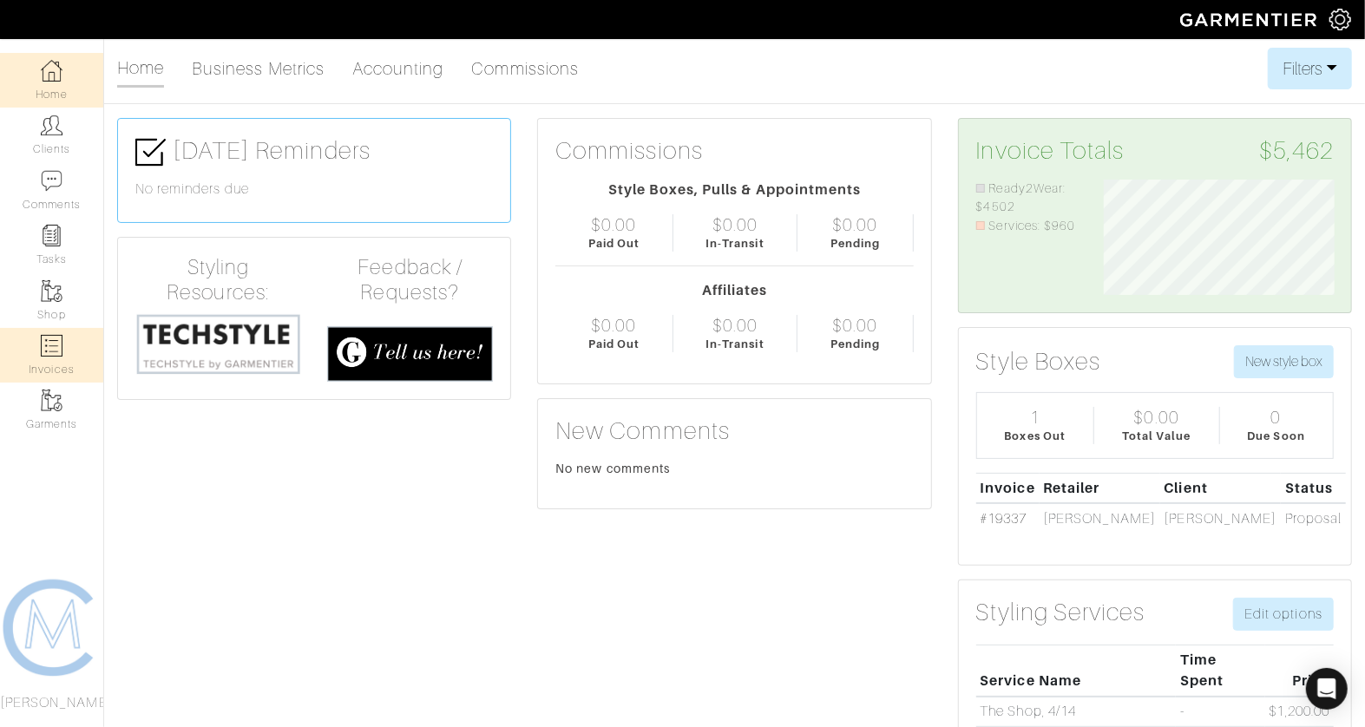
click at [57, 362] on link "Invoices" at bounding box center [51, 355] width 103 height 55
select select
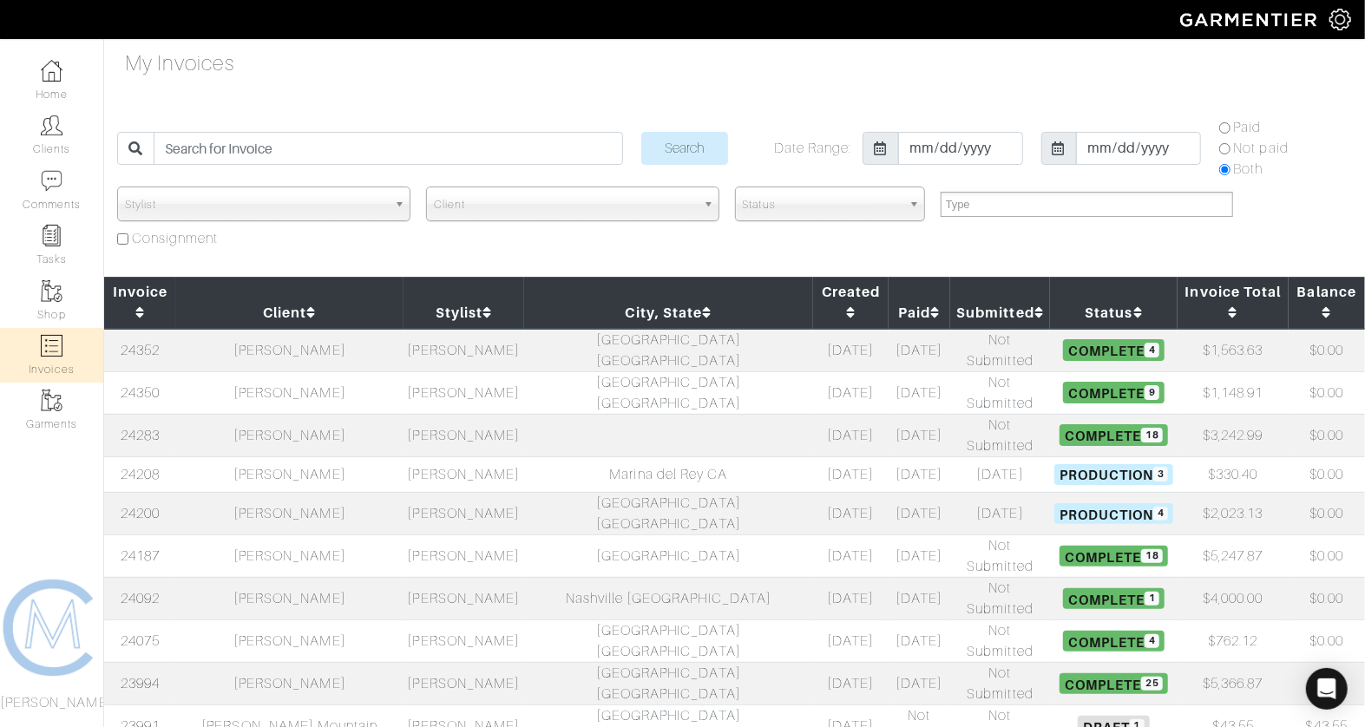
click at [273, 331] on td "[PERSON_NAME]" at bounding box center [289, 350] width 227 height 43
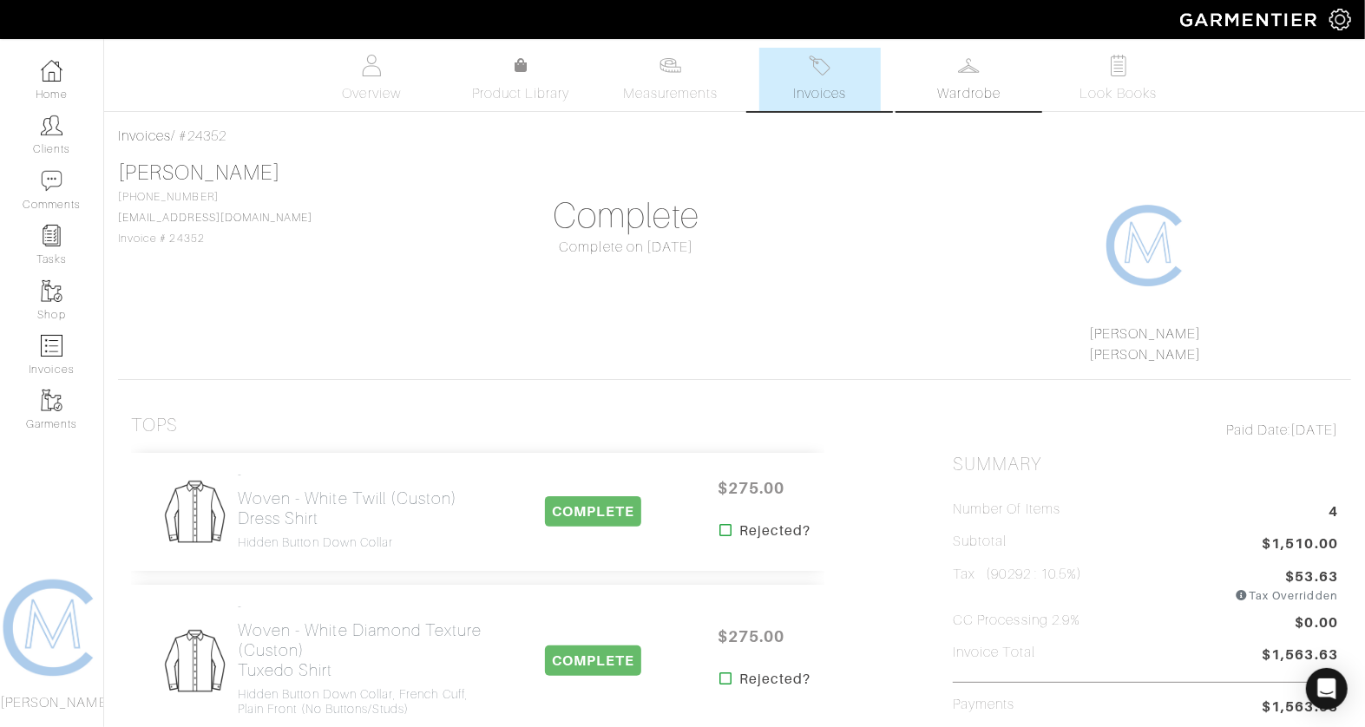
click at [961, 74] on img at bounding box center [969, 66] width 22 height 22
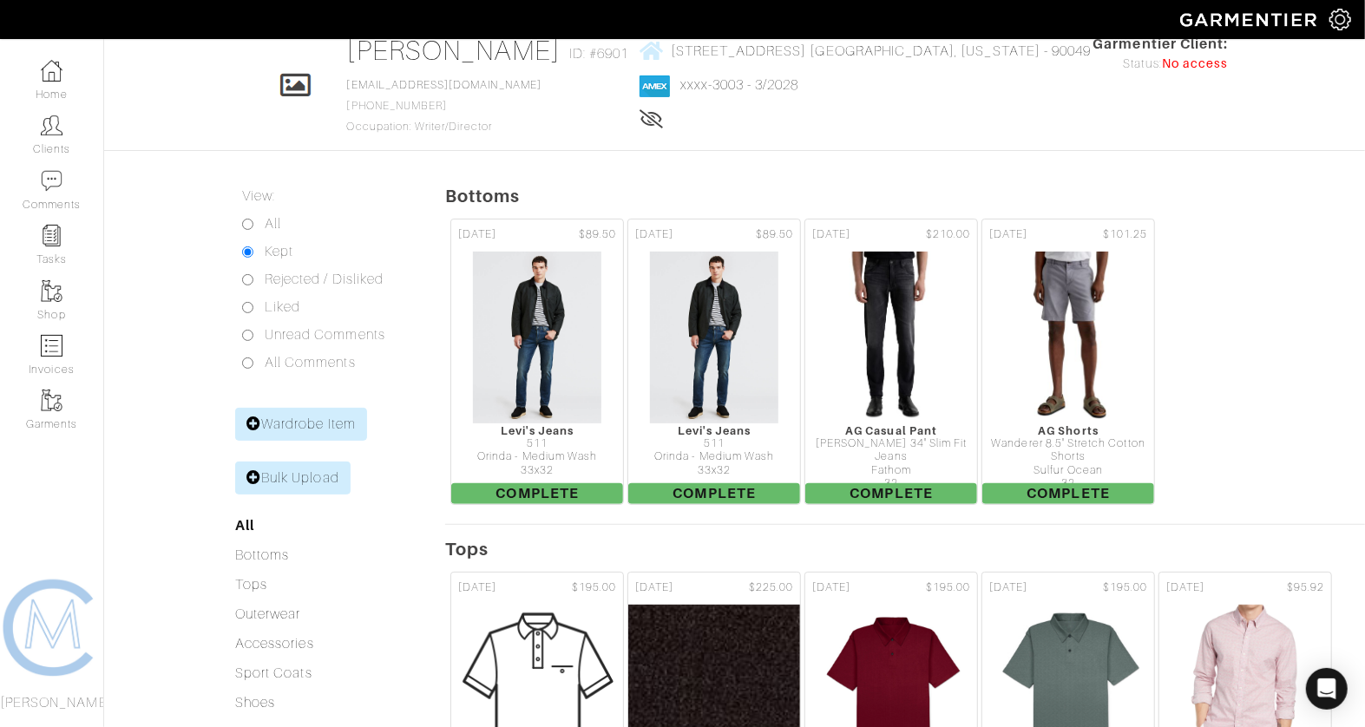
scroll to position [91, 0]
